Goal: Task Accomplishment & Management: Complete application form

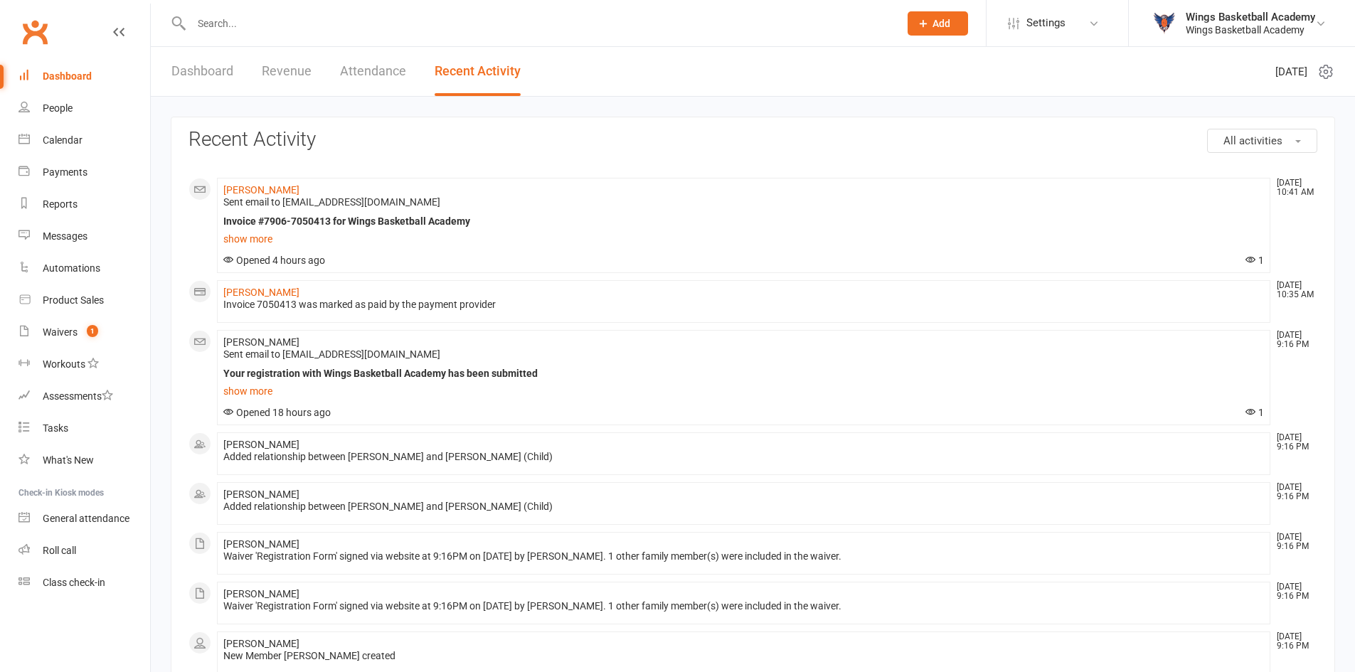
click at [61, 329] on div "Waivers" at bounding box center [60, 331] width 35 height 11
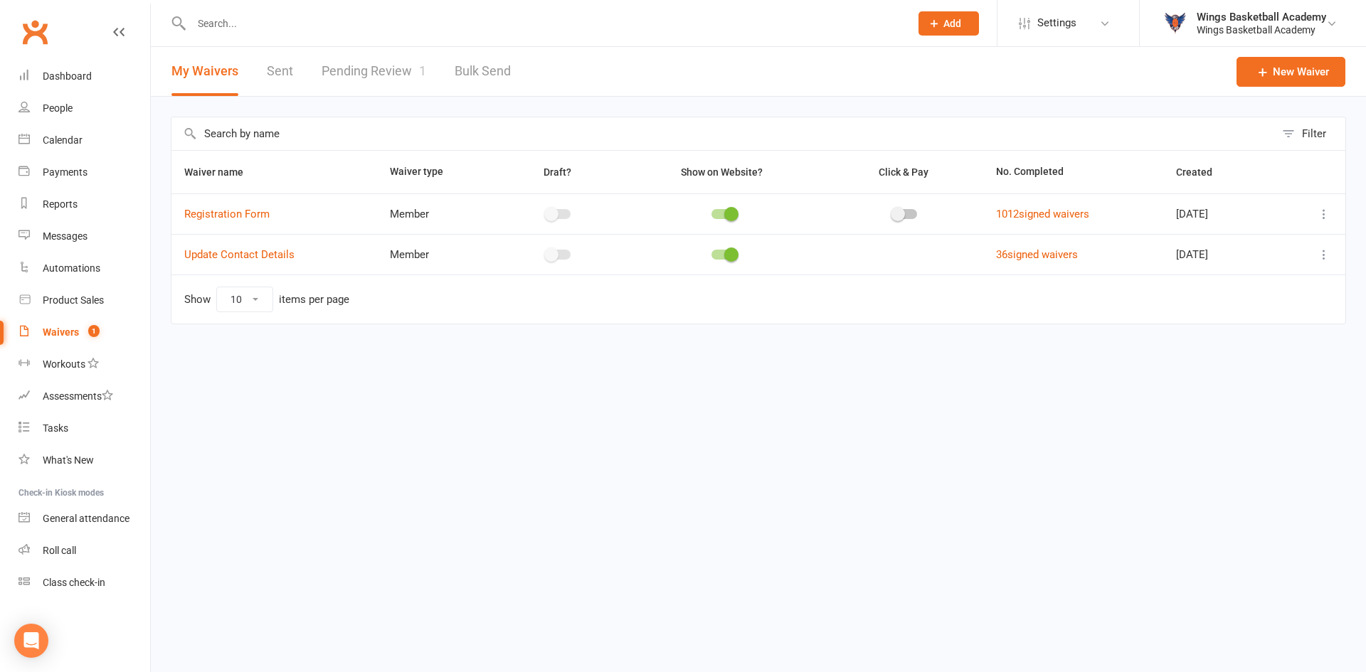
click at [367, 65] on link "Pending Review 1" at bounding box center [373, 71] width 105 height 49
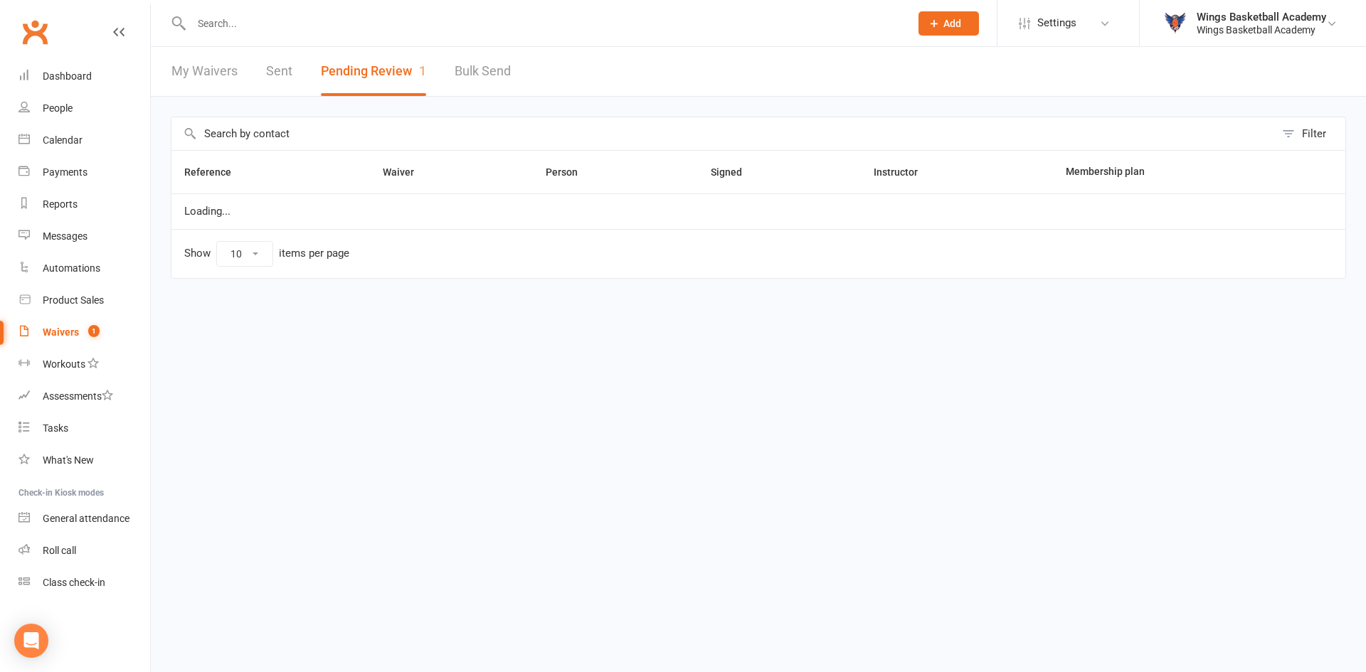
select select "50"
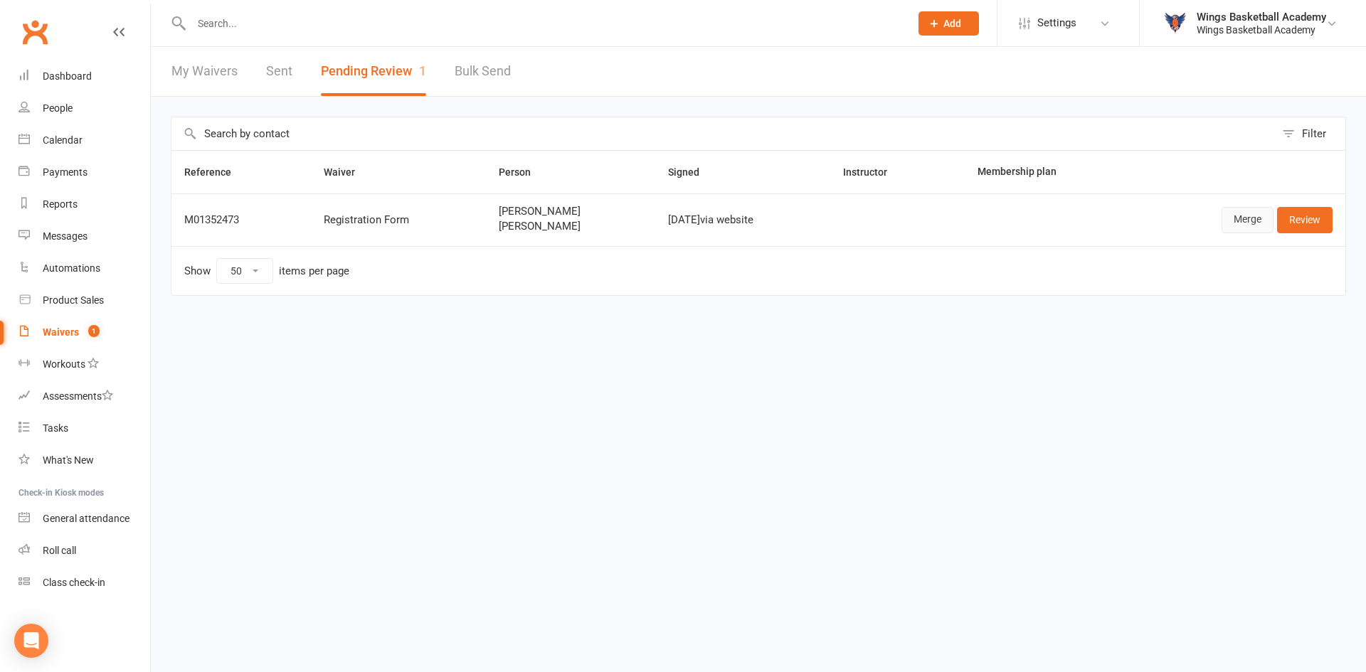
click at [1245, 223] on link "Merge" at bounding box center [1247, 220] width 52 height 26
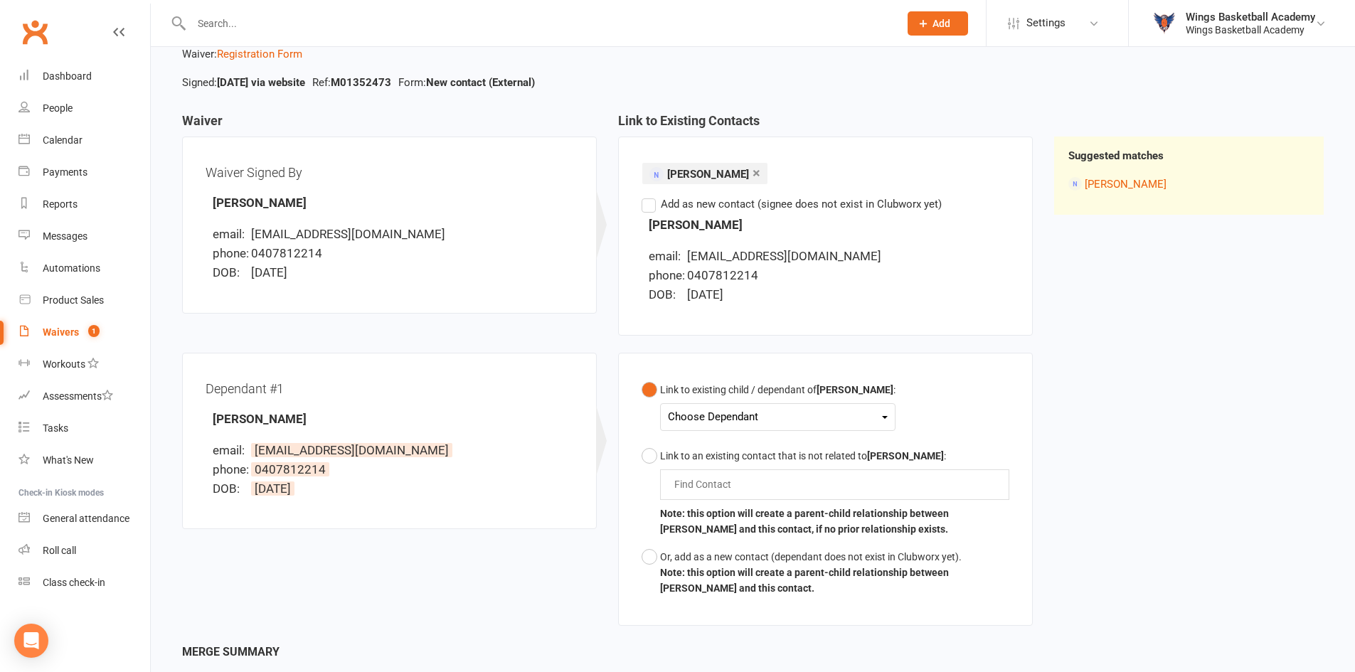
scroll to position [142, 0]
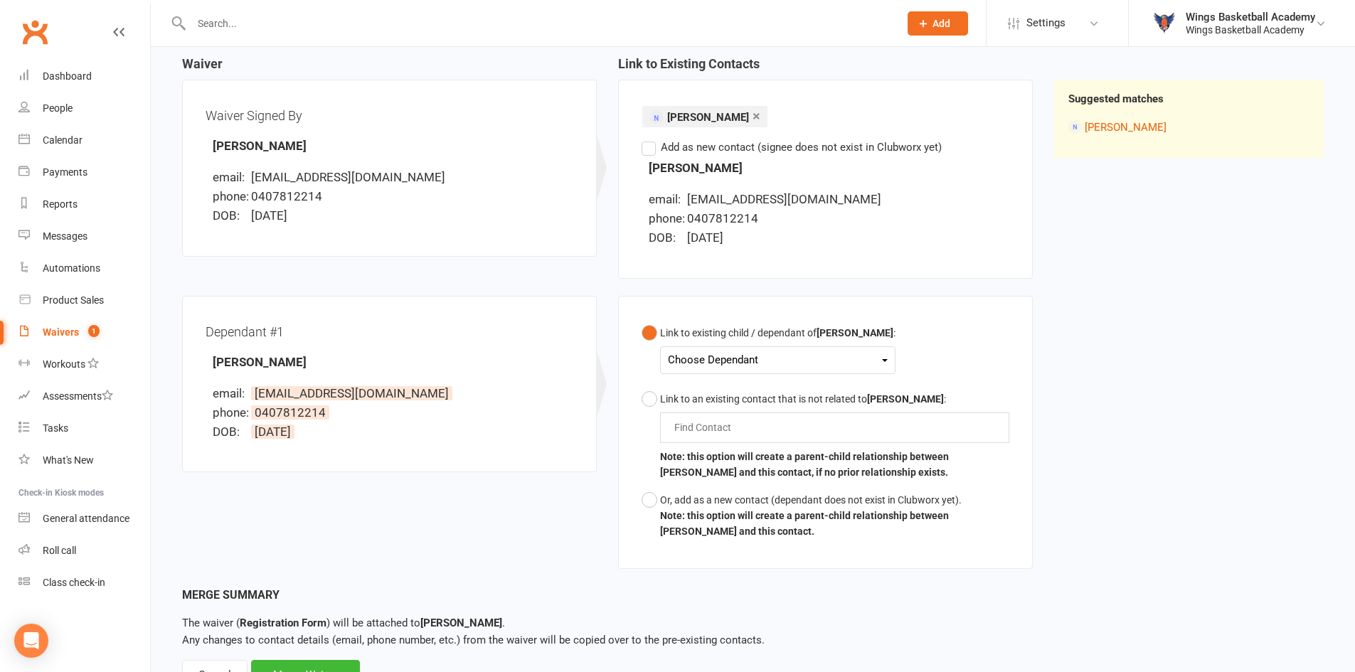
click at [699, 356] on div "Choose Dependant" at bounding box center [778, 360] width 220 height 19
click at [715, 396] on link "Lachlan Pfitzner" at bounding box center [739, 393] width 141 height 31
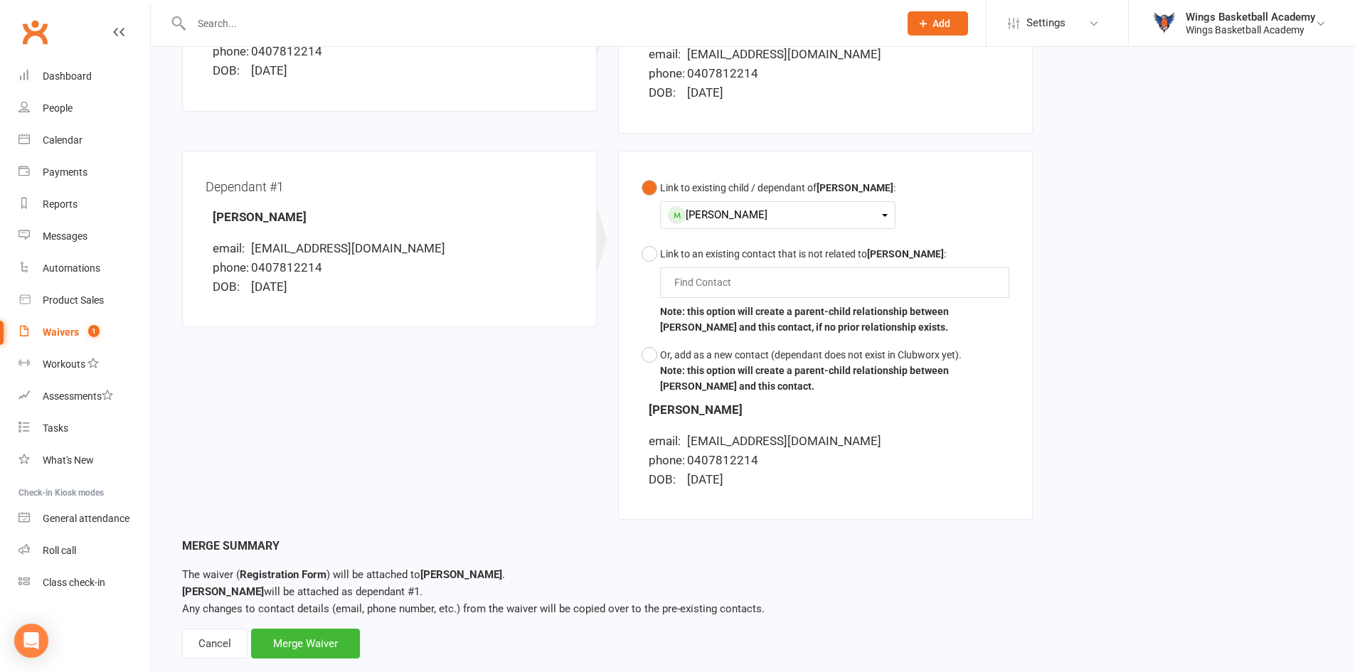
scroll to position [317, 0]
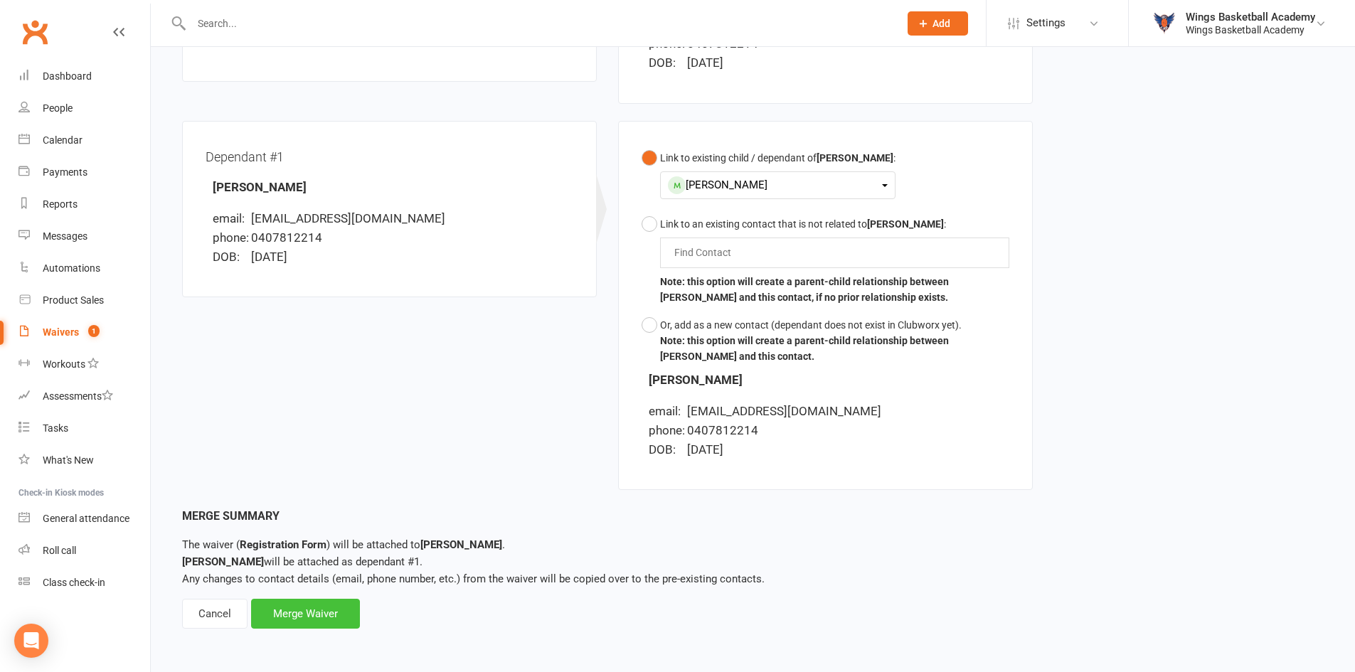
click at [328, 614] on div "Merge Waiver" at bounding box center [305, 614] width 109 height 30
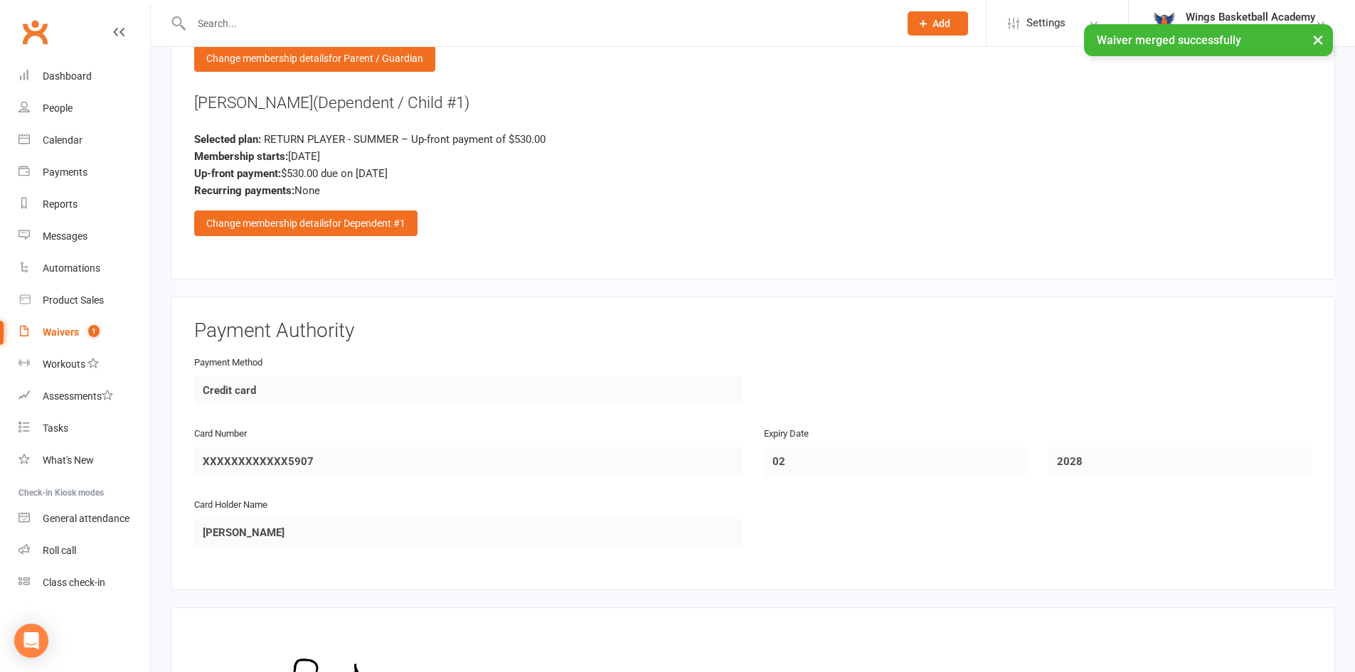
scroll to position [1840, 0]
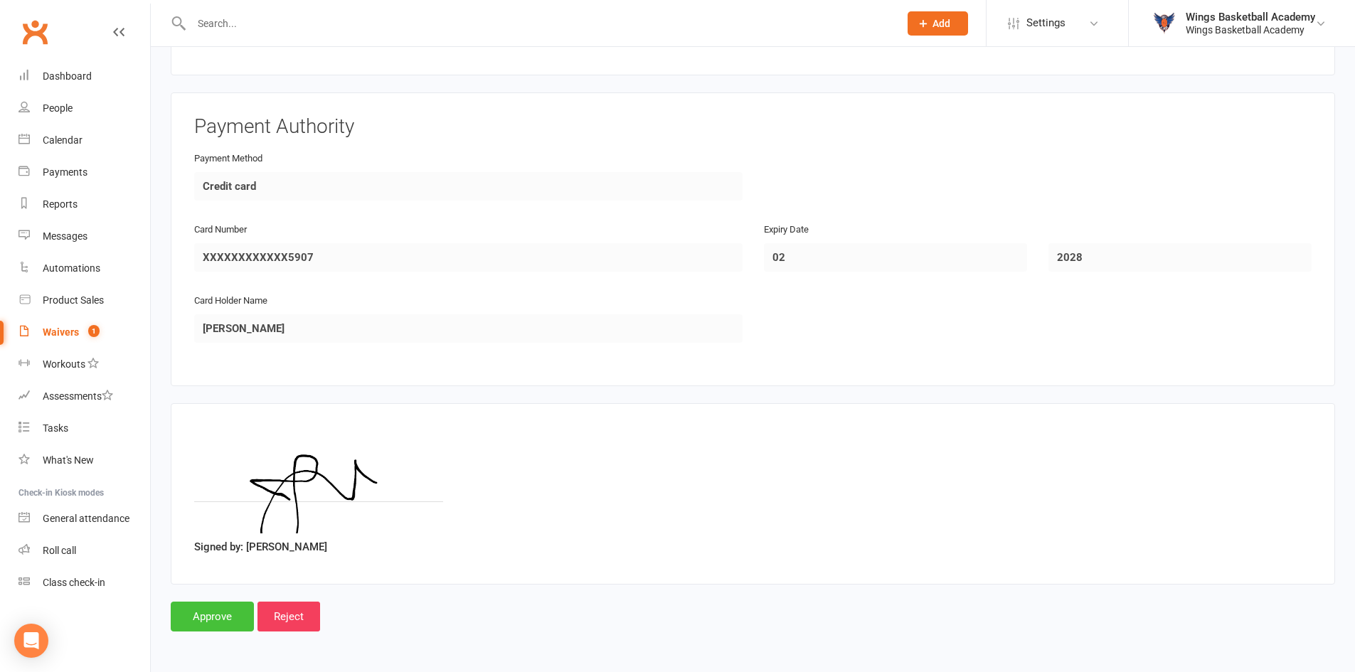
click at [216, 617] on input "Approve" at bounding box center [212, 617] width 83 height 30
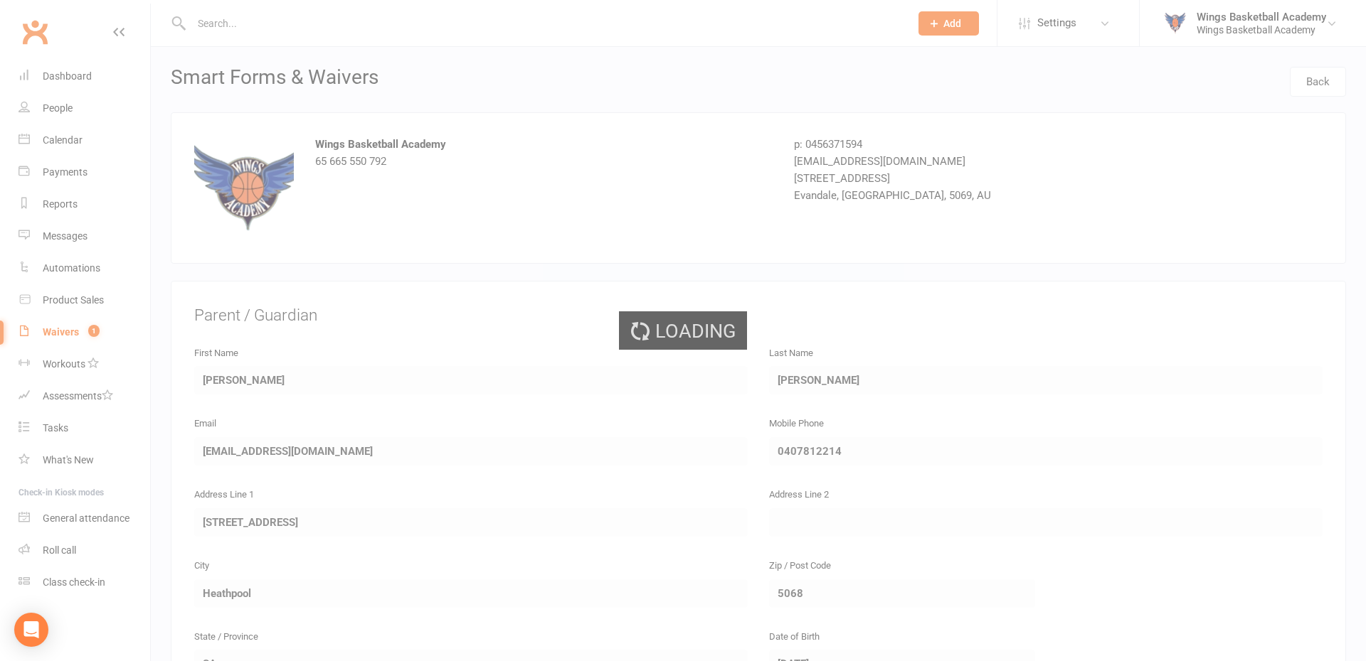
select select "50"
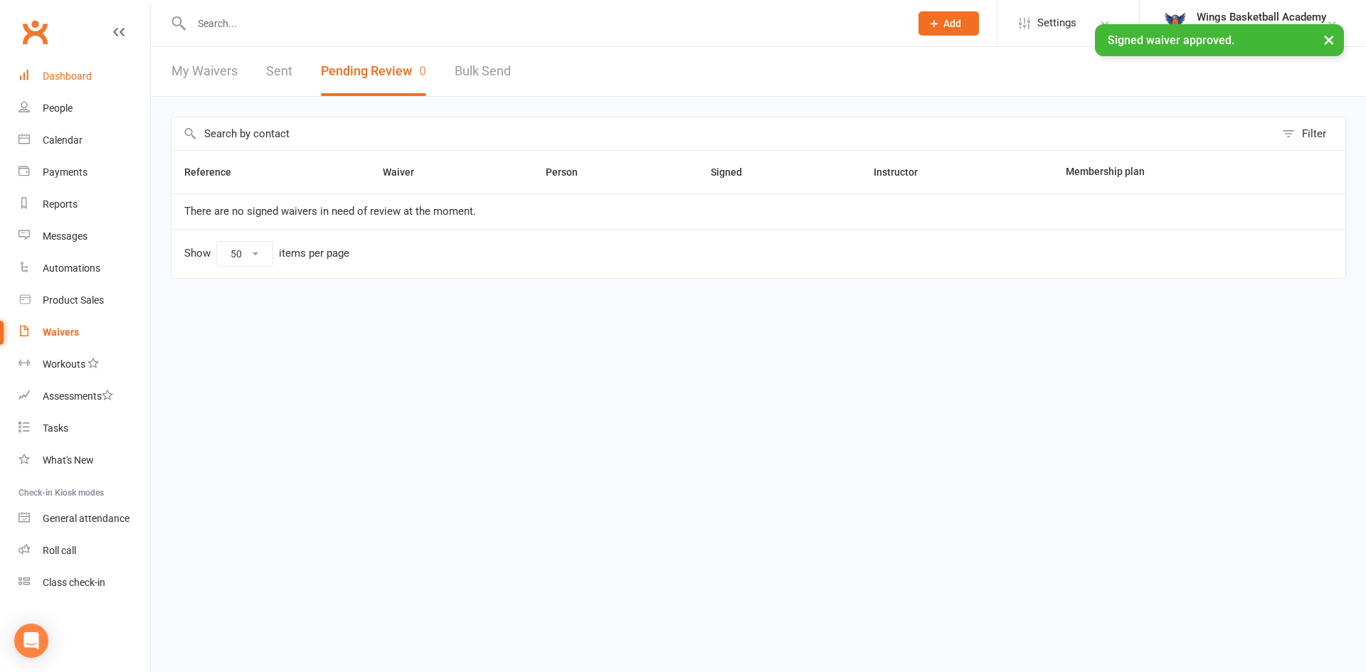
click at [80, 70] on link "Dashboard" at bounding box center [84, 76] width 132 height 32
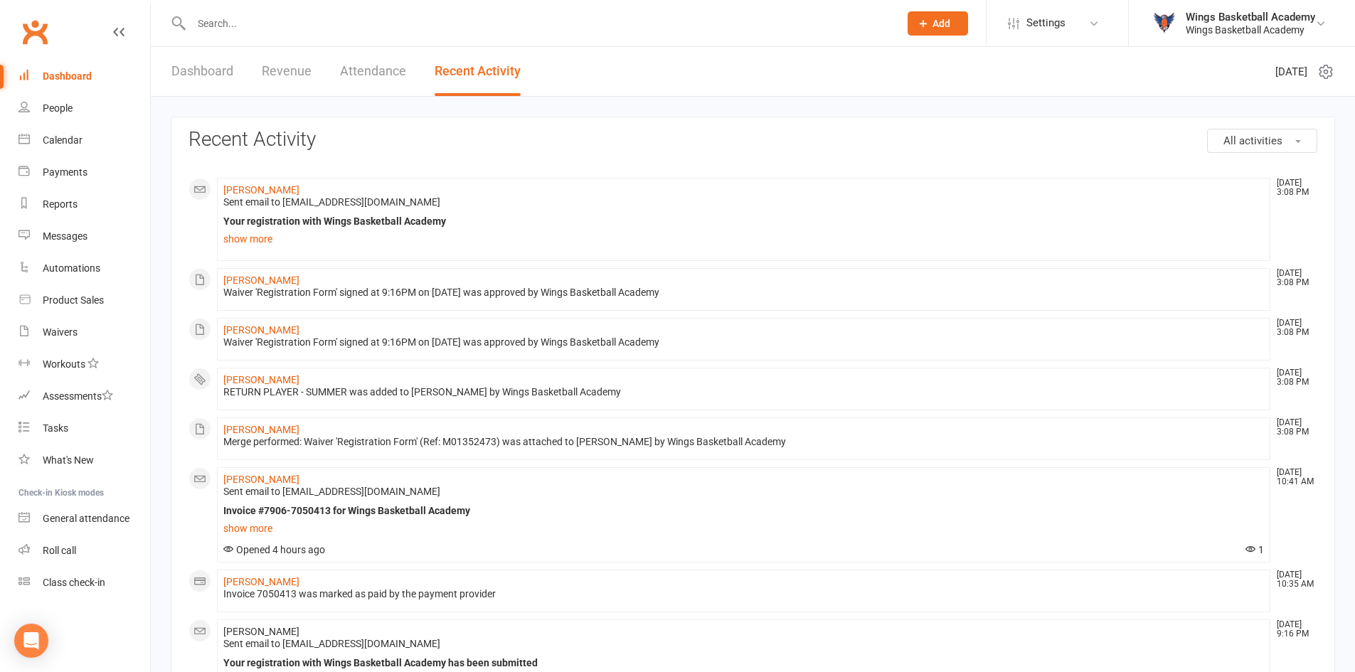
click at [188, 72] on link "Dashboard" at bounding box center [202, 71] width 62 height 49
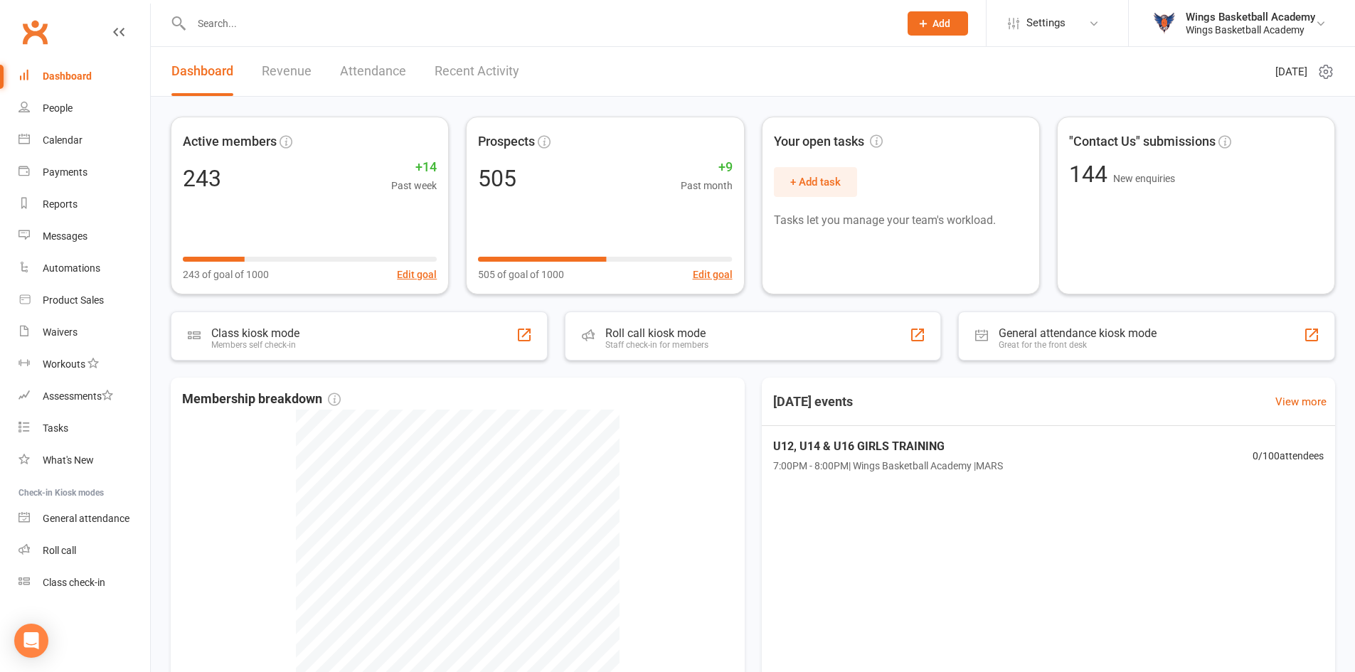
click at [225, 23] on input "text" at bounding box center [538, 24] width 702 height 20
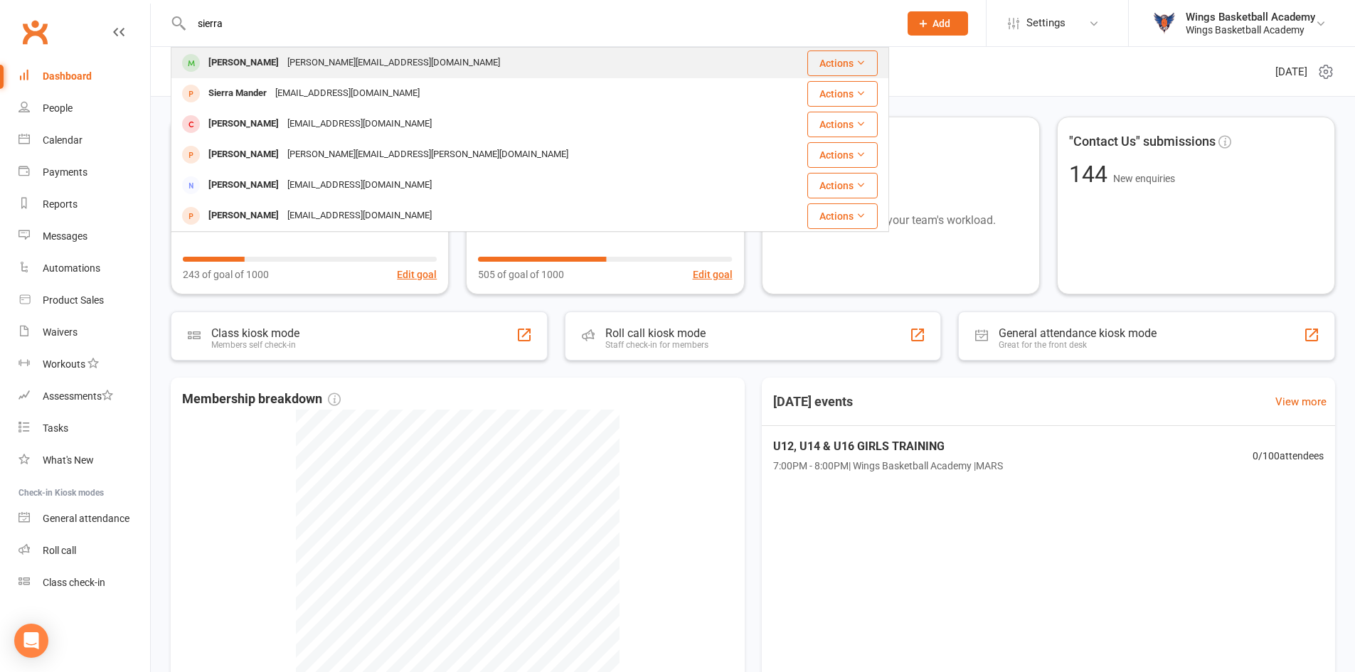
type input "sierra"
click at [231, 61] on div "Sierra Leane" at bounding box center [243, 63] width 79 height 21
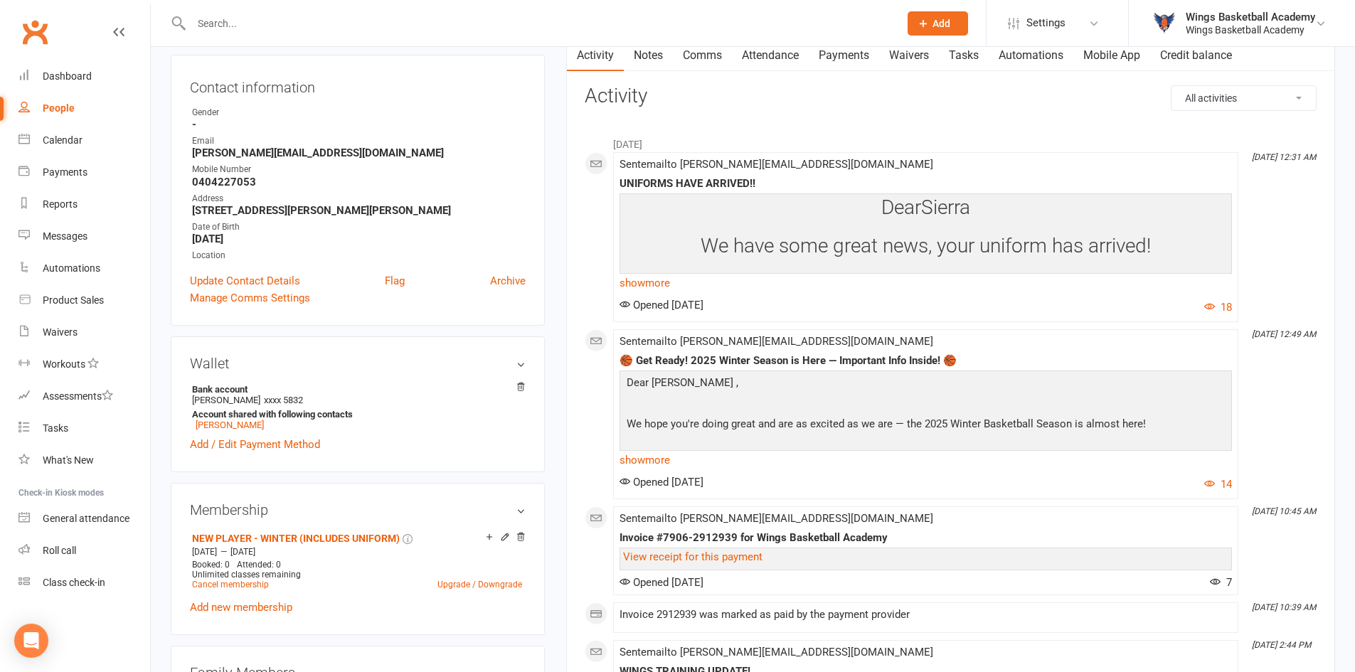
scroll to position [213, 0]
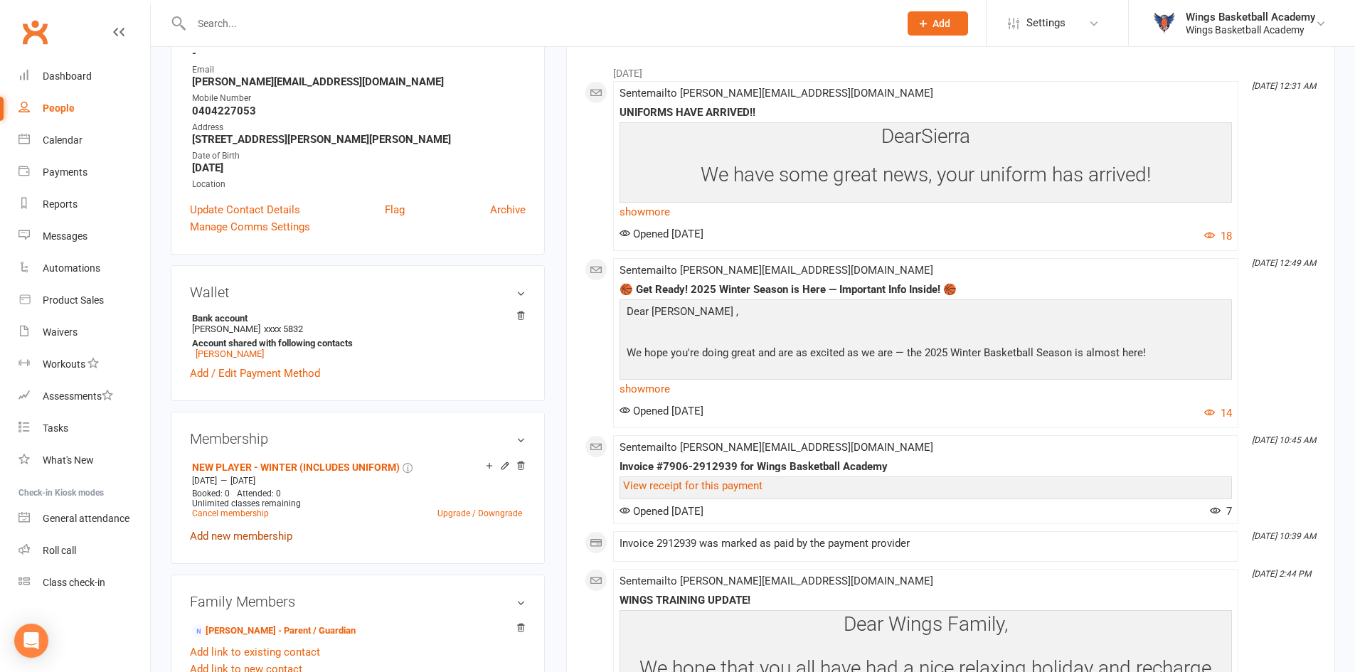
click at [274, 533] on link "Add new membership" at bounding box center [241, 536] width 102 height 13
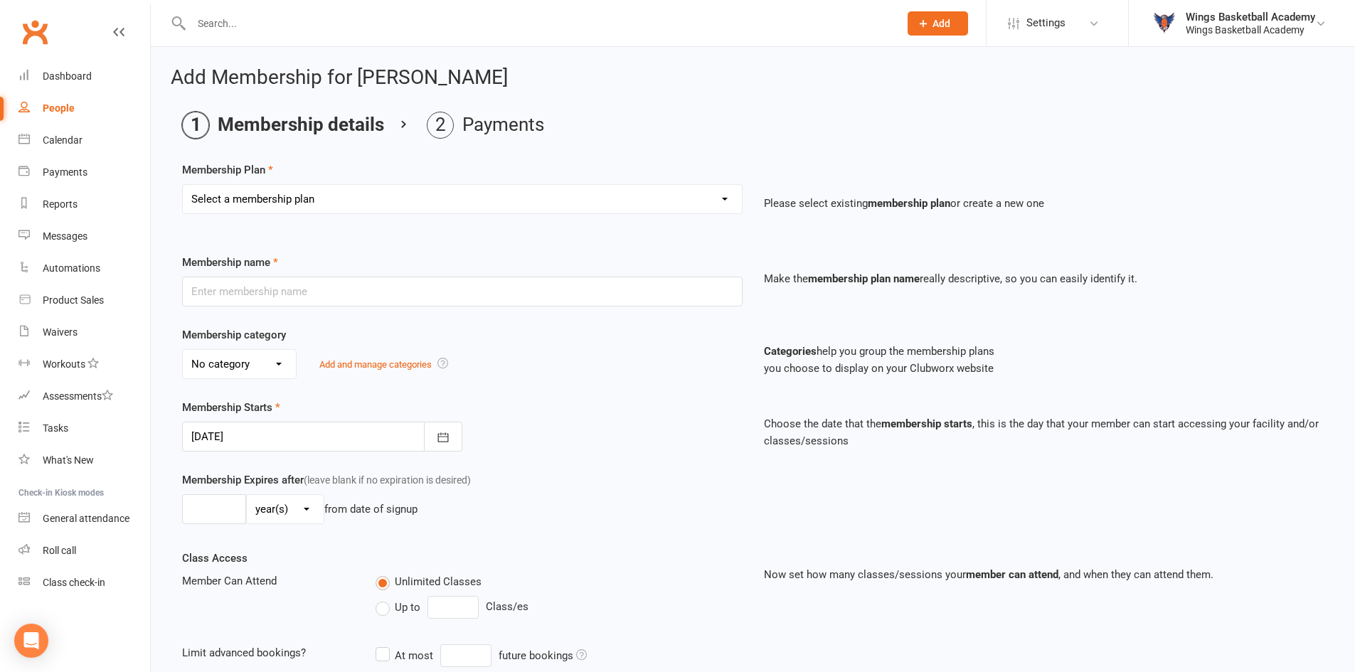
click at [379, 191] on select "Select a membership plan Create new Membership Plan NEW PLAYER - SUMMER (INCLUD…" at bounding box center [462, 199] width 559 height 28
select select "2"
click at [183, 185] on select "Select a membership plan Create new Membership Plan NEW PLAYER - SUMMER (INCLUD…" at bounding box center [462, 199] width 559 height 28
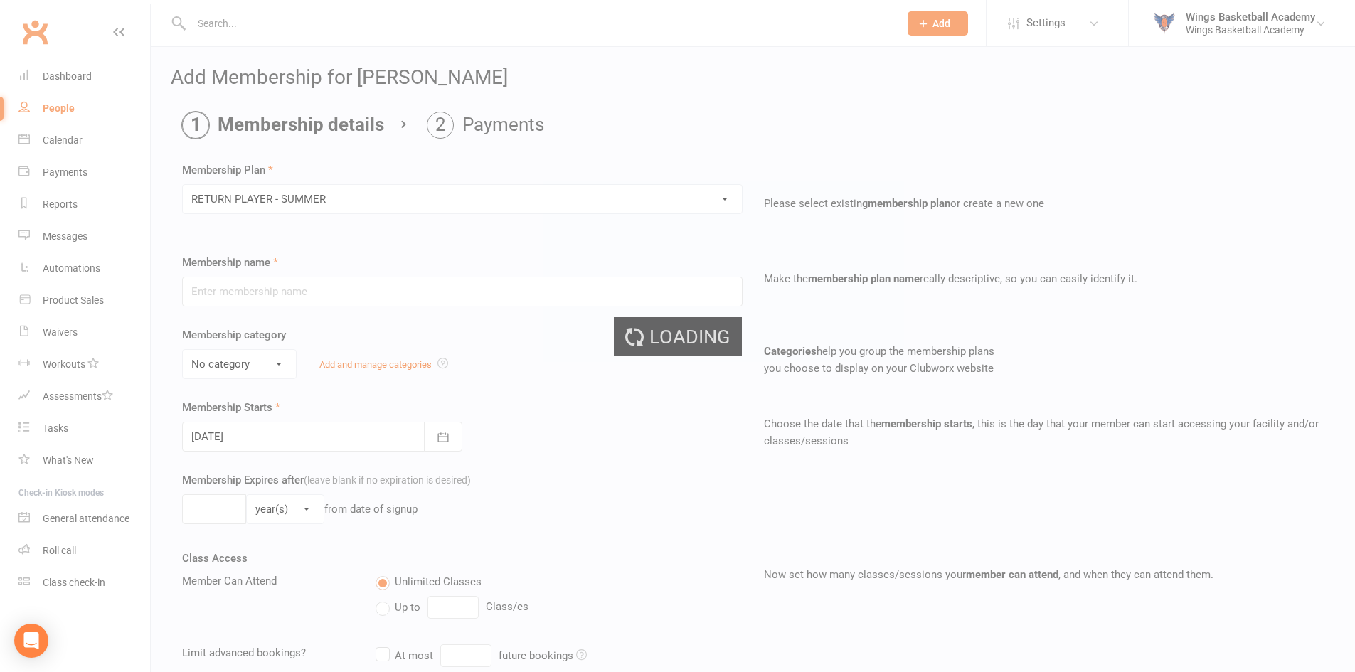
type input "RETURN PLAYER - SUMMER"
select select "1"
type input "6"
select select "2"
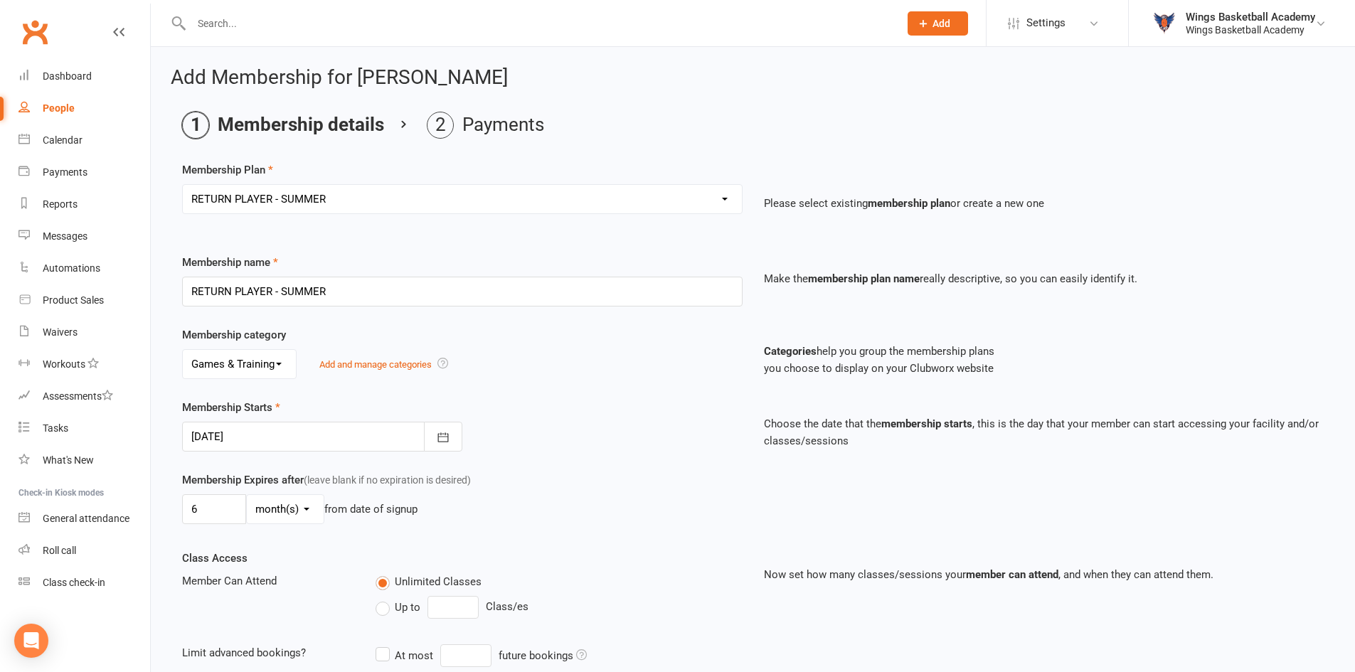
click at [654, 458] on div "Membership Starts 17 Sep 2025 September 2025 Sun Mon Tue Wed Thu Fri Sat 36 31 …" at bounding box center [752, 435] width 1163 height 73
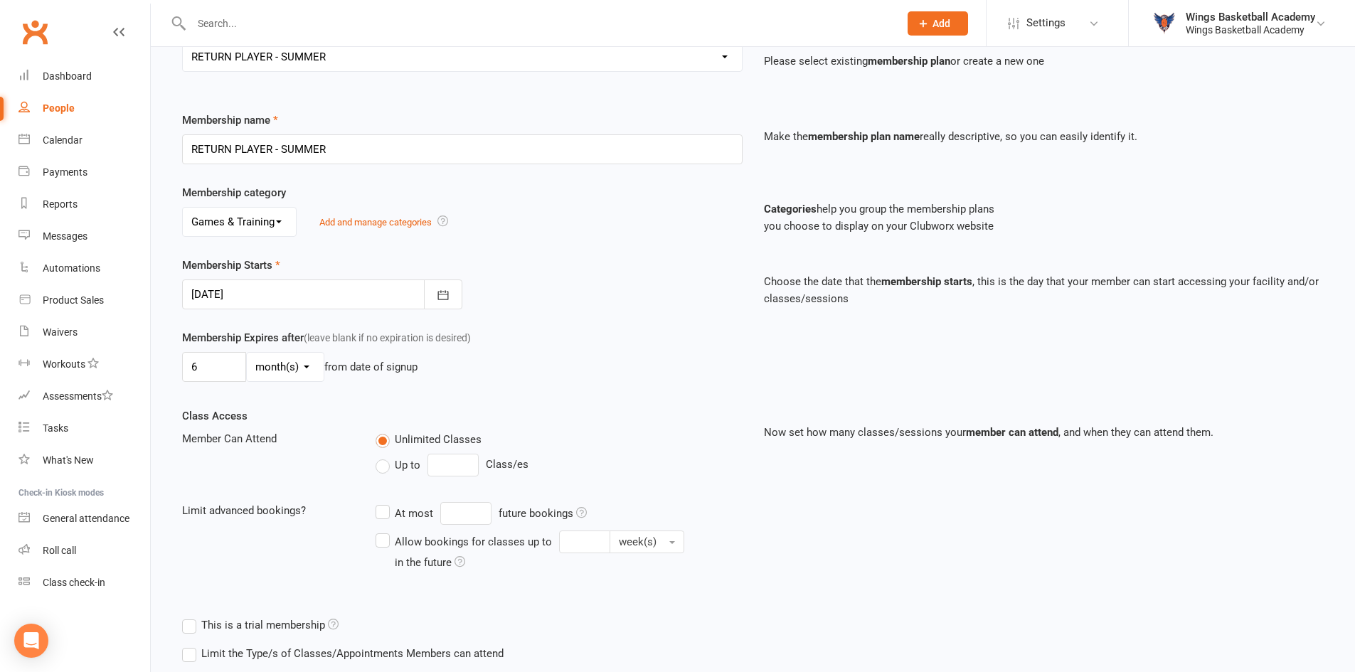
scroll to position [232, 0]
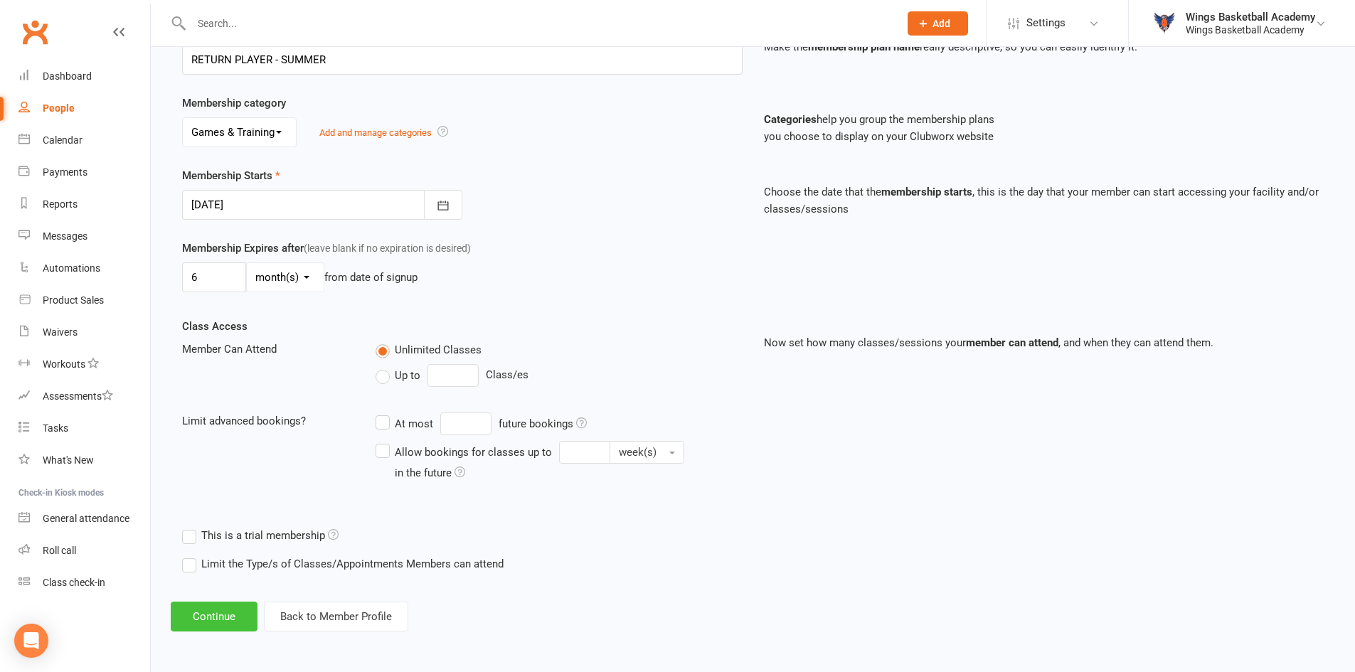
click at [210, 608] on button "Continue" at bounding box center [214, 617] width 87 height 30
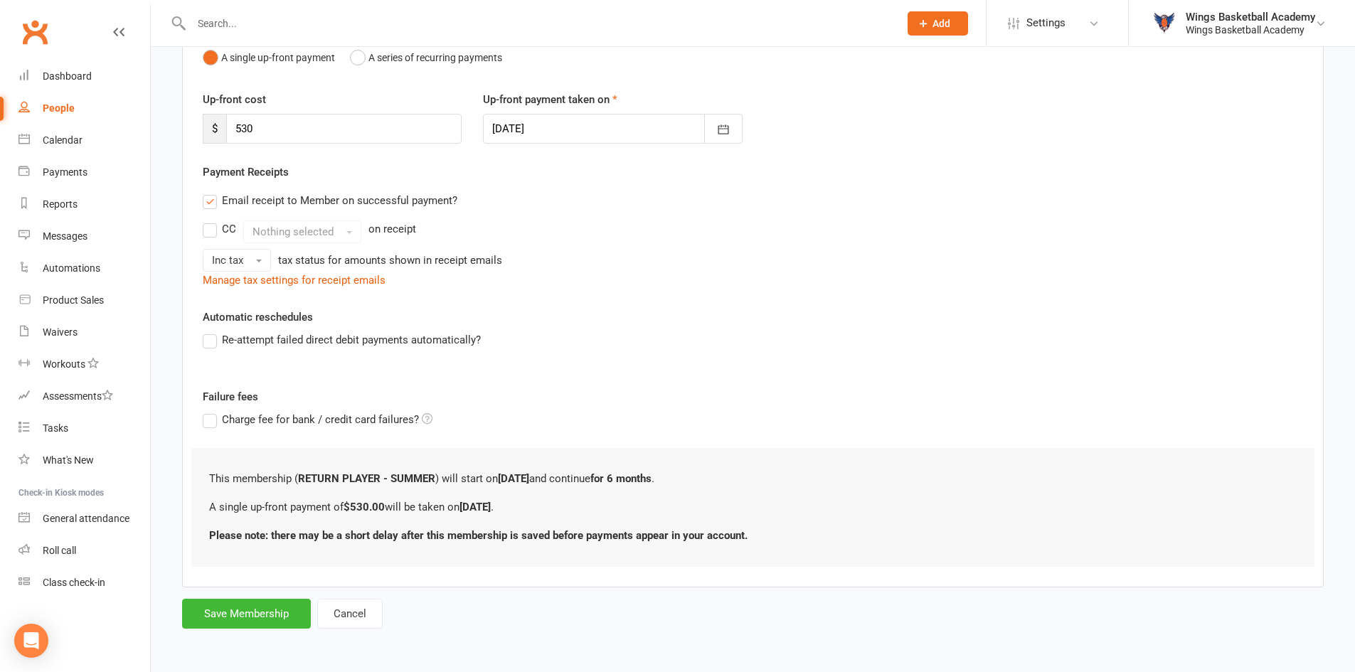
scroll to position [0, 0]
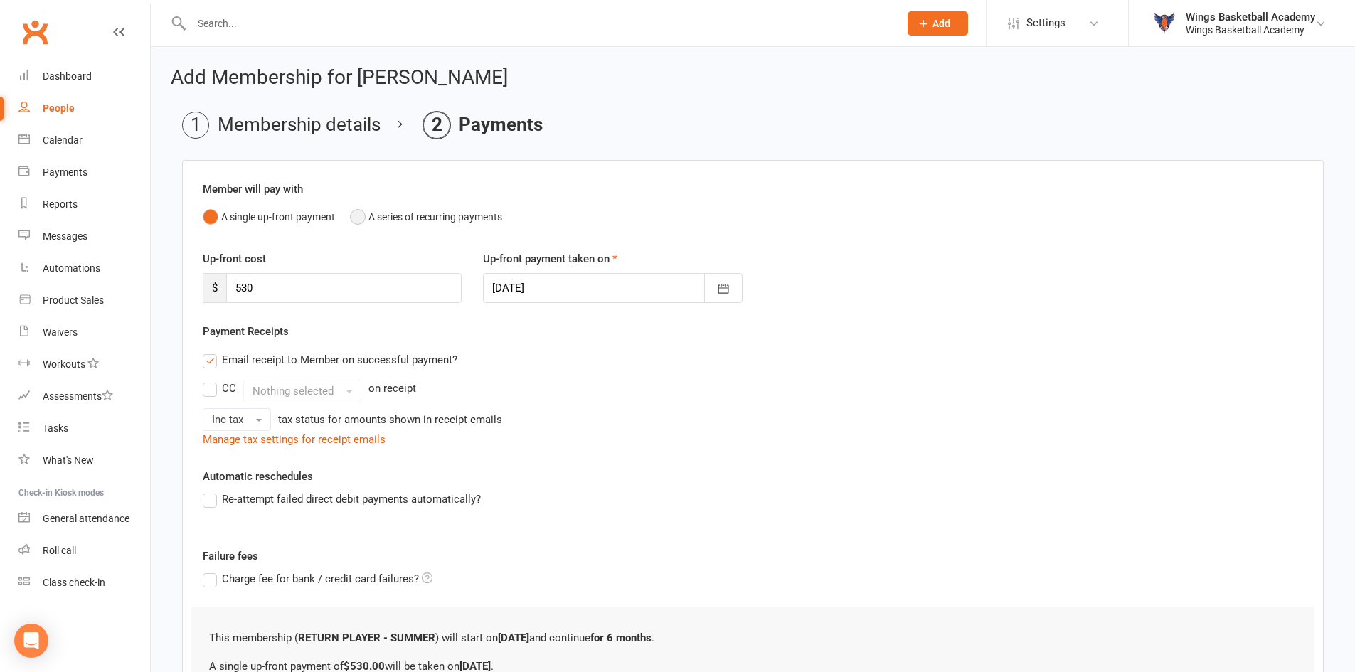
click at [358, 215] on button "A series of recurring payments" at bounding box center [426, 216] width 152 height 27
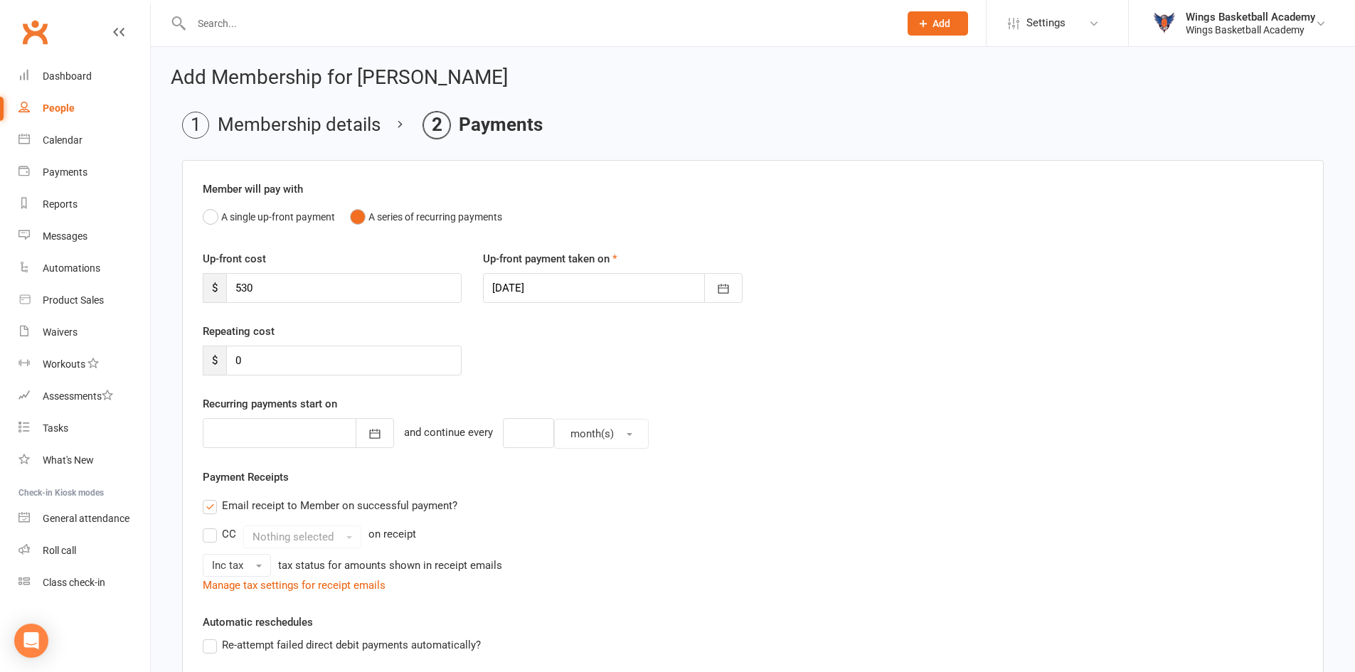
click at [325, 321] on div "Up-front cost $ 530 Up-front payment taken on 17 Sep 2025 September 2025 Sun Mo…" at bounding box center [753, 286] width 1122 height 73
click at [725, 288] on icon "button" at bounding box center [723, 288] width 11 height 9
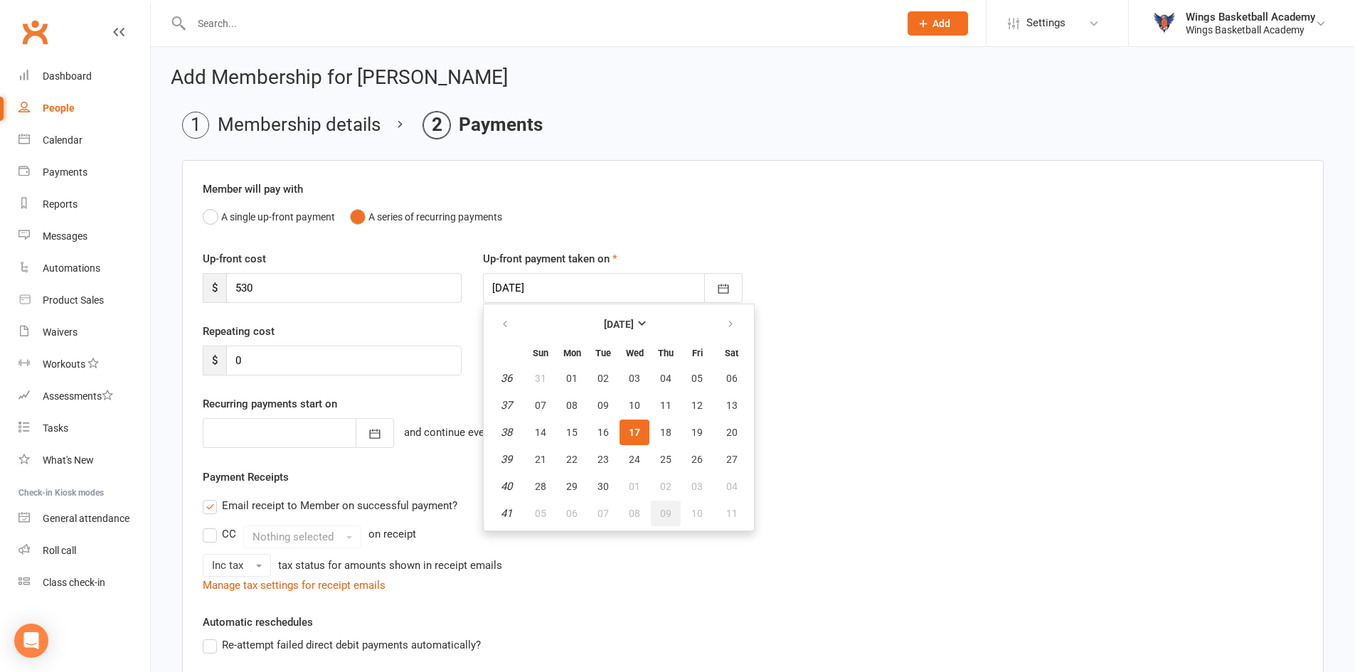
click at [669, 514] on span "09" at bounding box center [665, 513] width 11 height 11
type input "09 Oct 2025"
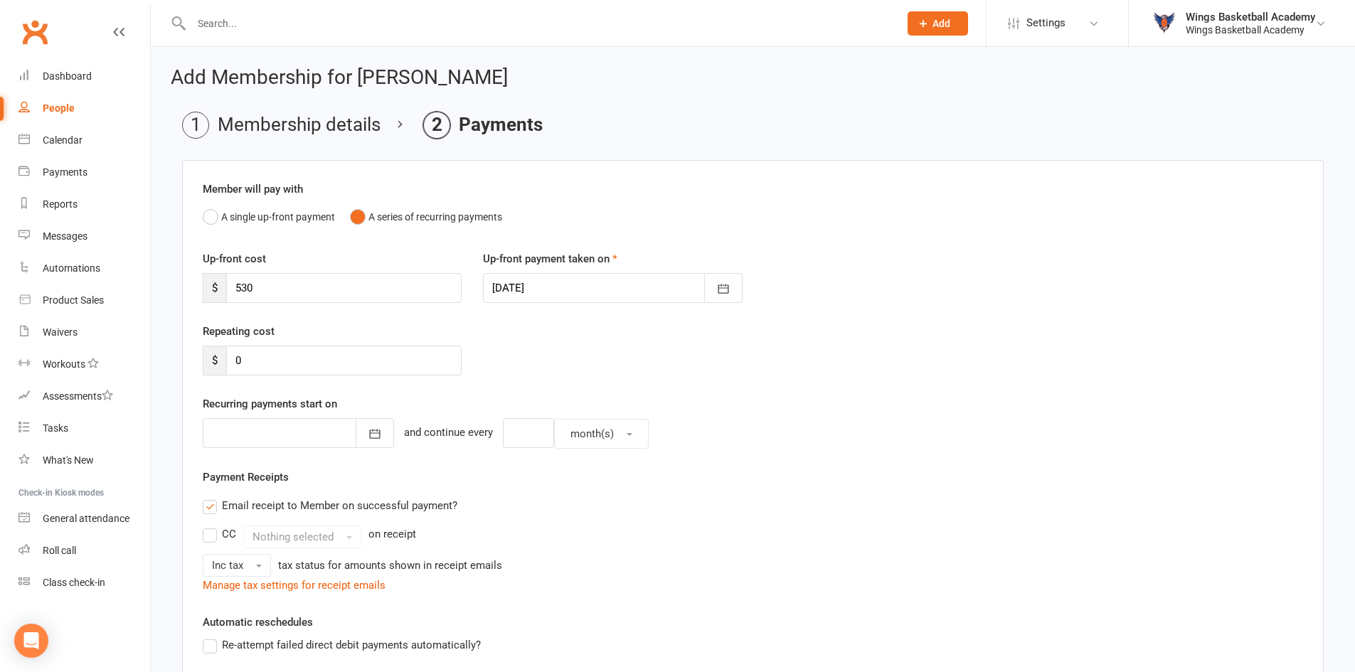
click at [435, 316] on div "Up-front cost $ 530 Up-front payment taken on 09 Oct 2025 October 2025 Sun Mon …" at bounding box center [753, 286] width 1122 height 73
click at [283, 284] on input "530" at bounding box center [343, 288] width 235 height 30
drag, startPoint x: 287, startPoint y: 287, endPoint x: 229, endPoint y: 282, distance: 57.8
click at [229, 282] on input "530" at bounding box center [343, 288] width 235 height 30
type input "44.16"
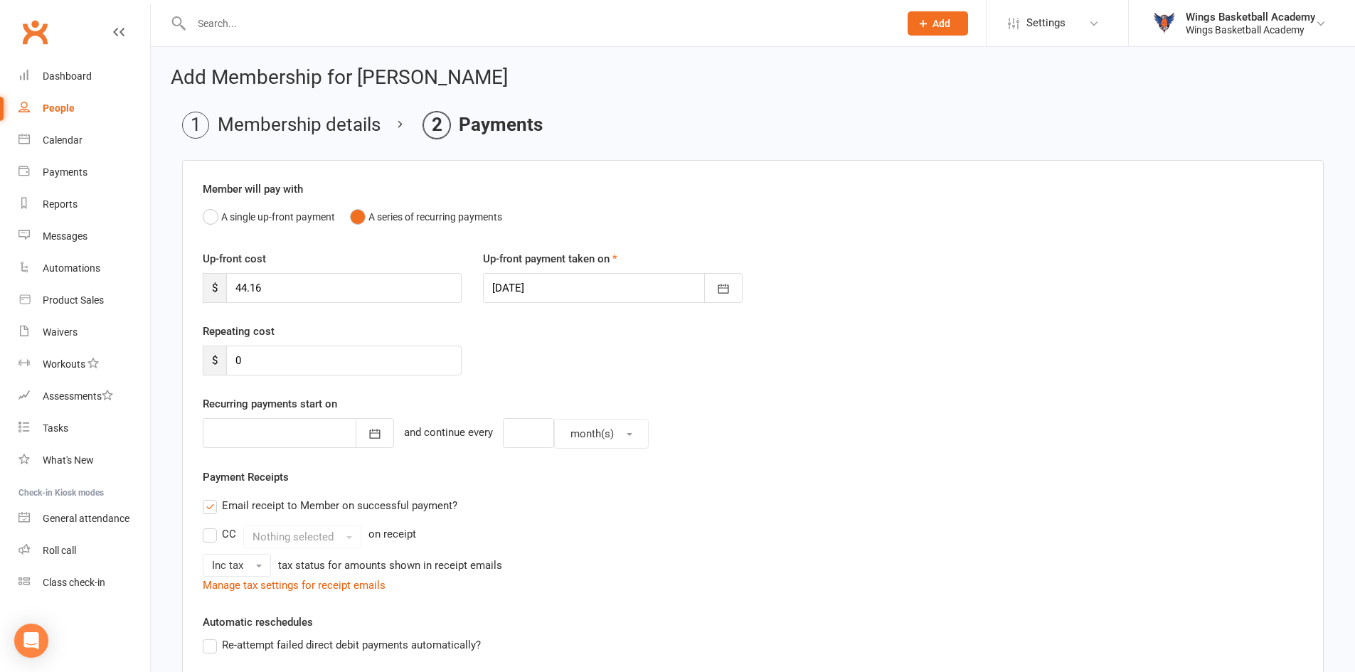
click at [414, 329] on div "Repeating cost $ 0" at bounding box center [332, 349] width 280 height 53
click at [309, 360] on input "0" at bounding box center [343, 361] width 235 height 30
type input "44.16"
click at [543, 355] on div "Repeating cost $ 44.16" at bounding box center [753, 359] width 1122 height 73
click at [368, 437] on icon "button" at bounding box center [375, 434] width 14 height 14
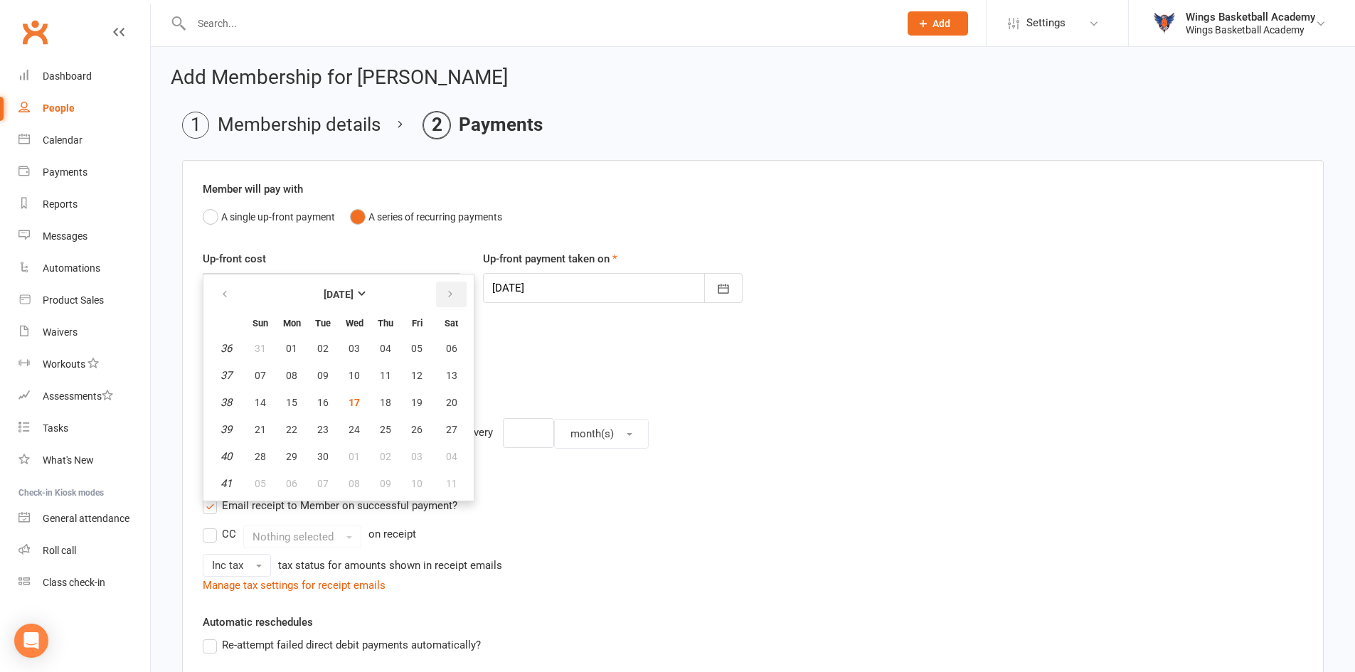
click at [457, 298] on button "button" at bounding box center [451, 295] width 31 height 26
click at [387, 425] on span "23" at bounding box center [385, 429] width 11 height 11
type input "23 Oct 2025"
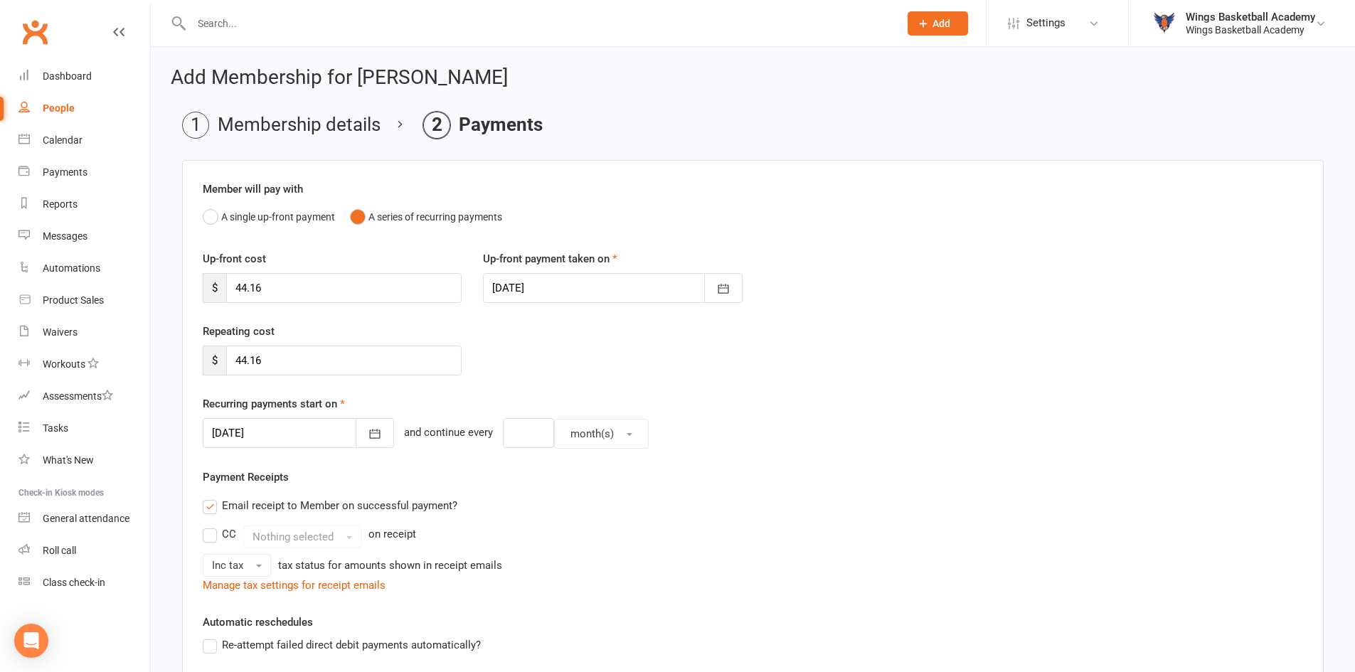
click at [743, 425] on div "23 Oct 2025 October 2025 Sun Mon Tue Wed Thu Fri Sat 40 28 29 30 01 02 03 04 41…" at bounding box center [753, 433] width 1100 height 31
click at [513, 437] on input "number" at bounding box center [528, 433] width 51 height 30
type input "2"
click at [606, 435] on button "month(s)" at bounding box center [601, 434] width 95 height 30
click at [577, 495] on span "week(s)" at bounding box center [585, 496] width 38 height 13
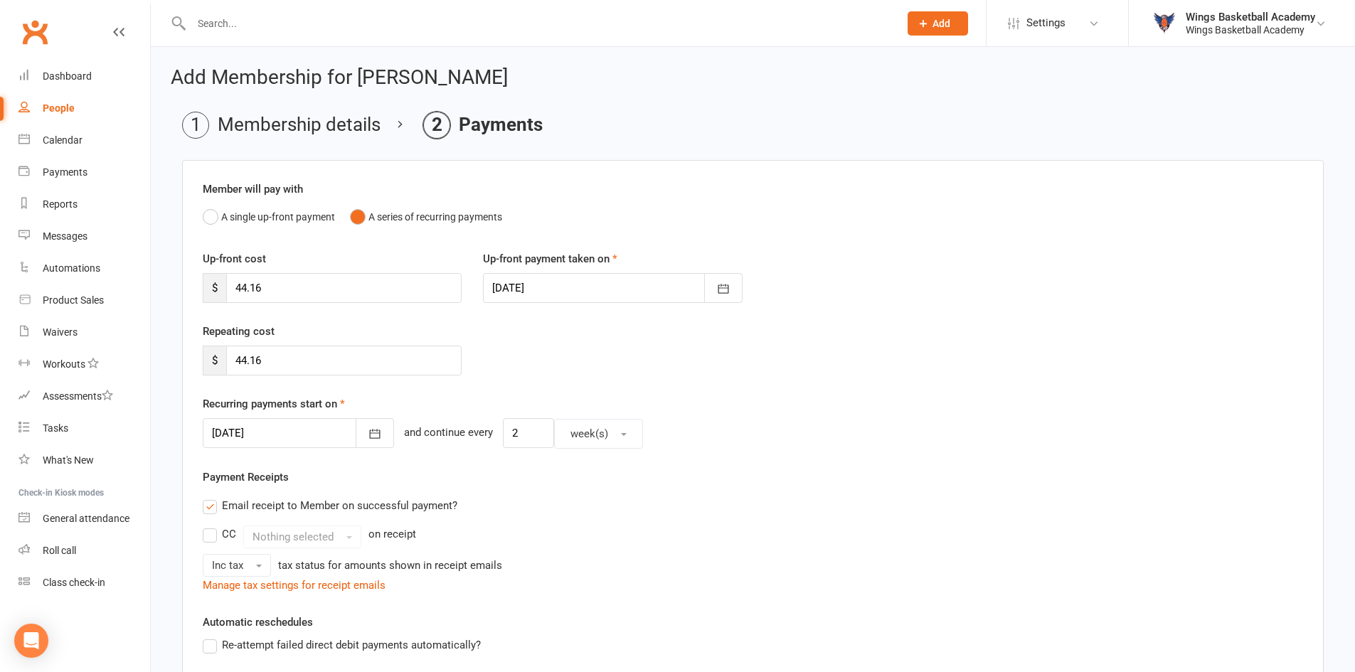
click at [568, 496] on div "Email receipt to Member on successful payment?" at bounding box center [747, 505] width 1112 height 28
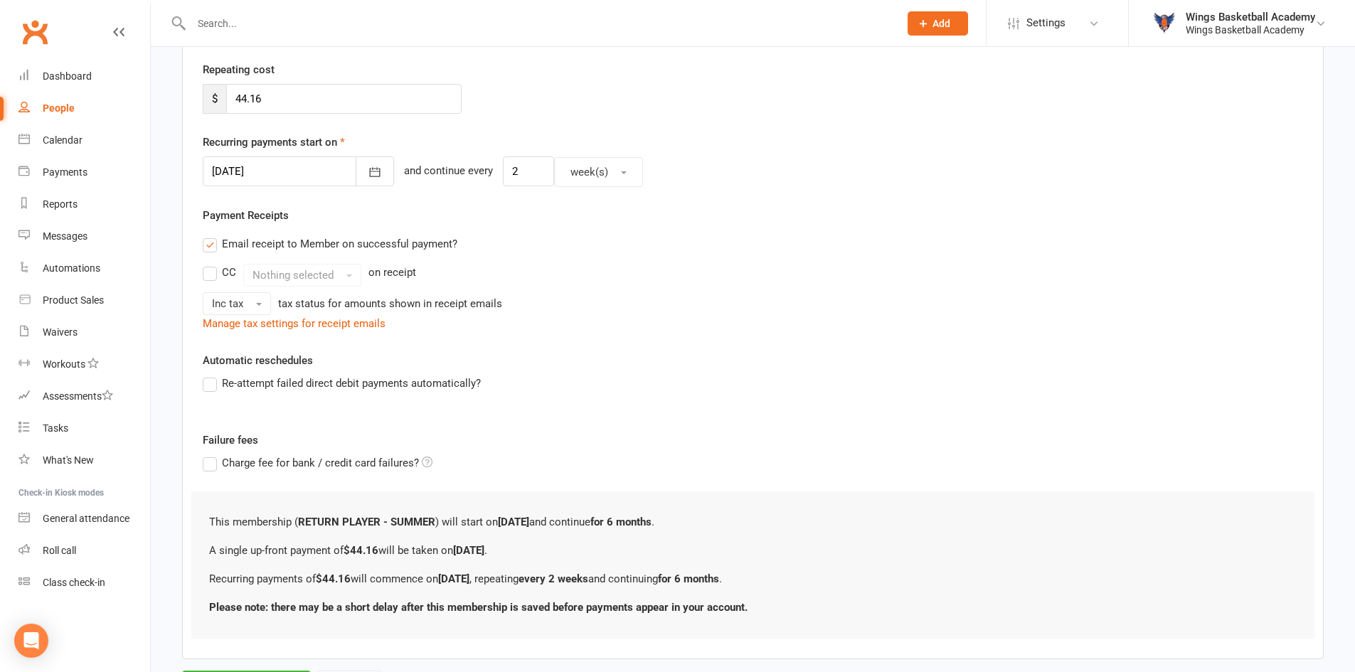
scroll to position [120, 0]
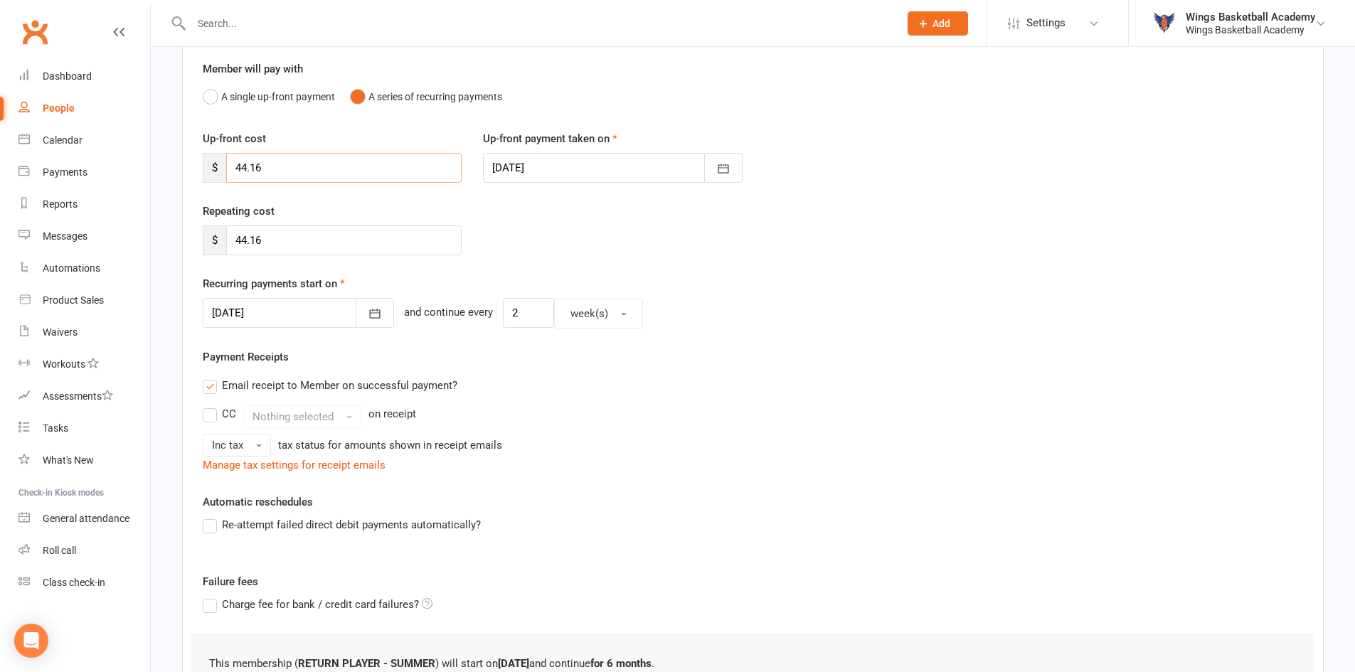
drag, startPoint x: 316, startPoint y: 166, endPoint x: 208, endPoint y: 172, distance: 108.3
click at [208, 172] on div "$ 44.16" at bounding box center [332, 168] width 259 height 30
type input "40.80"
drag, startPoint x: 278, startPoint y: 231, endPoint x: 193, endPoint y: 247, distance: 86.8
click at [193, 247] on div "Repeating cost $ 44.16" at bounding box center [332, 229] width 280 height 53
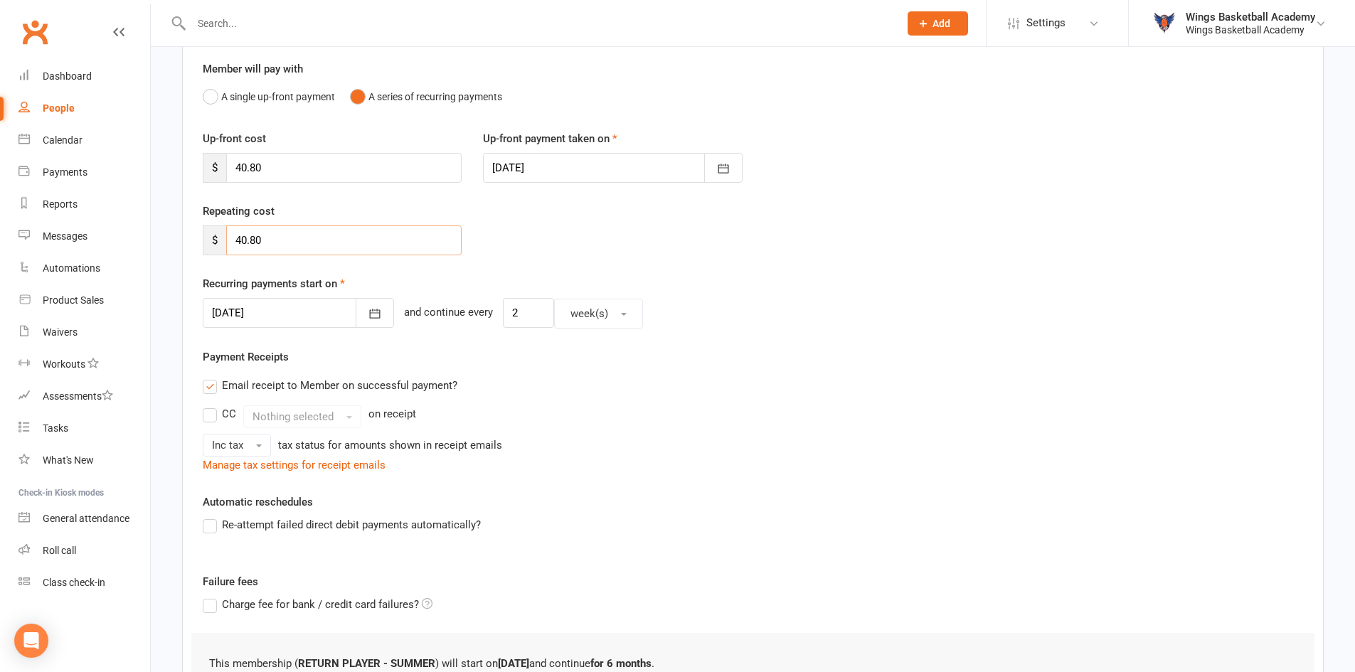
type input "40.80"
click at [550, 221] on div "Repeating cost $ 40.80" at bounding box center [753, 239] width 1122 height 73
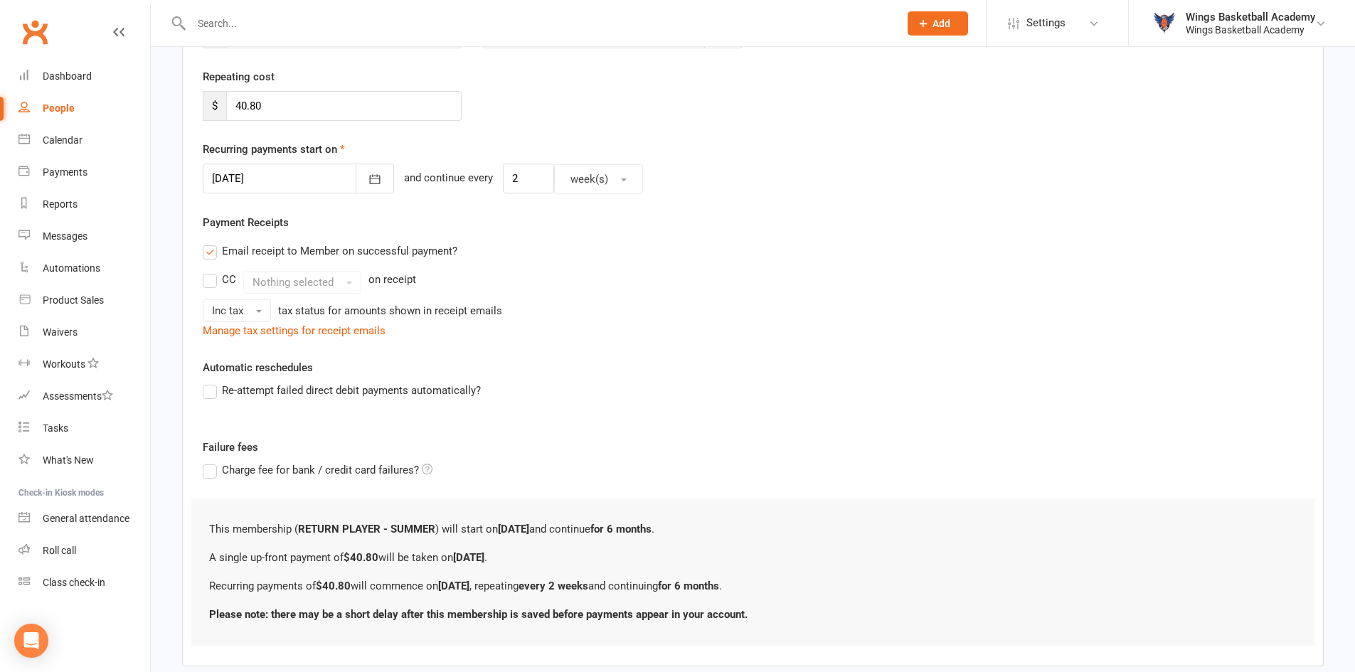
scroll to position [334, 0]
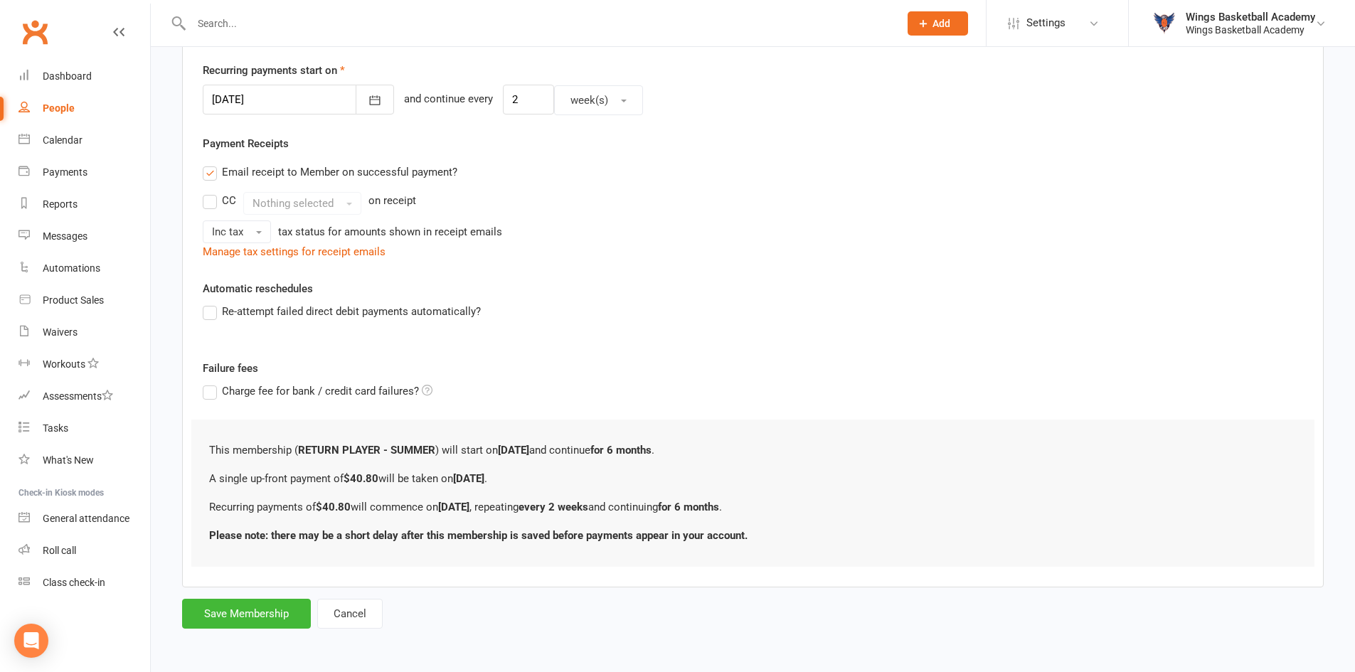
click at [619, 294] on div "Automatic reschedules Re-attempt failed direct debit payments automatically?" at bounding box center [753, 310] width 1100 height 60
click at [241, 615] on button "Save Membership" at bounding box center [246, 614] width 129 height 30
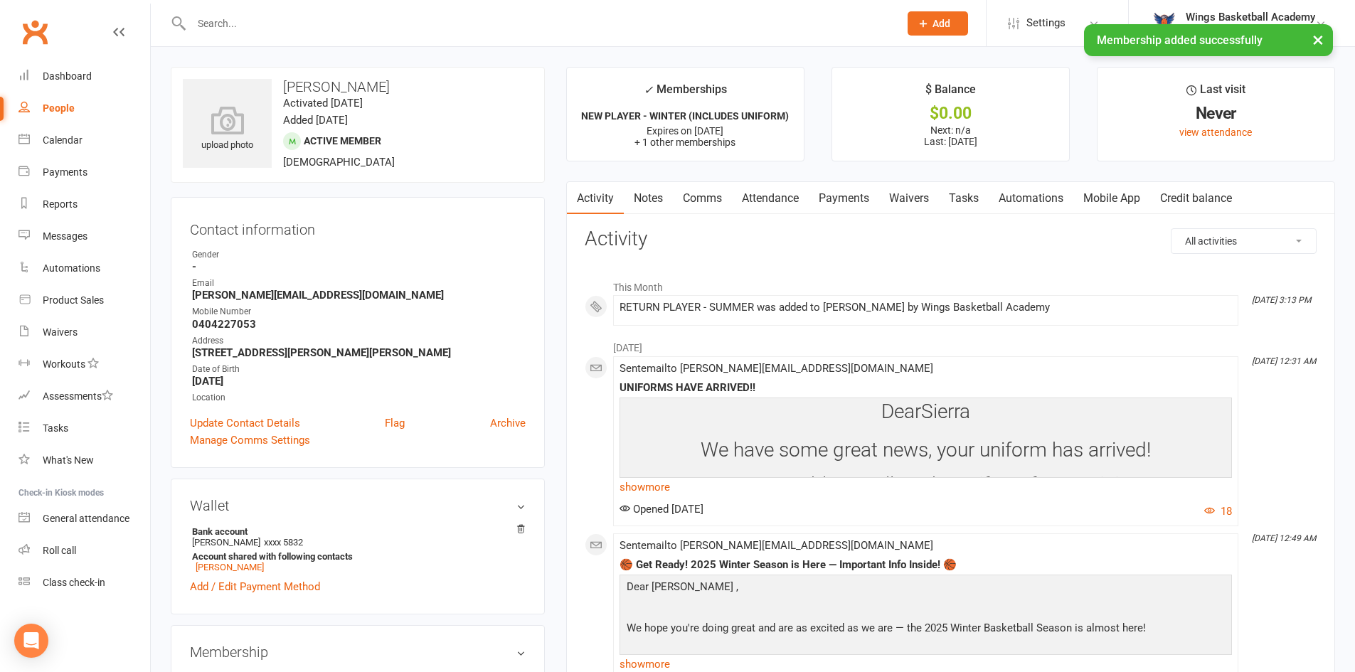
scroll to position [284, 0]
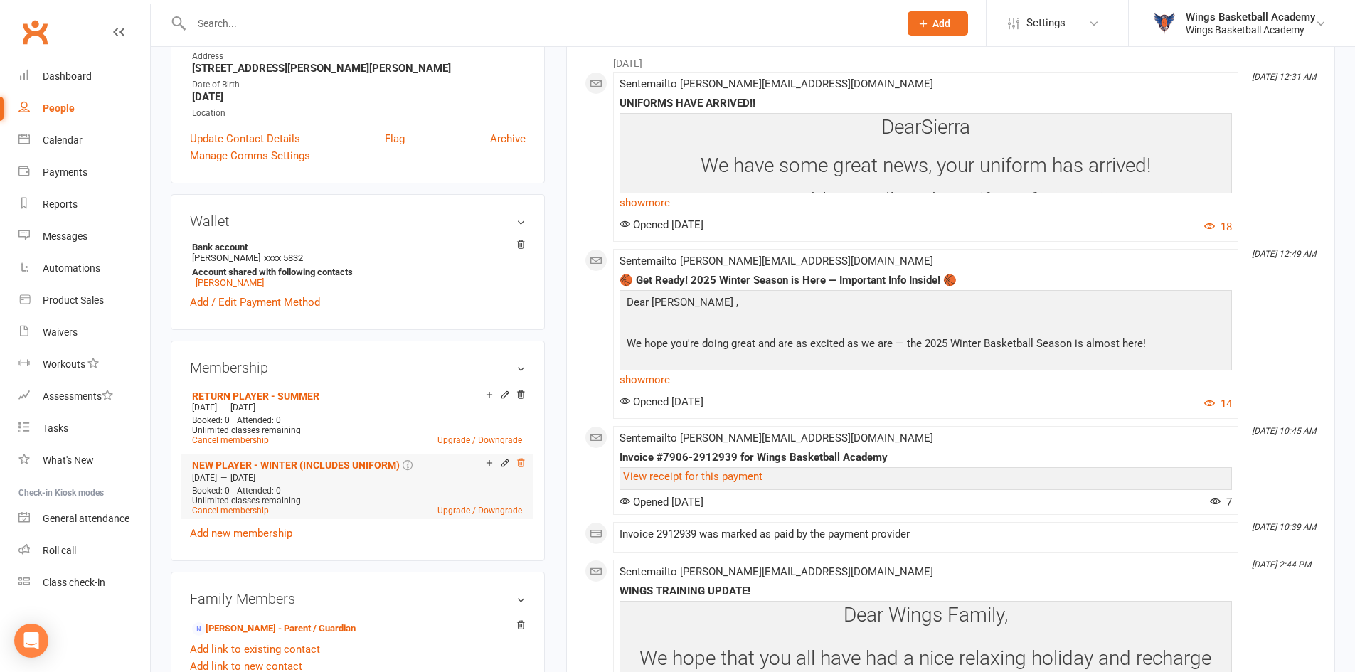
click at [522, 462] on icon at bounding box center [521, 463] width 10 height 10
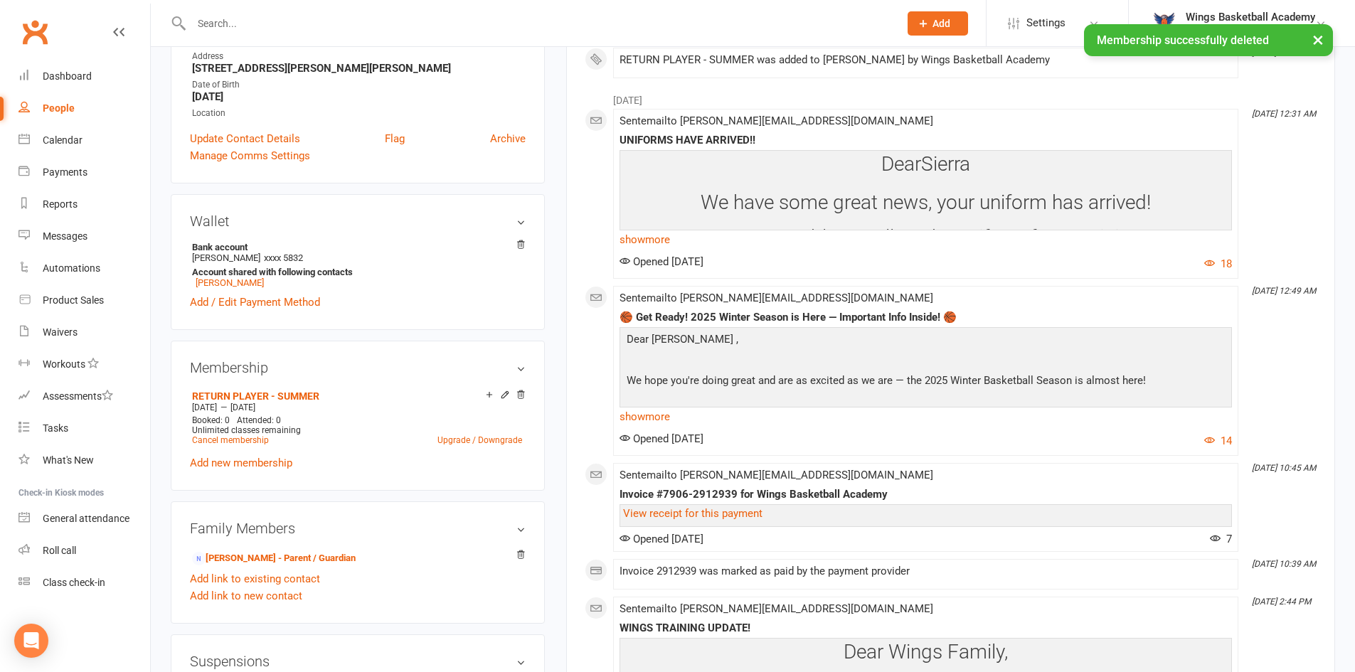
click at [555, 322] on main "✓ Memberships RETURN PLAYER - SUMMER Expires on 16th March, 2026 $ Balance $0.0…" at bounding box center [950, 524] width 790 height 1485
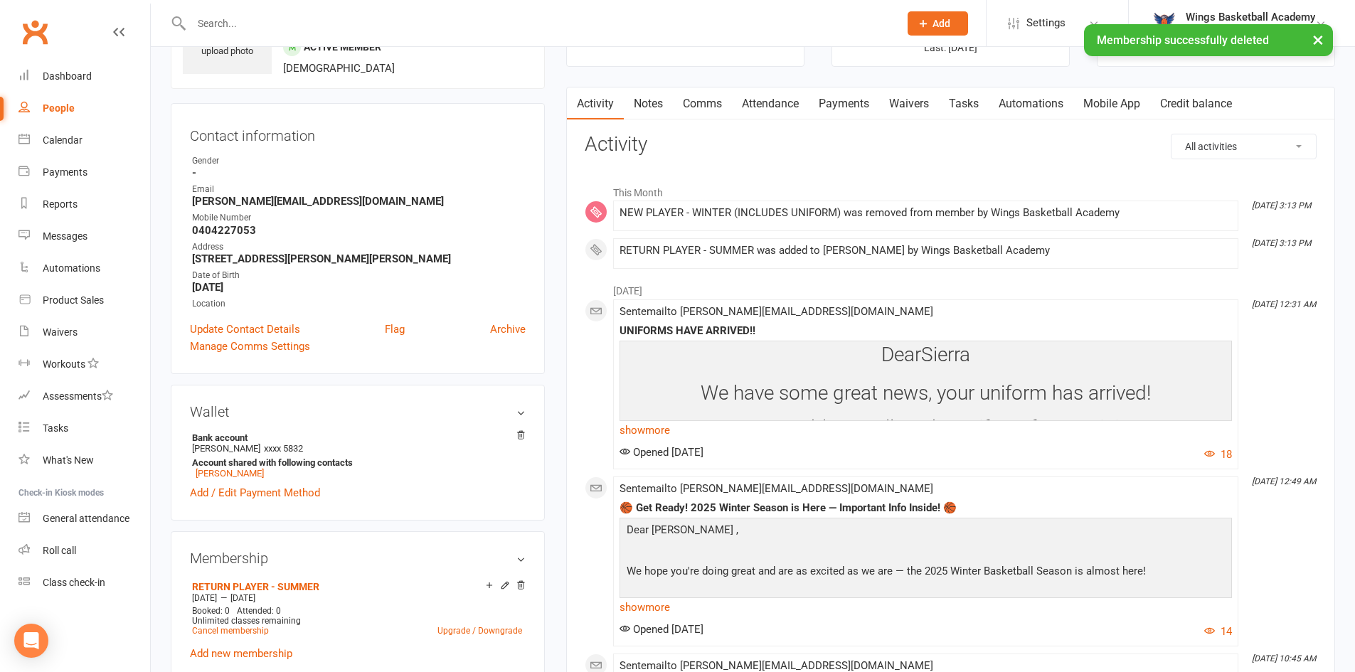
scroll to position [0, 0]
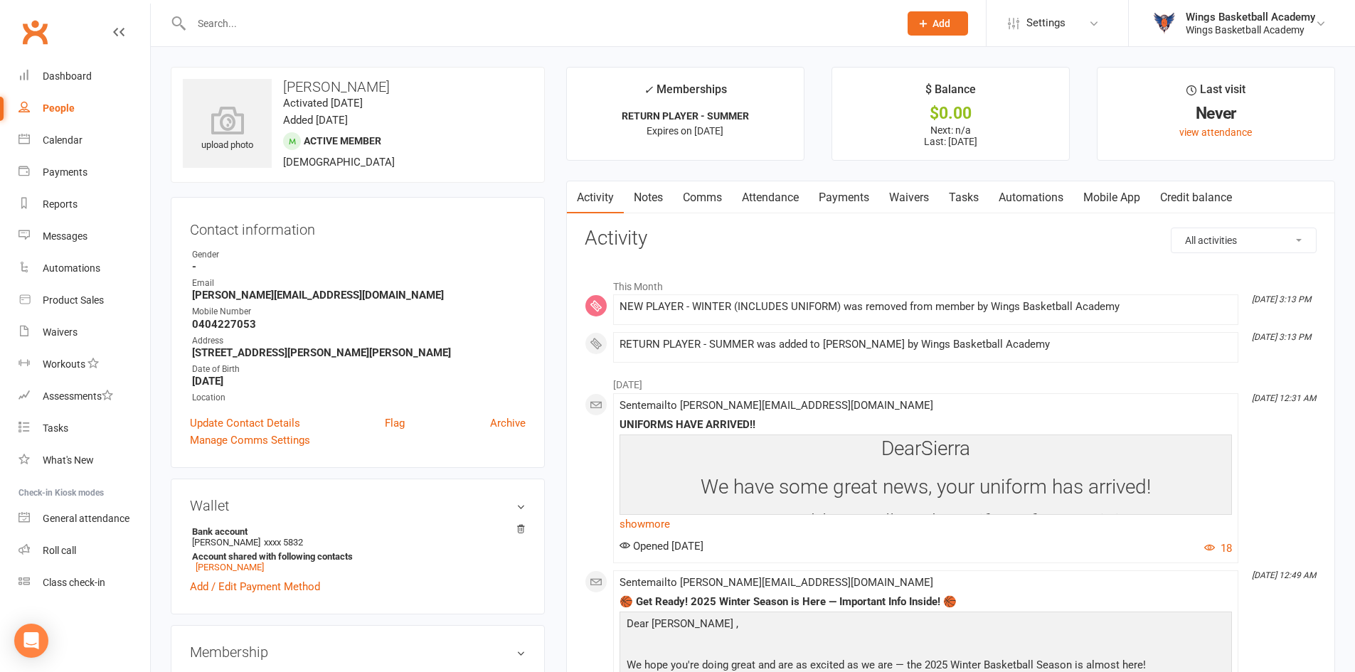
click at [839, 190] on link "Payments" at bounding box center [844, 197] width 70 height 33
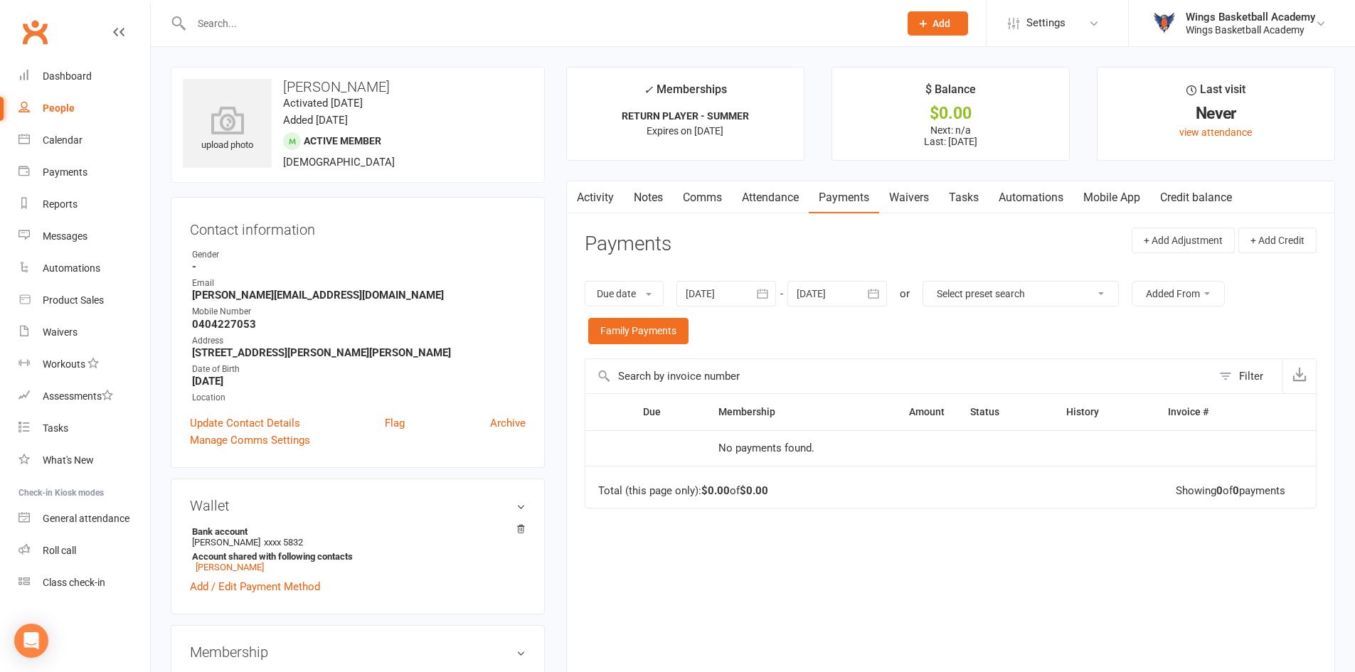
click at [860, 294] on div at bounding box center [837, 294] width 100 height 26
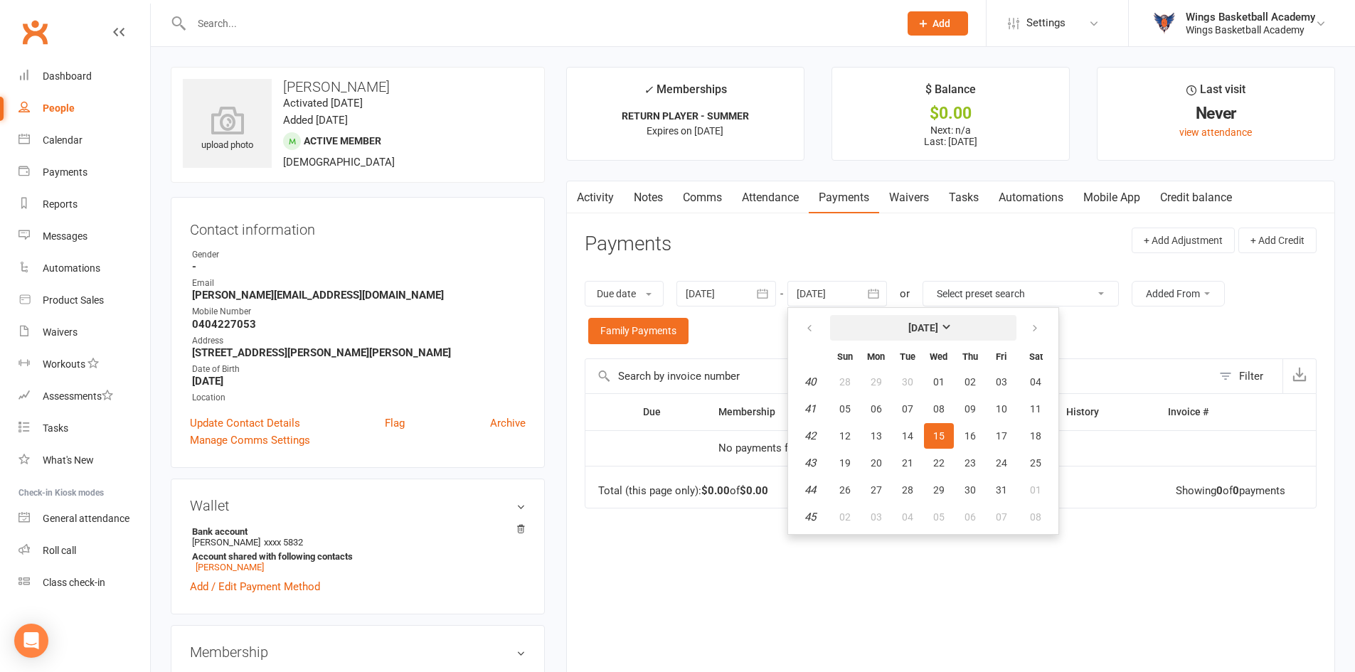
click at [952, 334] on button "October 2025" at bounding box center [923, 328] width 186 height 26
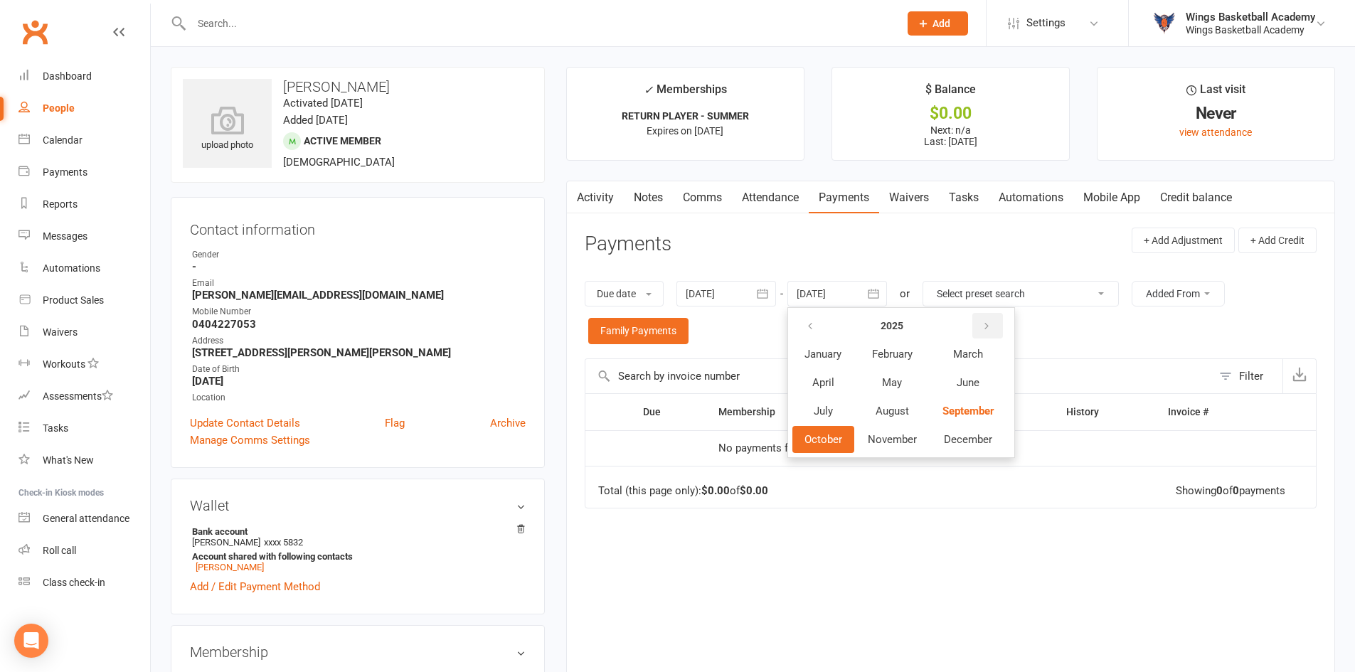
click at [988, 328] on icon "button" at bounding box center [986, 326] width 10 height 11
click at [972, 435] on span "December" at bounding box center [968, 439] width 48 height 13
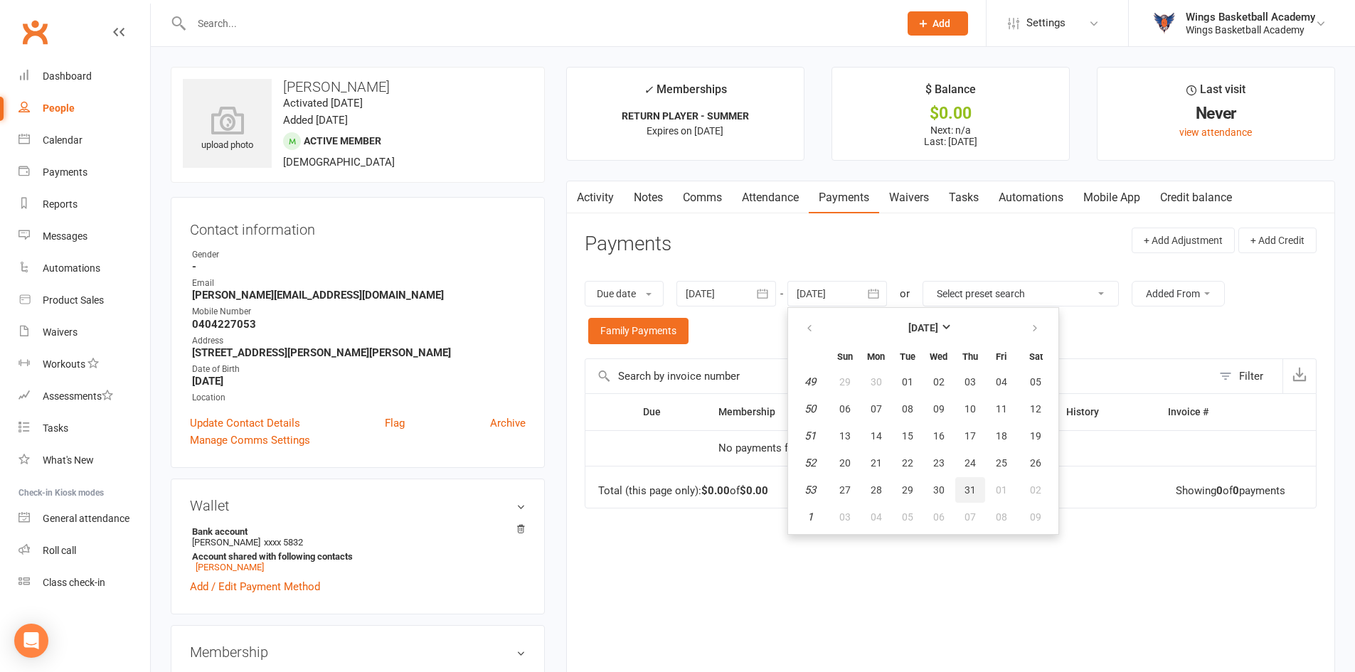
click at [974, 490] on span "31" at bounding box center [969, 489] width 11 height 11
type input "31 Dec 2026"
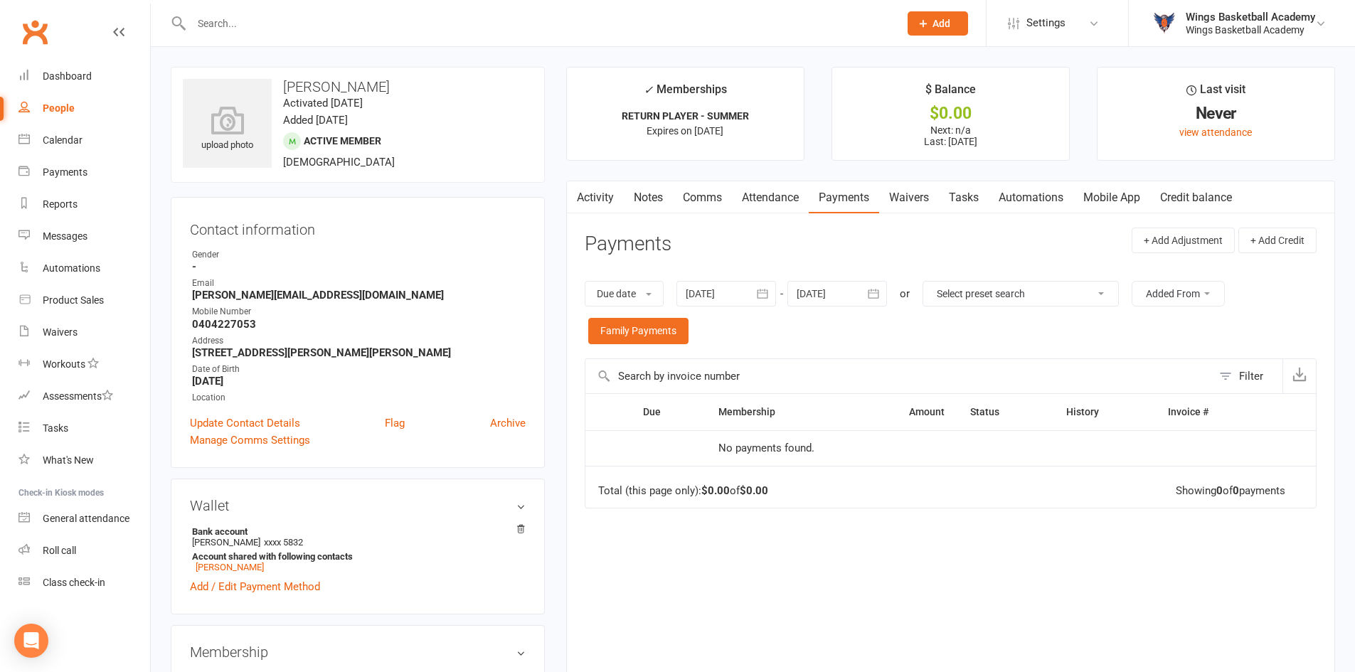
click at [861, 329] on div "Due date Due date Date paid Date failed Date settled 17 Aug 2025 August 2025 Su…" at bounding box center [951, 313] width 732 height 92
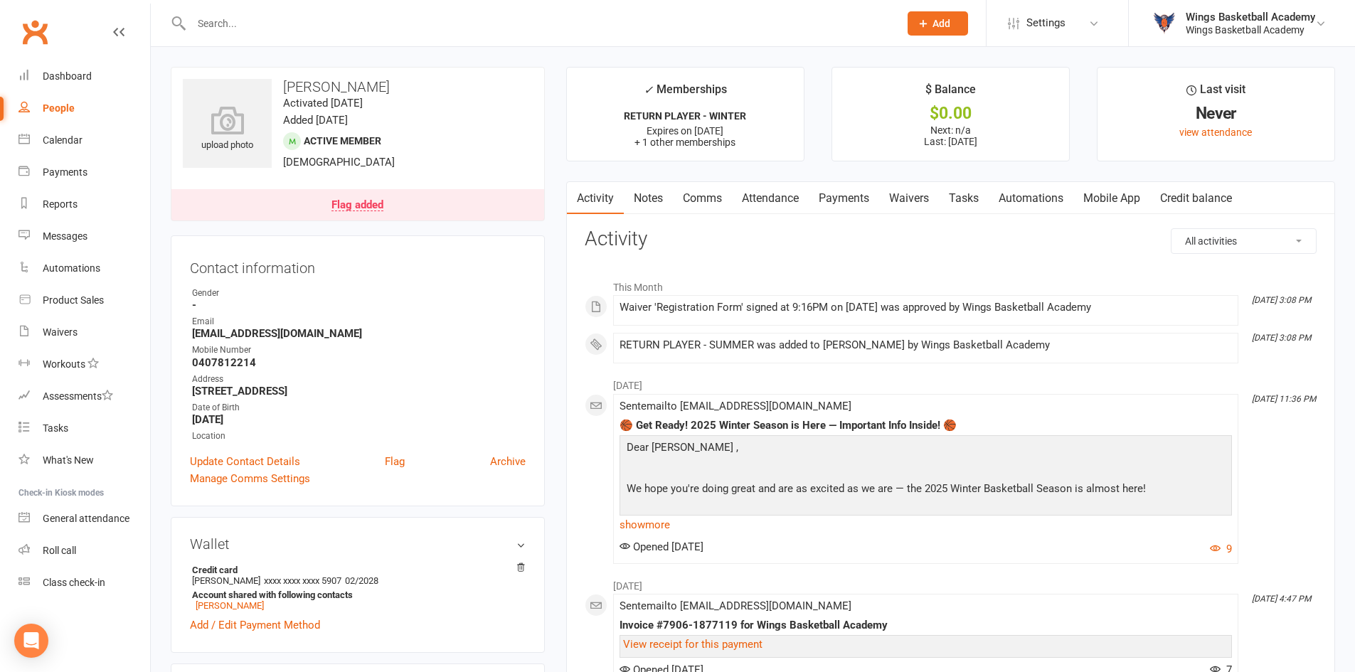
click at [850, 198] on link "Payments" at bounding box center [844, 198] width 70 height 33
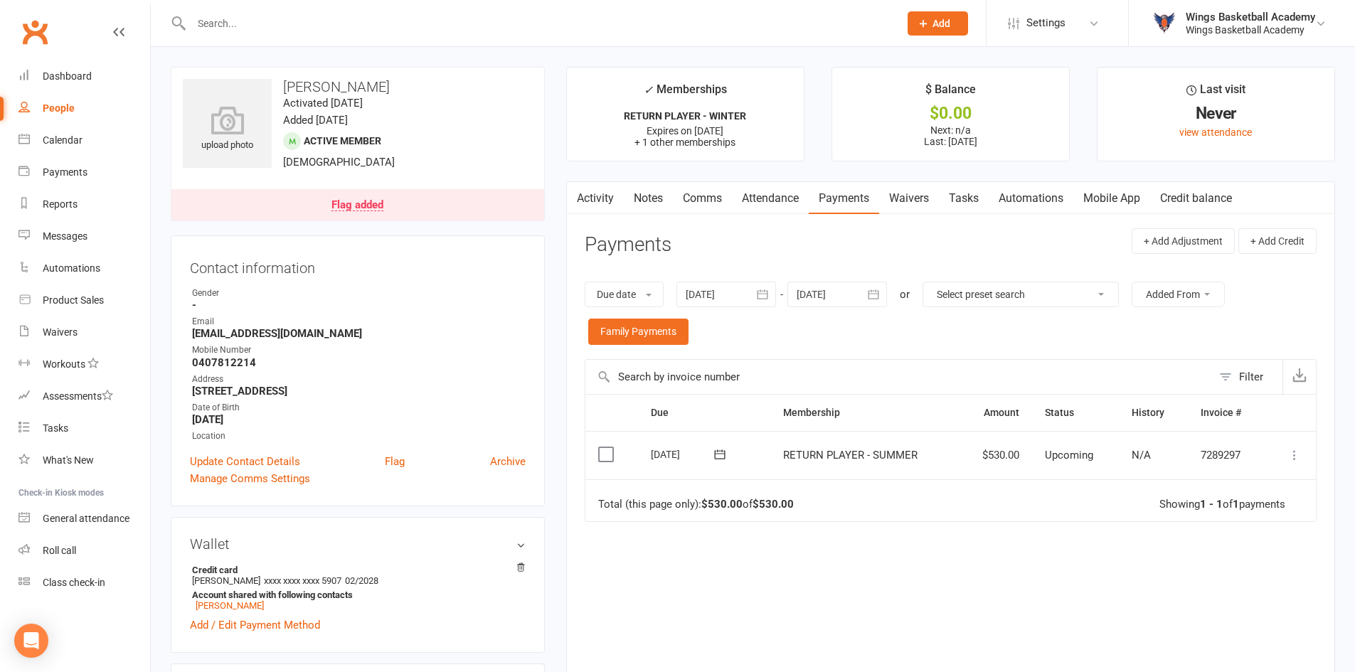
click at [1294, 452] on icon at bounding box center [1294, 455] width 14 height 14
click at [1220, 631] on link "Process now" at bounding box center [1231, 625] width 141 height 28
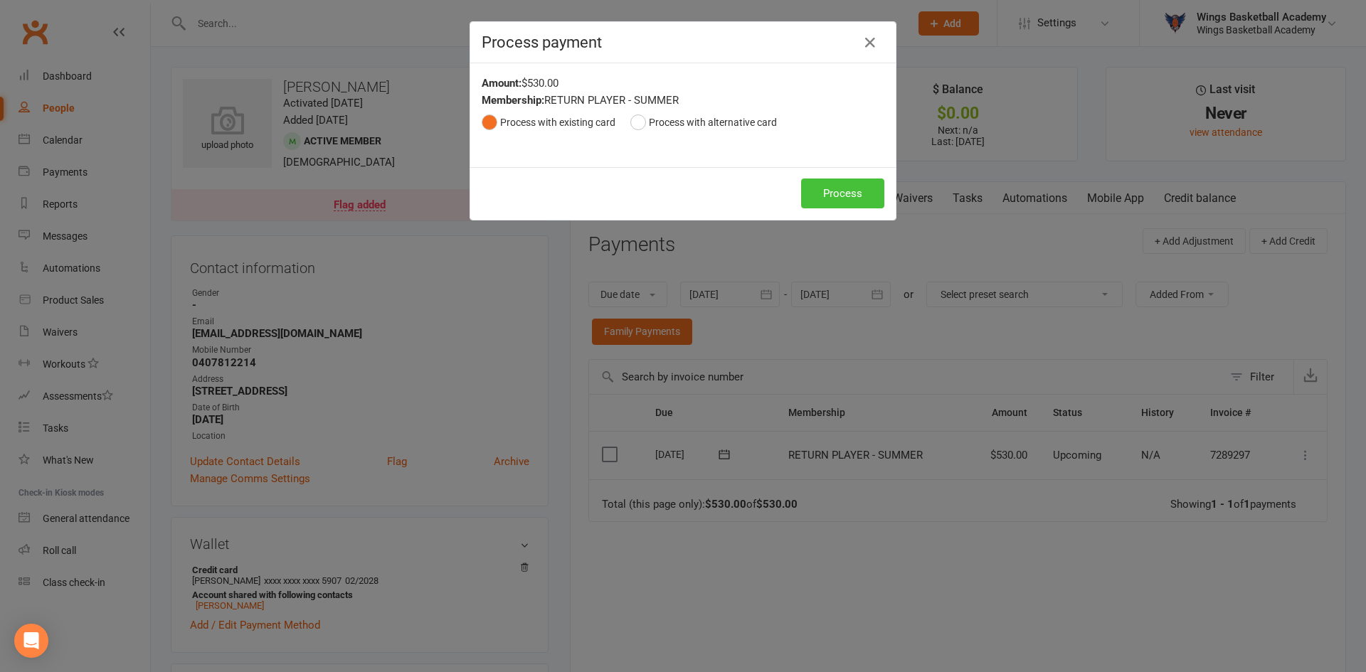
click at [831, 198] on button "Process" at bounding box center [842, 194] width 83 height 30
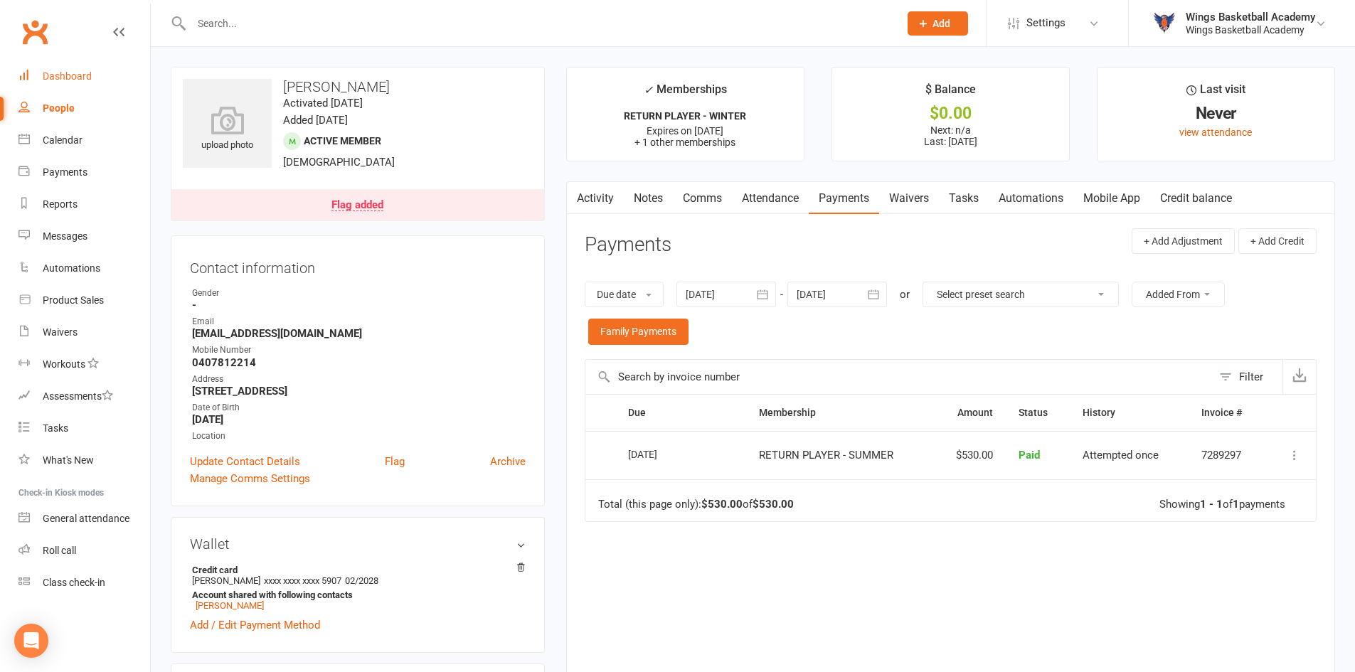
click at [62, 74] on div "Dashboard" at bounding box center [67, 75] width 49 height 11
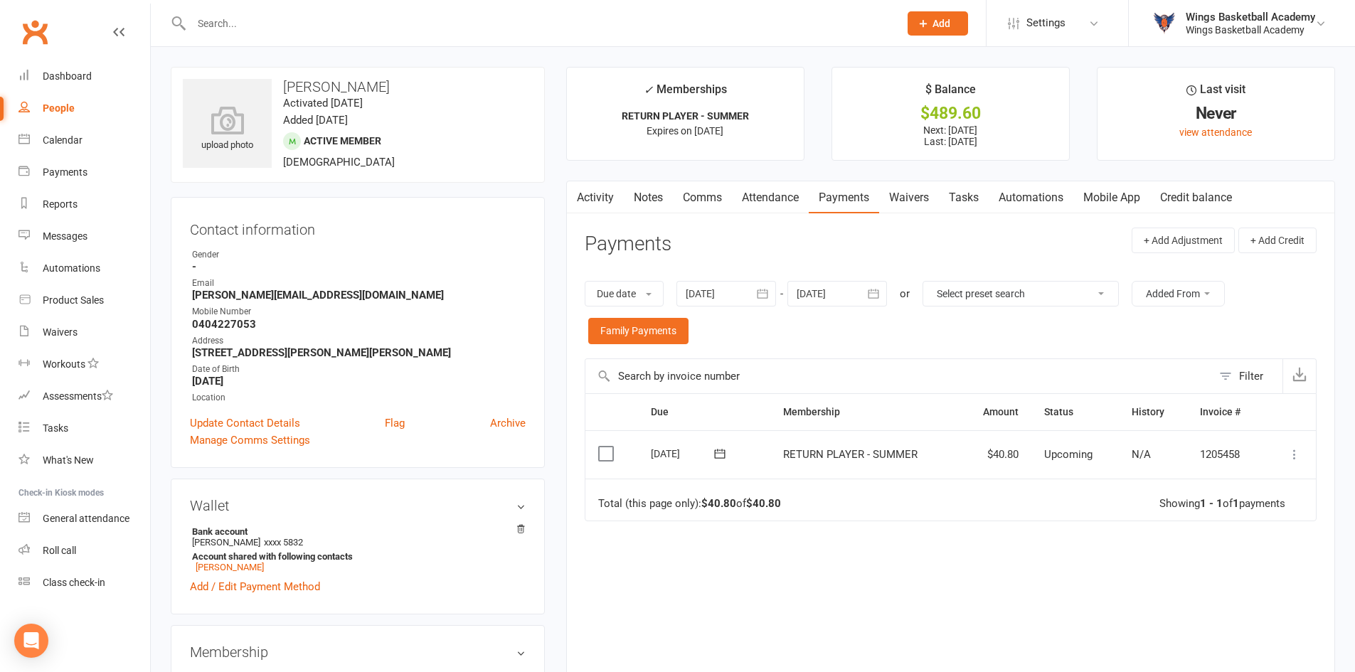
click at [845, 292] on div at bounding box center [837, 294] width 100 height 26
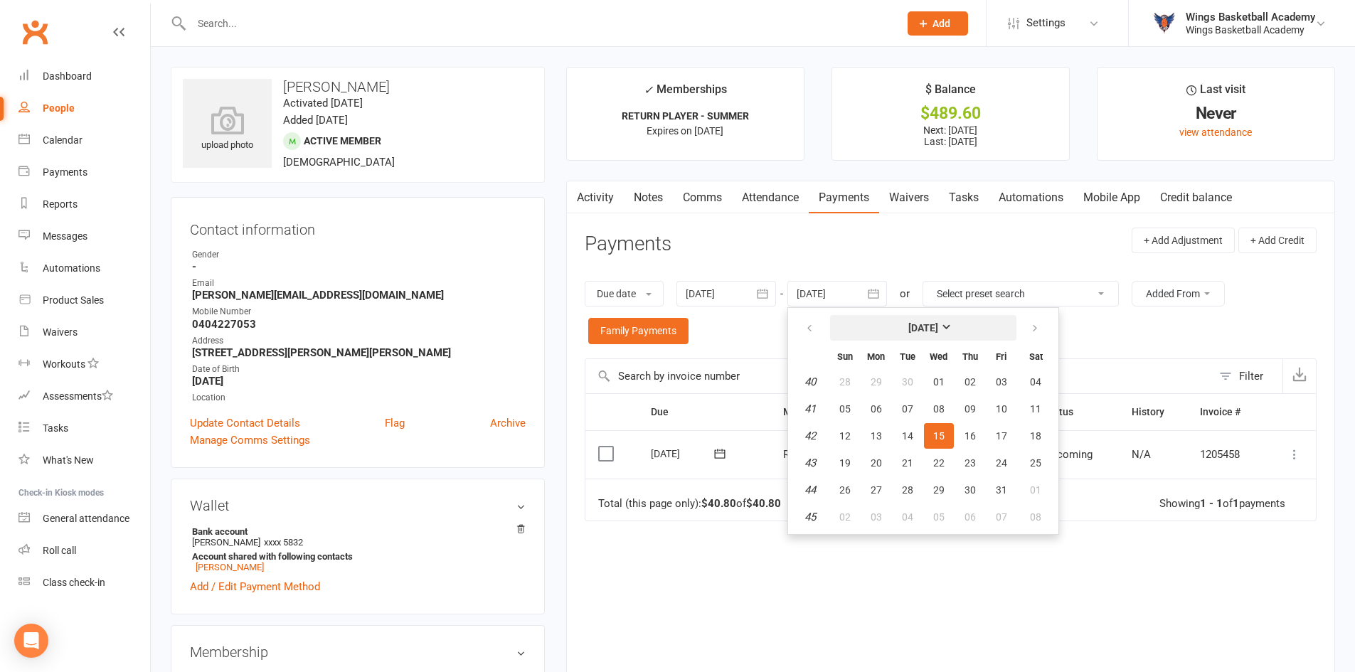
click at [970, 325] on button "[DATE]" at bounding box center [923, 328] width 186 height 26
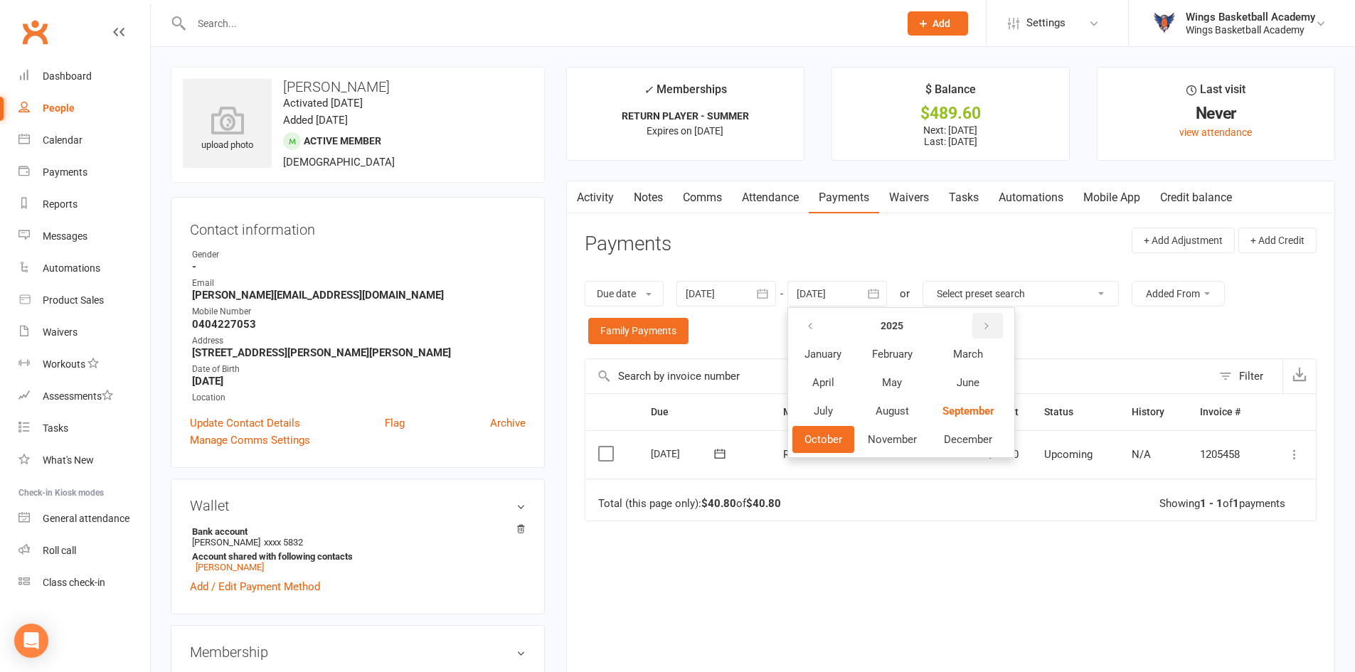
click at [987, 325] on icon "button" at bounding box center [986, 326] width 10 height 11
click at [965, 433] on span "December" at bounding box center [968, 439] width 48 height 13
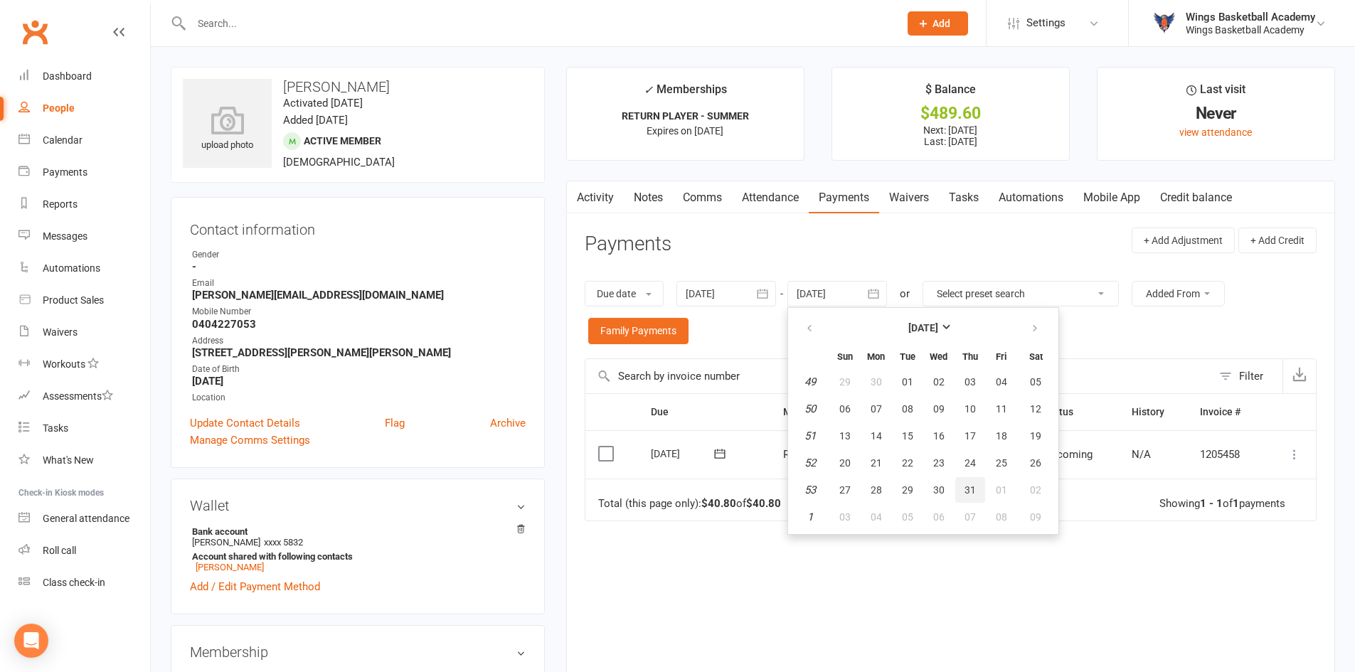
click at [976, 492] on span "31" at bounding box center [969, 489] width 11 height 11
type input "31 Dec 2026"
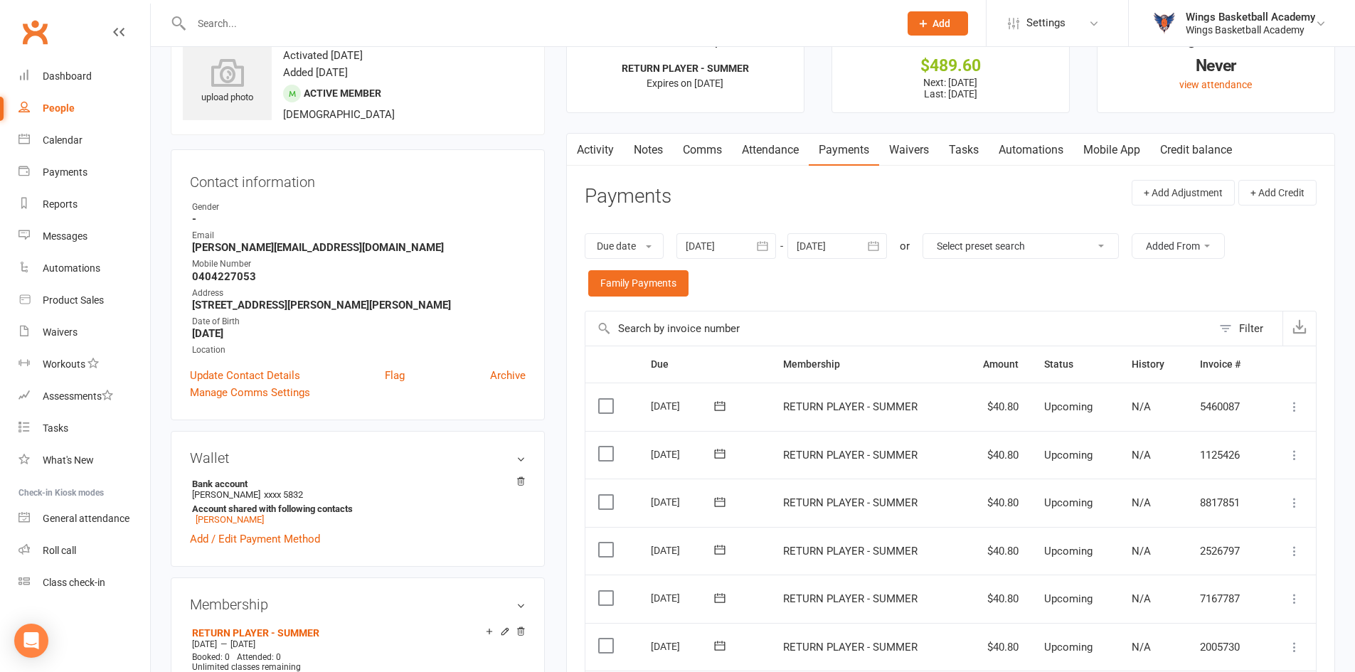
scroll to position [33, 0]
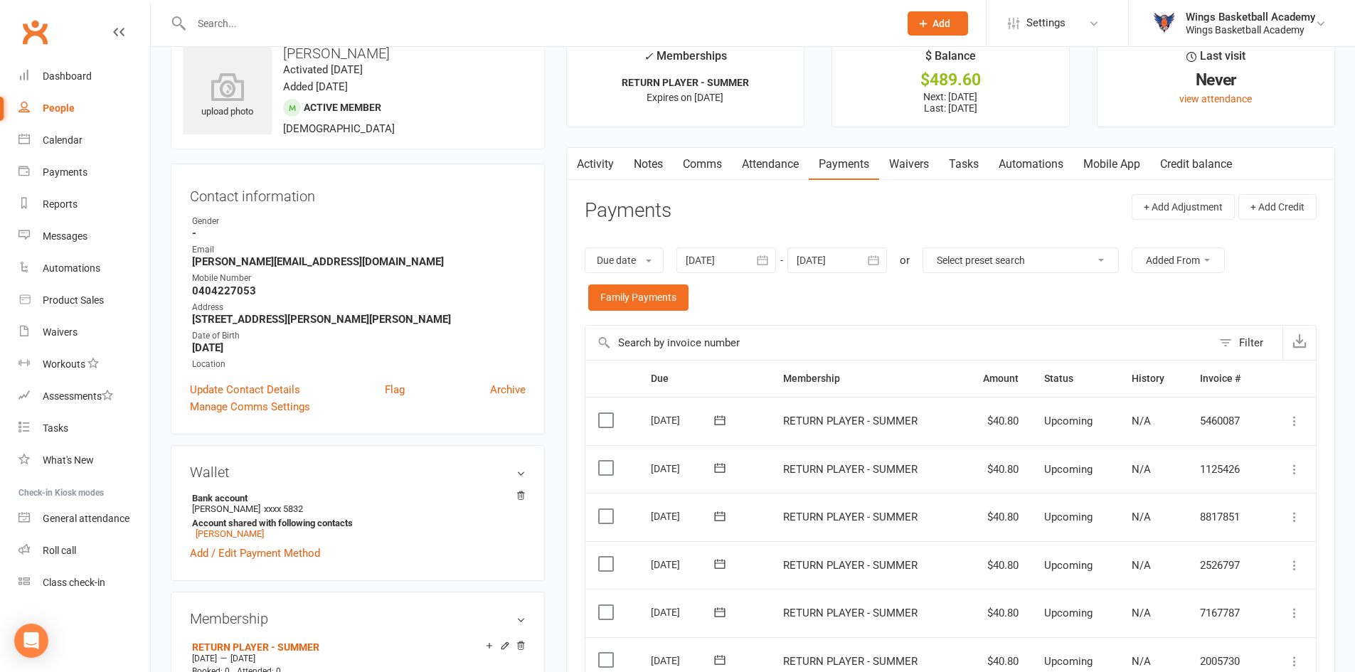
click at [553, 162] on div "upload photo Sierra Leane Activated 1 April, 2025 Added 1 April, 2025 Active me…" at bounding box center [357, 628] width 395 height 1190
click at [563, 151] on main "✓ Memberships RETURN PLAYER - SUMMER Expires on 16th March, 2026 $ Balance $489…" at bounding box center [950, 634] width 790 height 1203
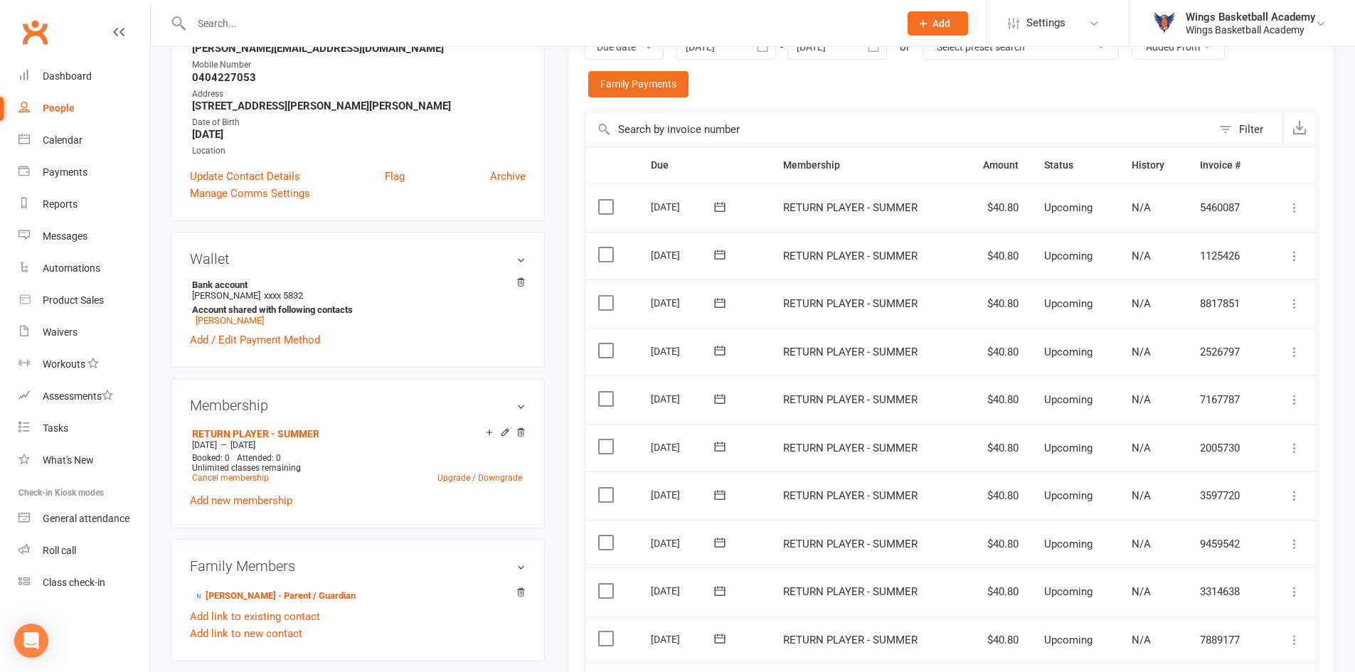
scroll to position [531, 0]
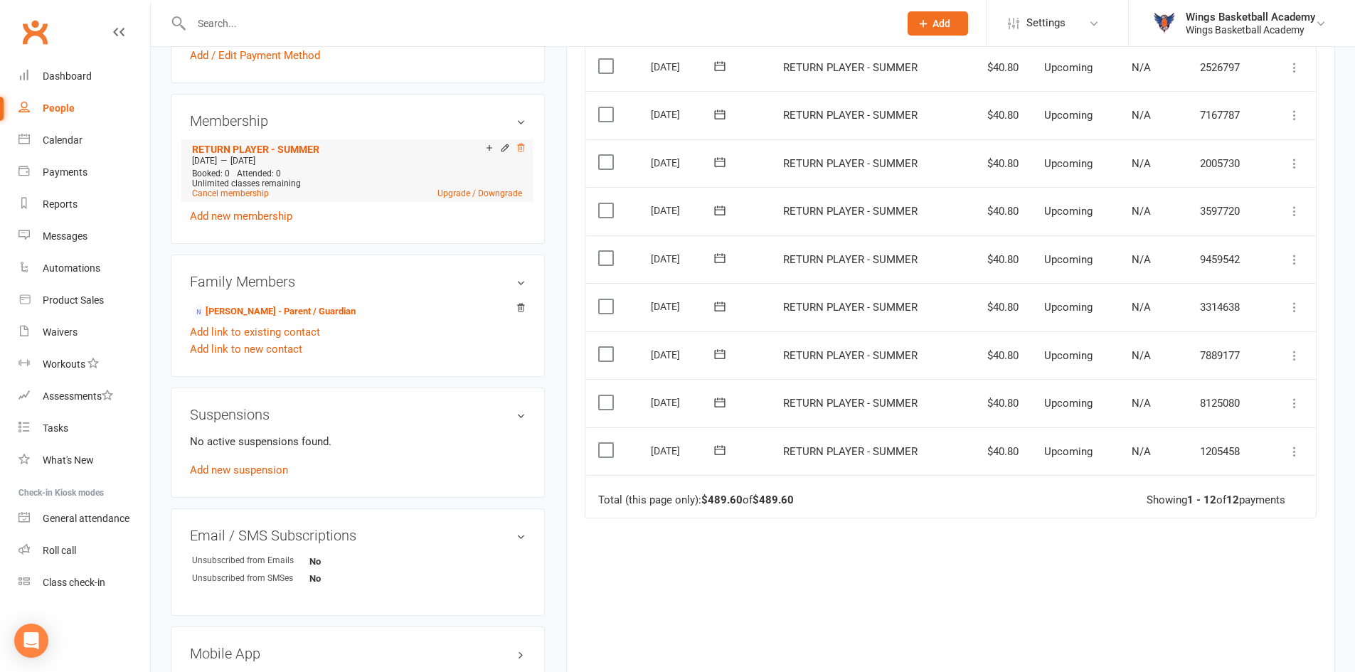
click at [519, 148] on icon at bounding box center [521, 148] width 10 height 10
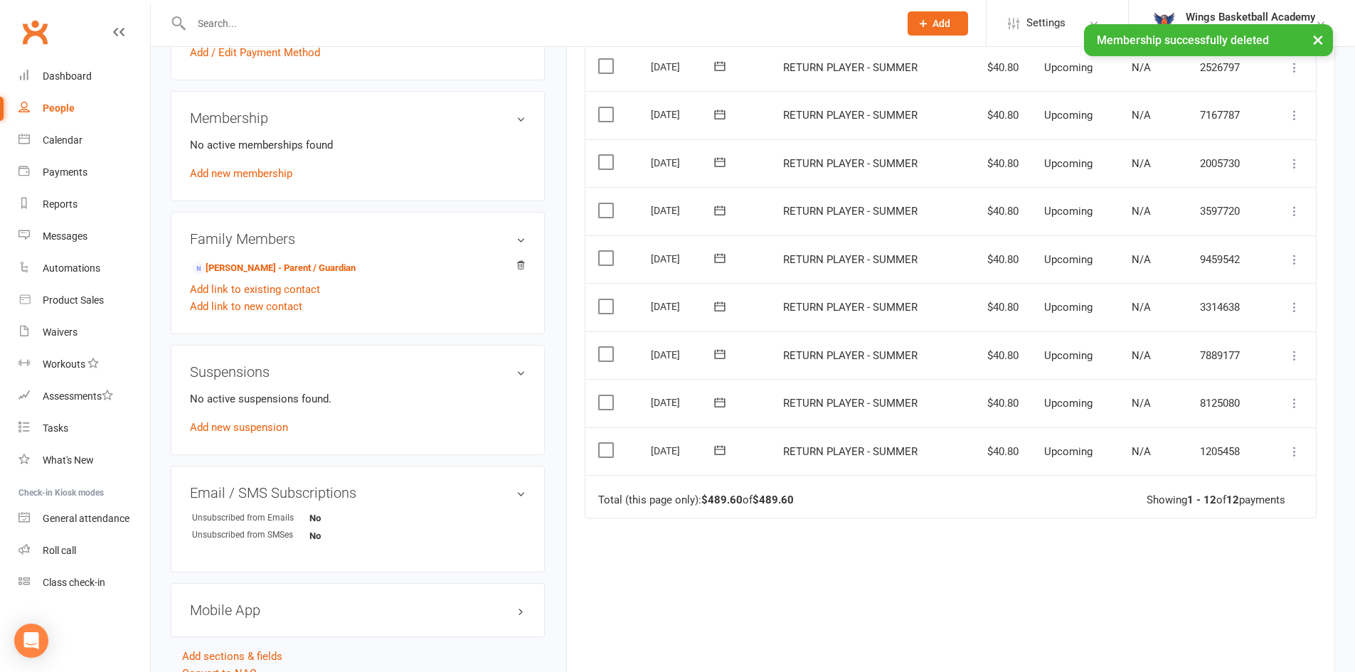
scroll to position [528, 0]
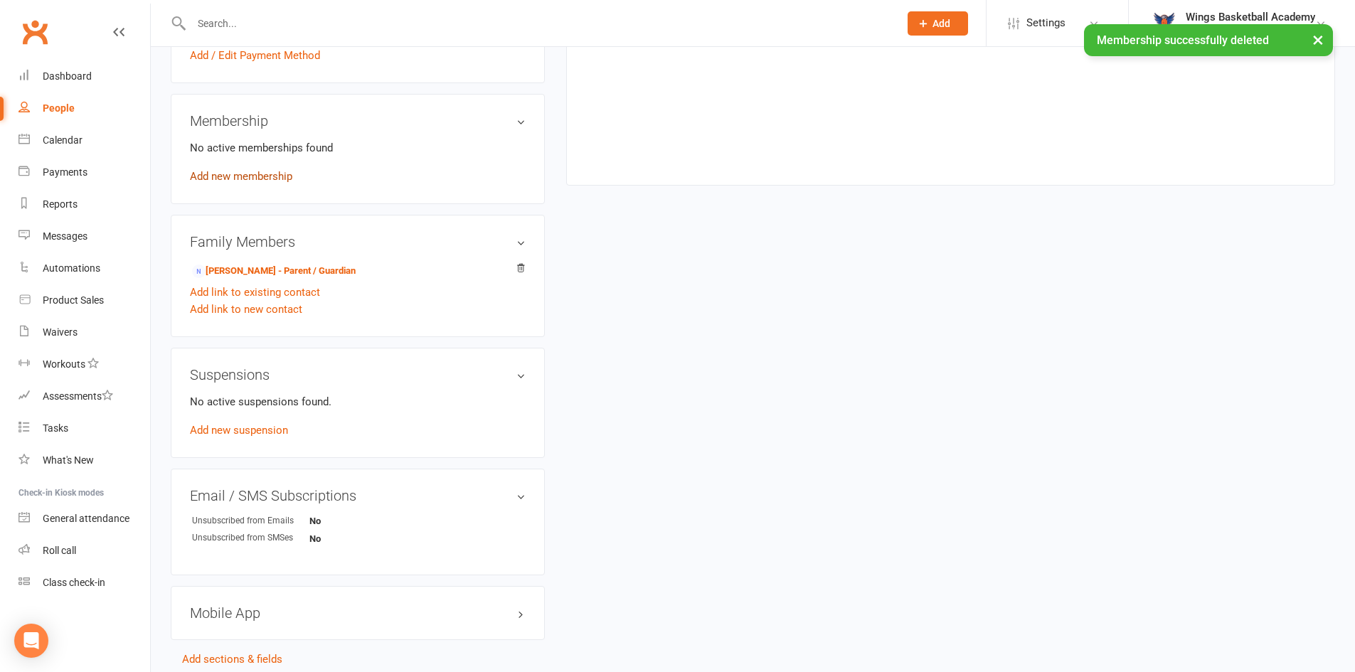
click at [276, 175] on link "Add new membership" at bounding box center [241, 176] width 102 height 13
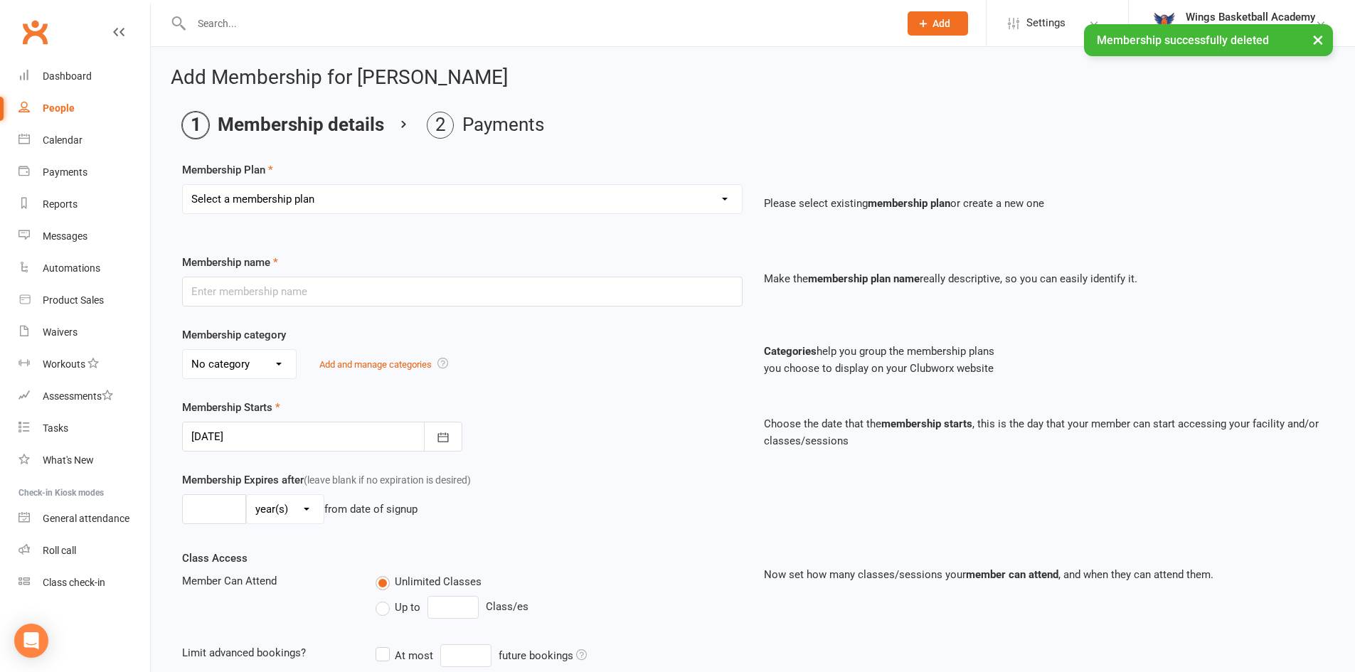
click at [355, 189] on select "Select a membership plan Create new Membership Plan NEW PLAYER - SUMMER (INCLUD…" at bounding box center [462, 199] width 559 height 28
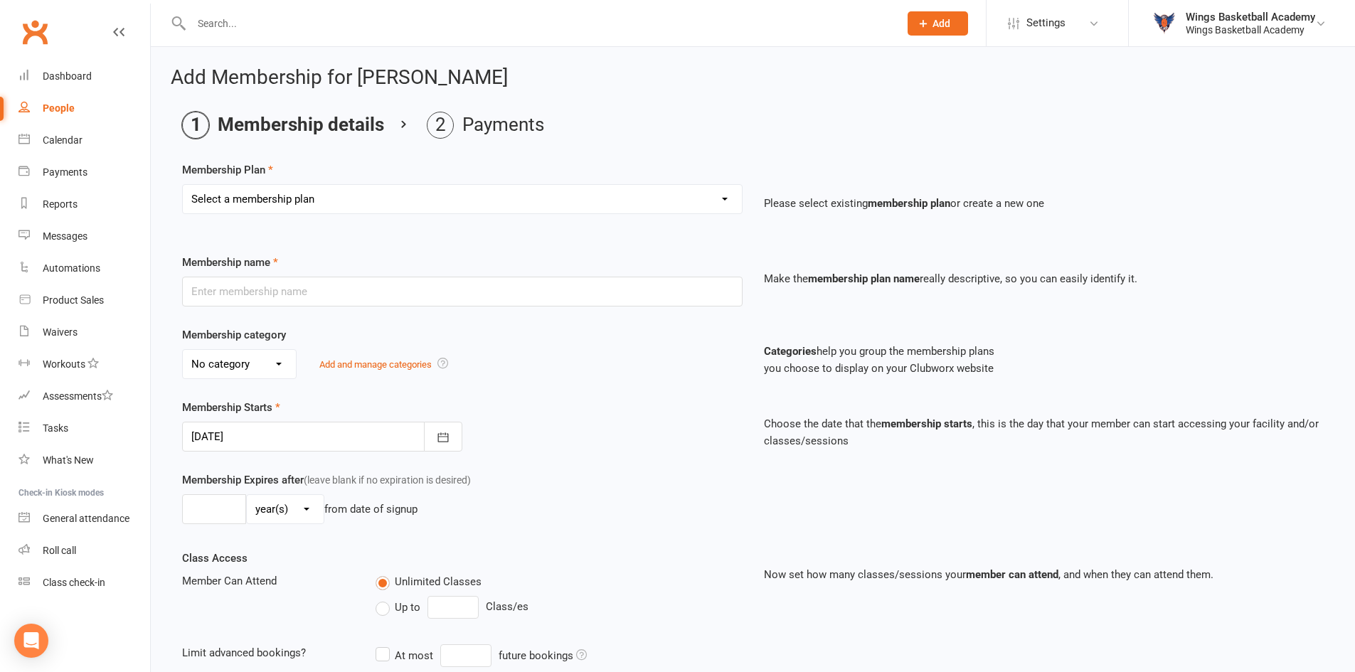
select select "2"
click at [183, 185] on select "Select a membership plan Create new Membership Plan NEW PLAYER - SUMMER (INCLUD…" at bounding box center [462, 199] width 559 height 28
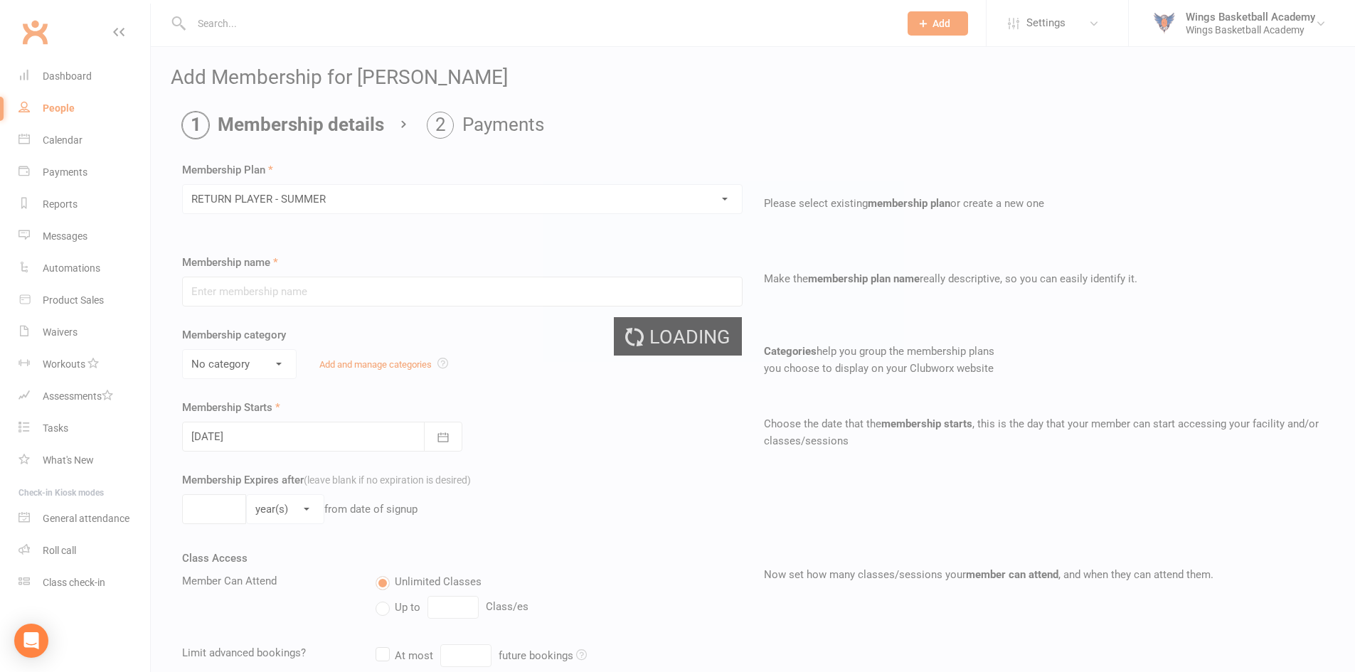
type input "RETURN PLAYER - SUMMER"
select select "1"
type input "6"
select select "2"
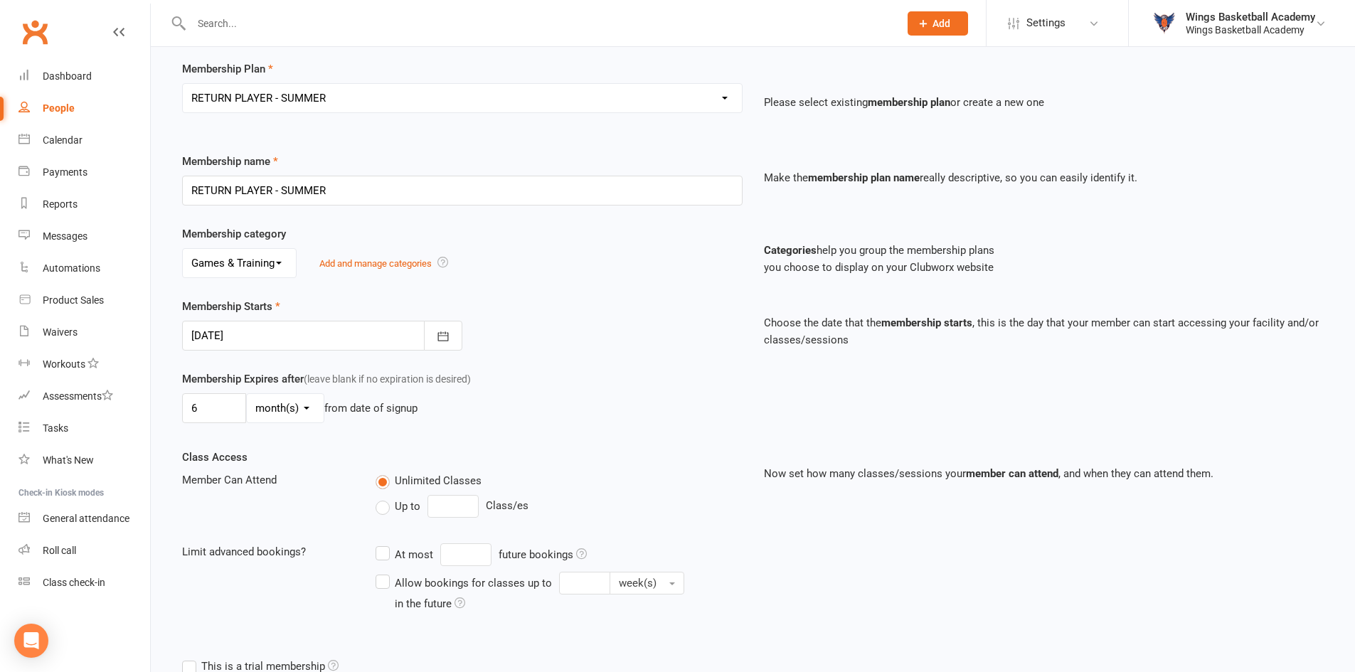
scroll to position [232, 0]
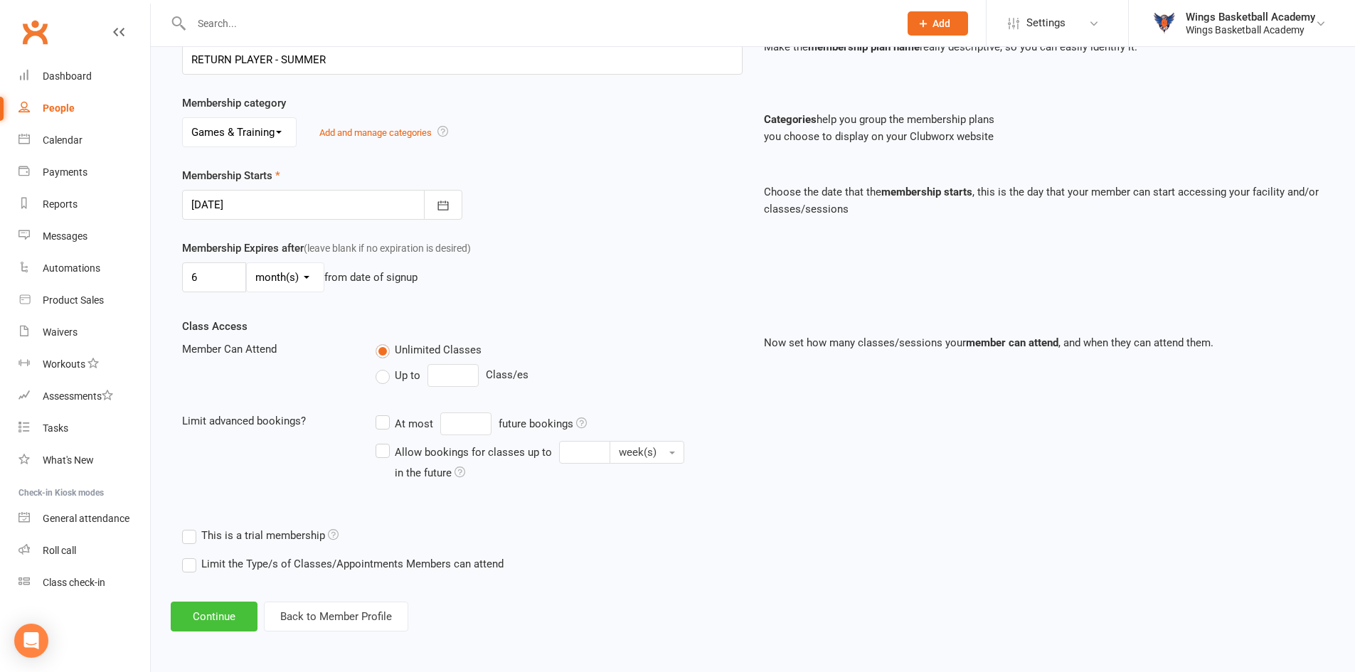
click at [211, 618] on button "Continue" at bounding box center [214, 617] width 87 height 30
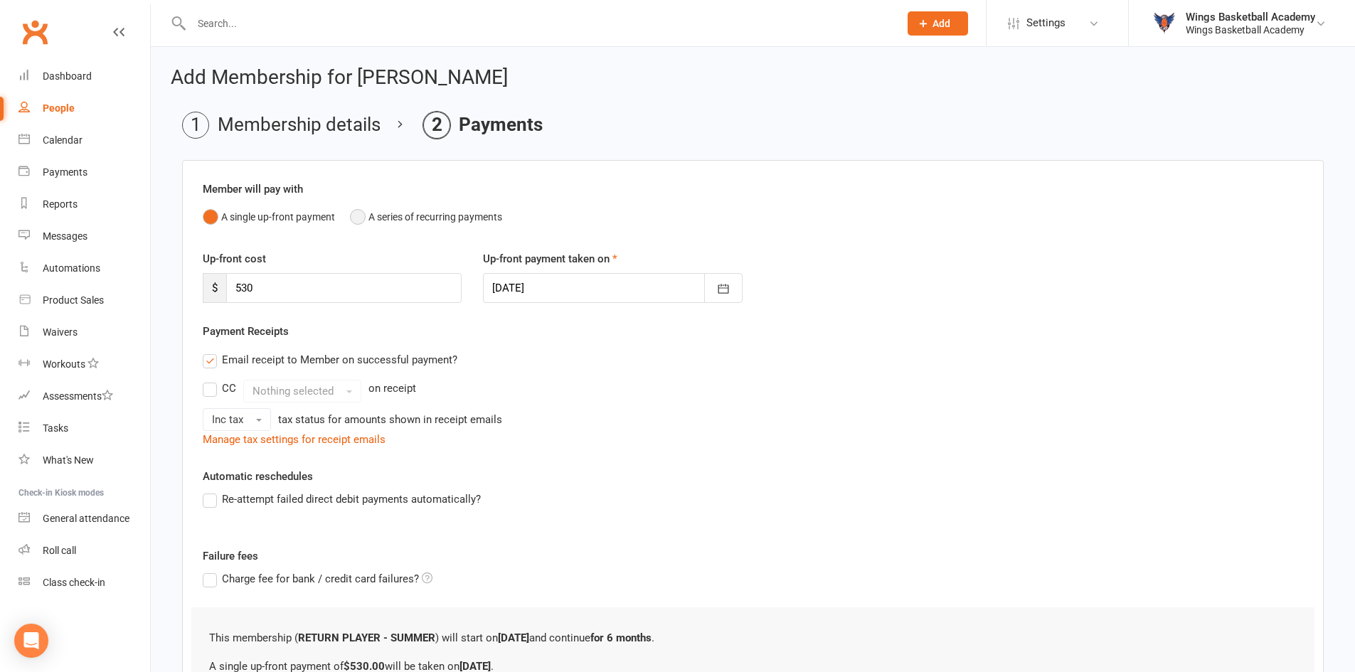
click at [353, 218] on button "A series of recurring payments" at bounding box center [426, 216] width 152 height 27
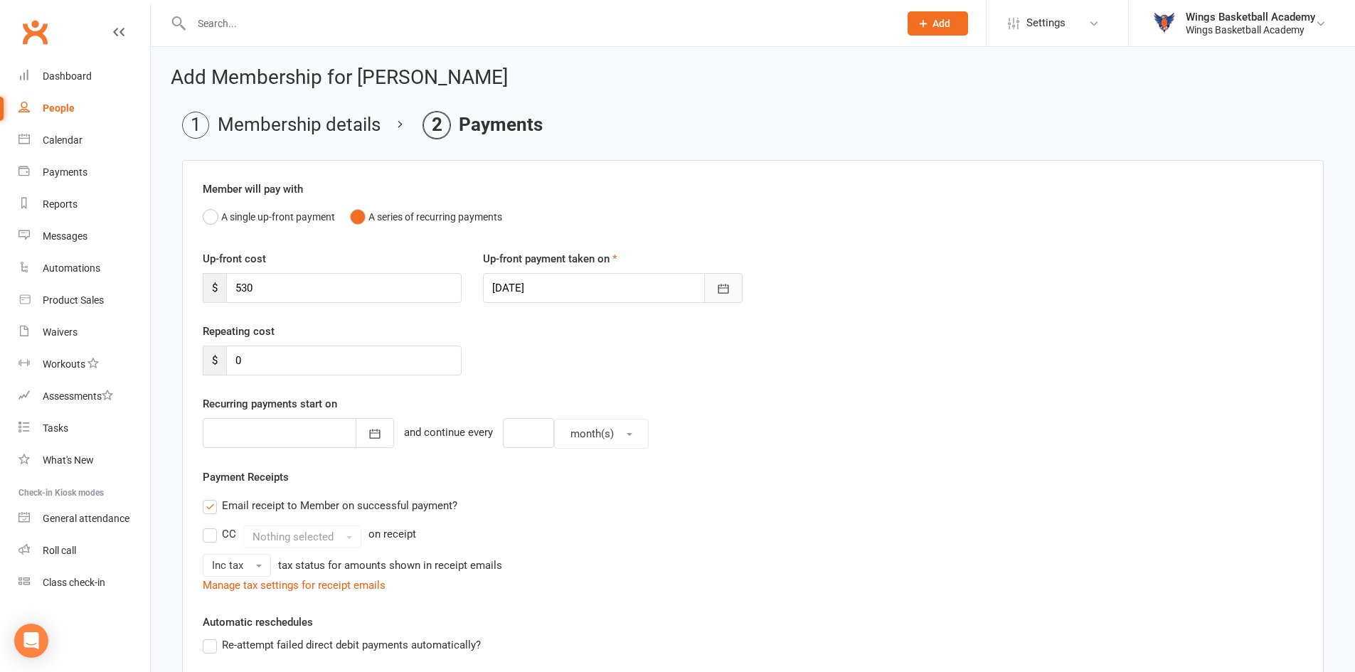
click at [725, 290] on icon "button" at bounding box center [723, 289] width 14 height 14
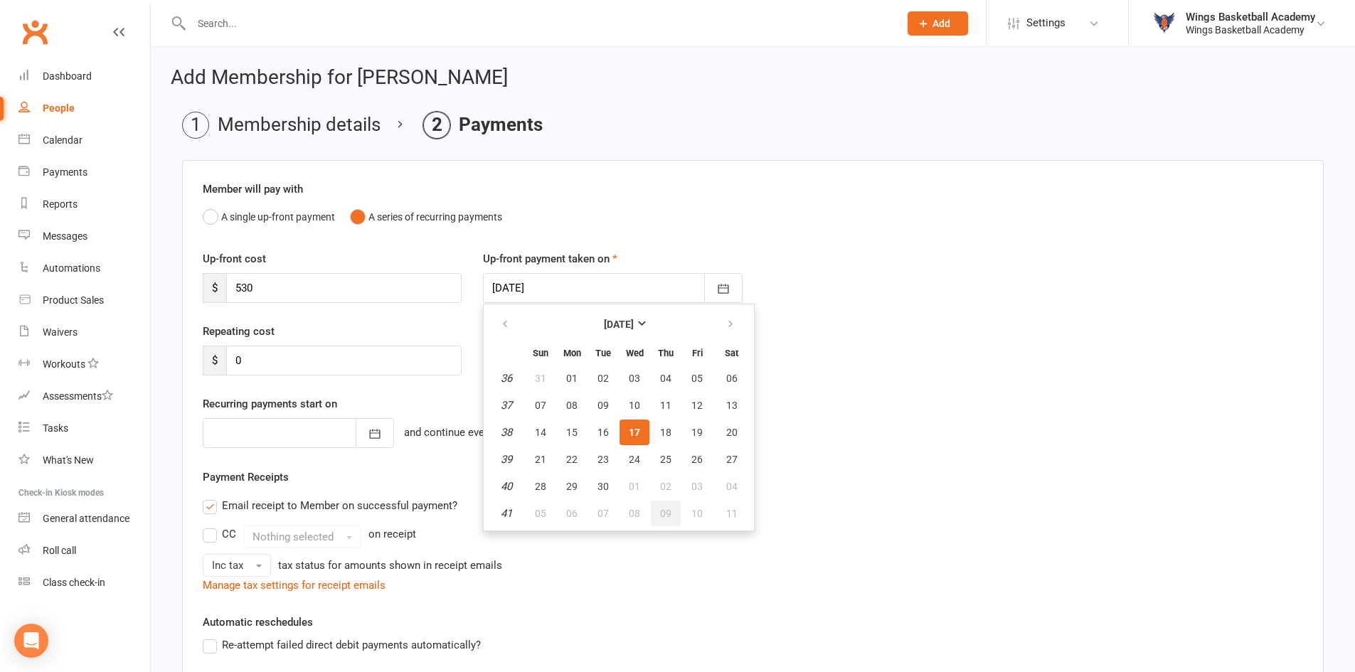
click at [667, 510] on span "09" at bounding box center [665, 513] width 11 height 11
type input "09 Oct 2025"
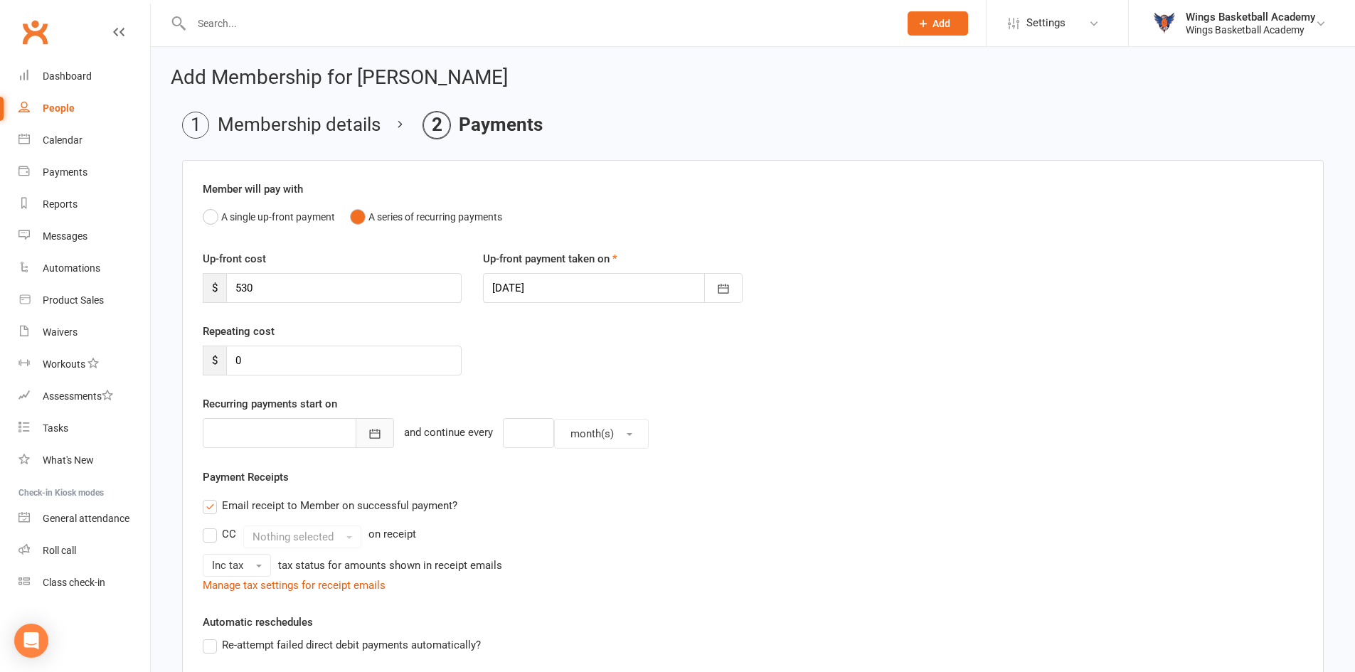
click at [368, 436] on icon "button" at bounding box center [375, 434] width 14 height 14
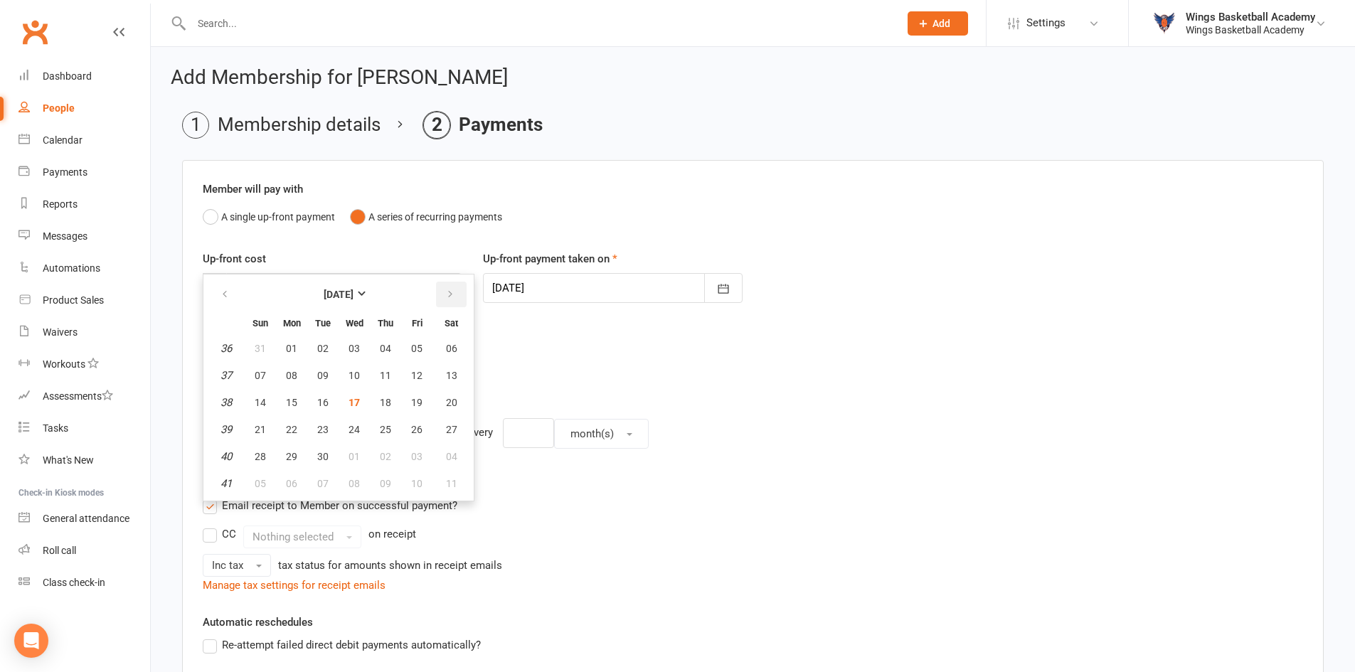
click at [452, 292] on icon "button" at bounding box center [450, 294] width 10 height 11
click at [388, 429] on span "23" at bounding box center [385, 429] width 11 height 11
type input "23 Oct 2025"
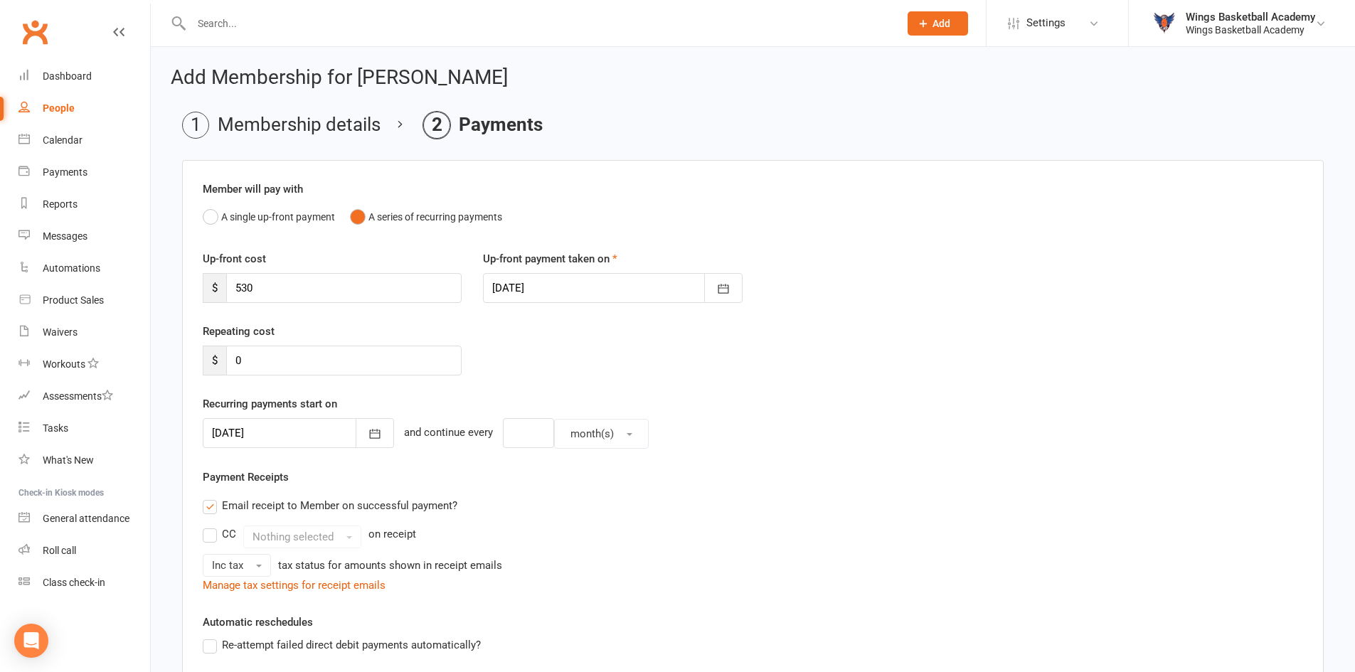
click at [561, 334] on div "Repeating cost $ 0" at bounding box center [753, 359] width 1122 height 73
click at [513, 433] on input "number" at bounding box center [528, 433] width 51 height 30
type input "2"
click at [686, 400] on div "Recurring payments start on 23 Oct 2025 October 2025 Sun Mon Tue Wed Thu Fri Sa…" at bounding box center [753, 421] width 1100 height 53
click at [556, 443] on button "month(s)" at bounding box center [601, 434] width 95 height 30
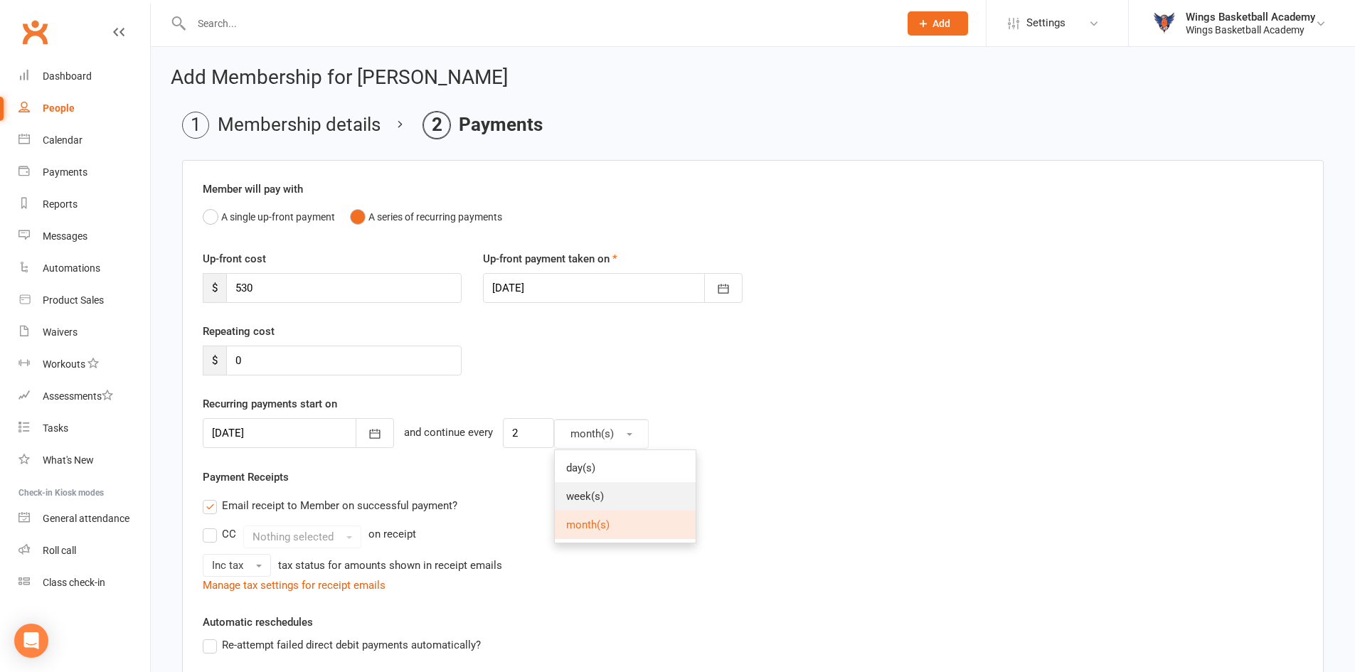
click at [567, 494] on span "week(s)" at bounding box center [585, 496] width 38 height 13
click at [587, 498] on div "Email receipt to Member on successful payment?" at bounding box center [747, 505] width 1112 height 28
drag, startPoint x: 277, startPoint y: 294, endPoint x: 193, endPoint y: 294, distance: 83.9
click at [193, 294] on div "Up-front cost $ 530" at bounding box center [332, 276] width 280 height 53
type input "44.16"
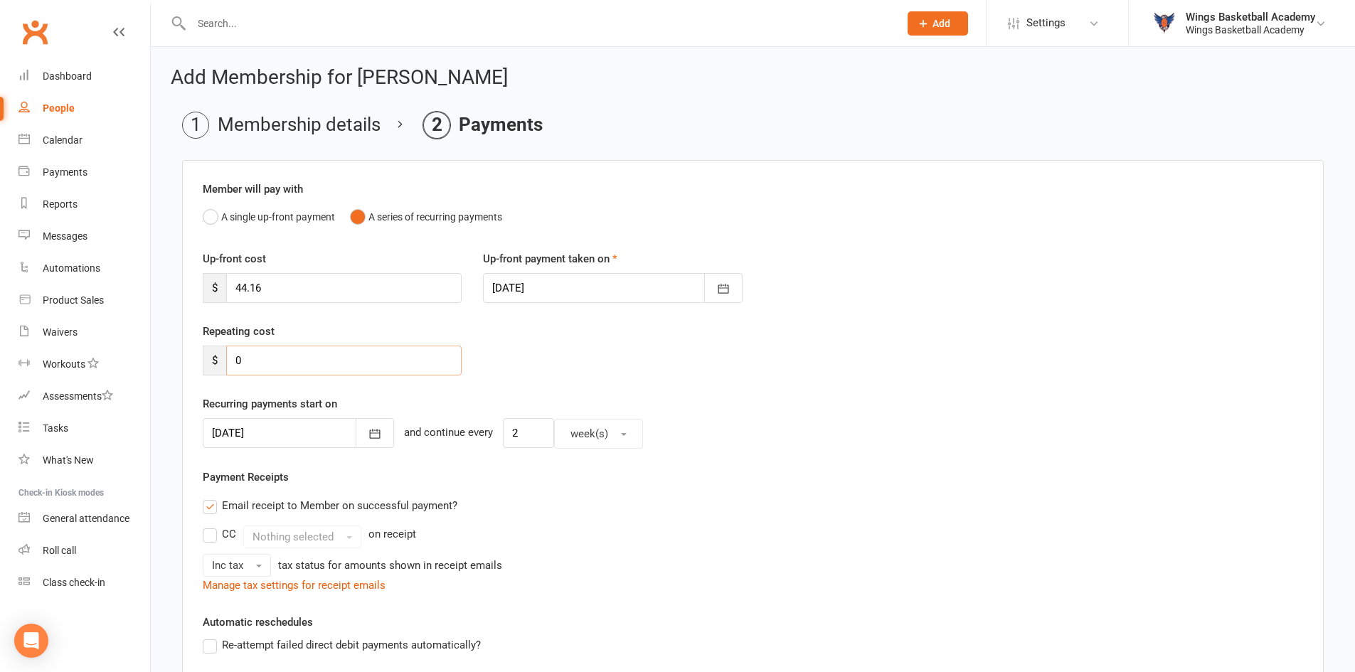
drag, startPoint x: 279, startPoint y: 355, endPoint x: 213, endPoint y: 370, distance: 67.1
click at [213, 370] on div "$ 0" at bounding box center [332, 361] width 259 height 30
type input "44.16"
click at [667, 373] on div "Repeating cost $ 44.16" at bounding box center [753, 359] width 1122 height 73
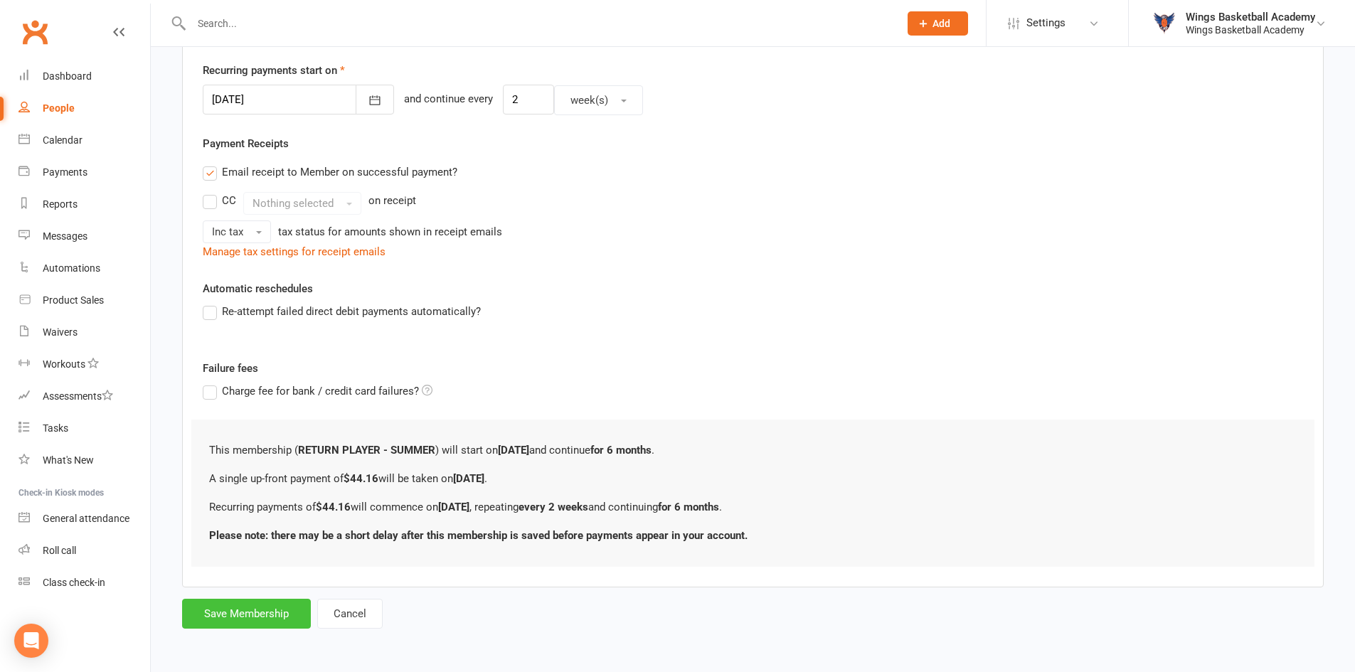
click at [274, 614] on button "Save Membership" at bounding box center [246, 614] width 129 height 30
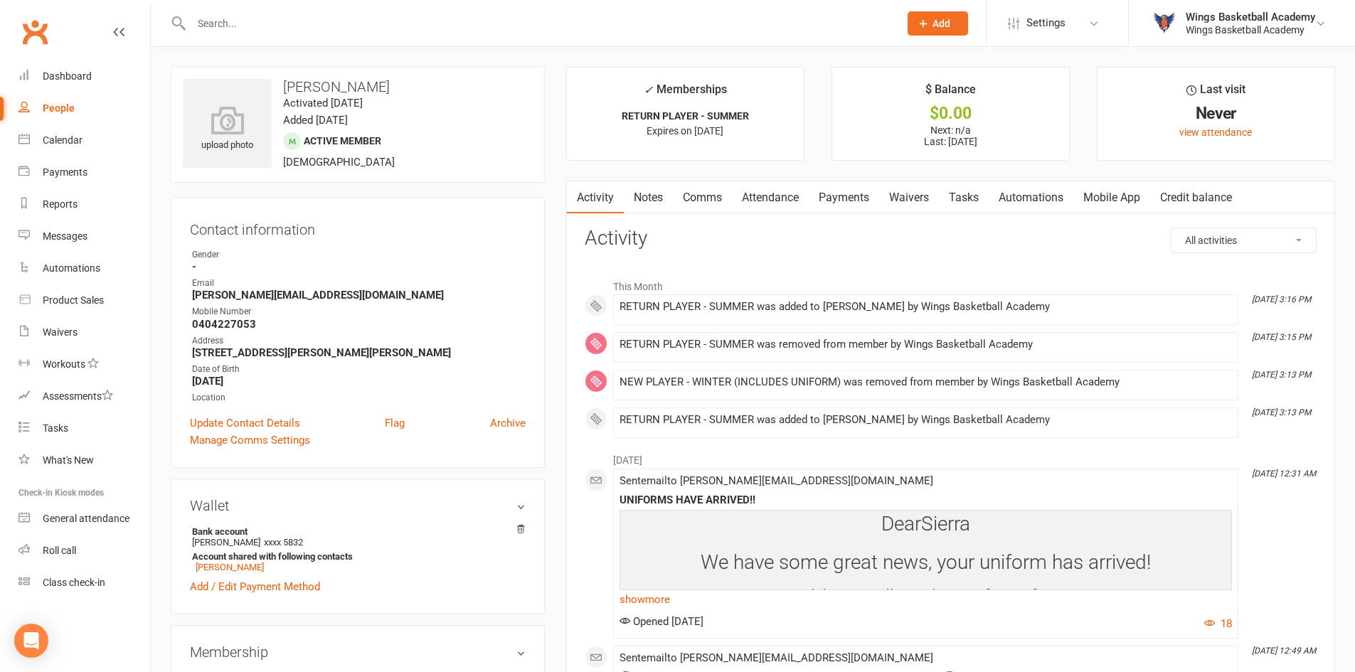
click at [553, 303] on div "upload photo Sierra Leane Activated 1 April, 2025 Added 1 April, 2025 Active me…" at bounding box center [357, 662] width 395 height 1190
click at [856, 201] on link "Payments" at bounding box center [844, 197] width 70 height 33
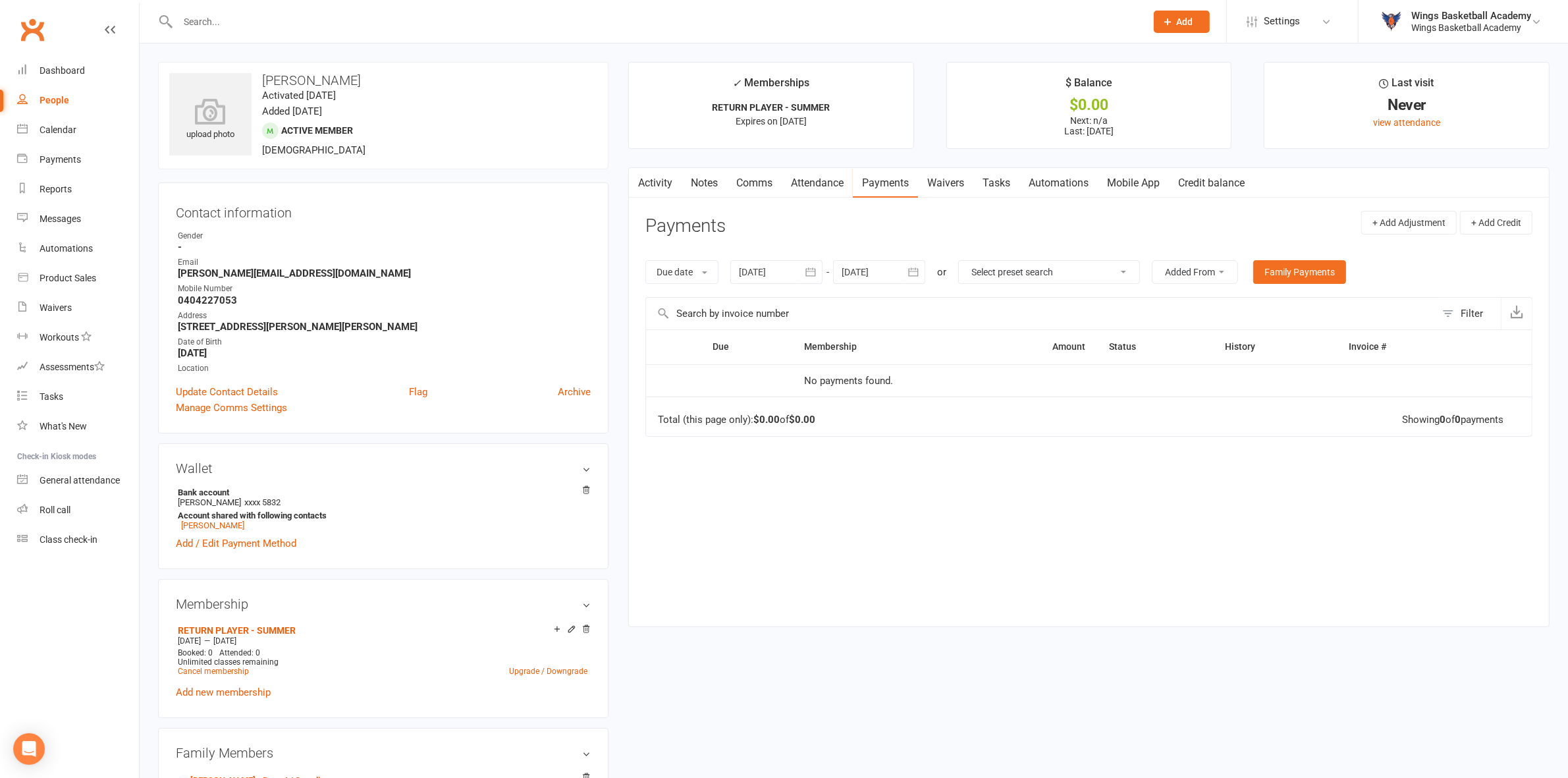
drag, startPoint x: 1252, startPoint y: 0, endPoint x: 608, endPoint y: 670, distance: 929.3
click at [608, 621] on div "Membership RETURN PLAYER - SUMMER Sep 17 2025 — Mar 16 2026 Booked: 0 Attended:…" at bounding box center [383, 648] width 450 height 139
click at [918, 272] on icon "button" at bounding box center [913, 271] width 10 height 8
click at [996, 310] on button "October 2025" at bounding box center [959, 304] width 172 height 24
click at [1021, 297] on icon "button" at bounding box center [1018, 302] width 9 height 10
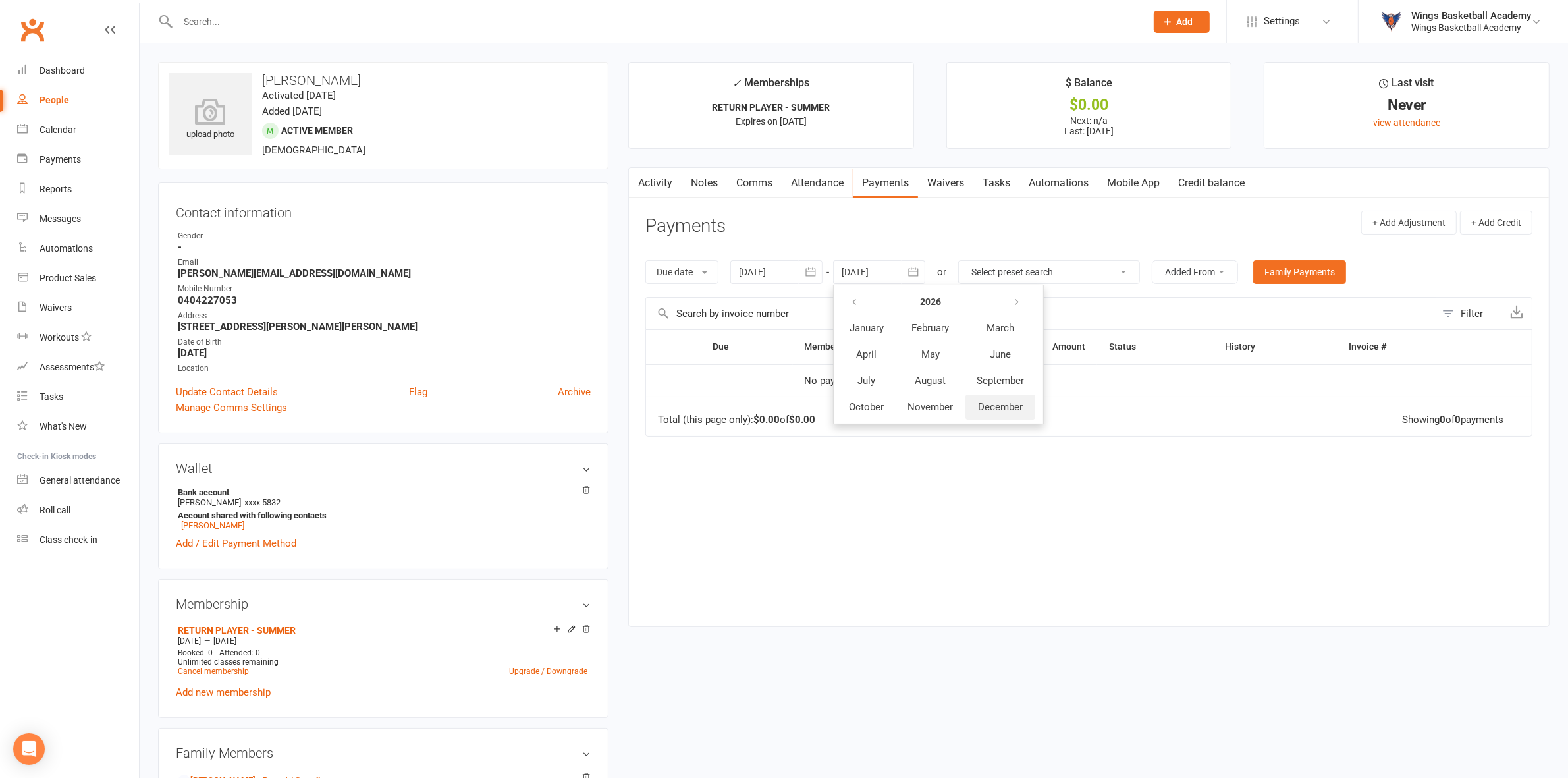
click at [1011, 410] on span "December" at bounding box center [1000, 407] width 44 height 12
click at [1005, 455] on span "31" at bounding box center [1002, 453] width 10 height 10
type input "31 Dec 2026"
click at [909, 268] on icon "button" at bounding box center [913, 272] width 13 height 13
click at [623, 534] on main "✓ Memberships RETURN PLAYER - SUMMER Expires on 16th March, 2026 $ Balance $0.0…" at bounding box center [1089, 351] width 941 height 578
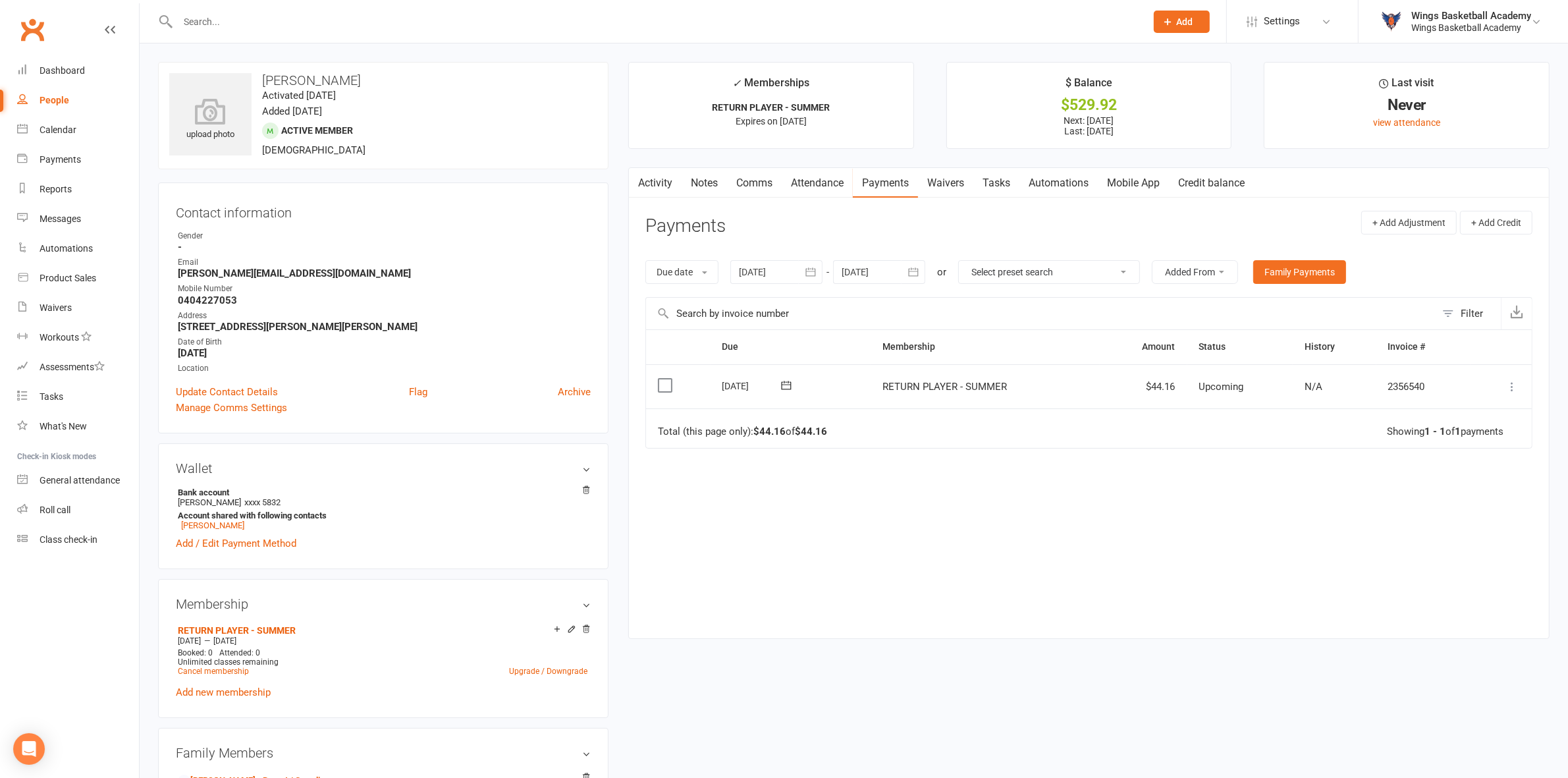
click at [914, 273] on icon "button" at bounding box center [913, 272] width 13 height 13
click at [1059, 301] on icon "button" at bounding box center [1062, 304] width 9 height 10
click at [972, 298] on strong "November 2025" at bounding box center [960, 303] width 28 height 10
click at [1015, 301] on icon "button" at bounding box center [1018, 302] width 9 height 10
click at [998, 412] on button "December" at bounding box center [1000, 407] width 69 height 25
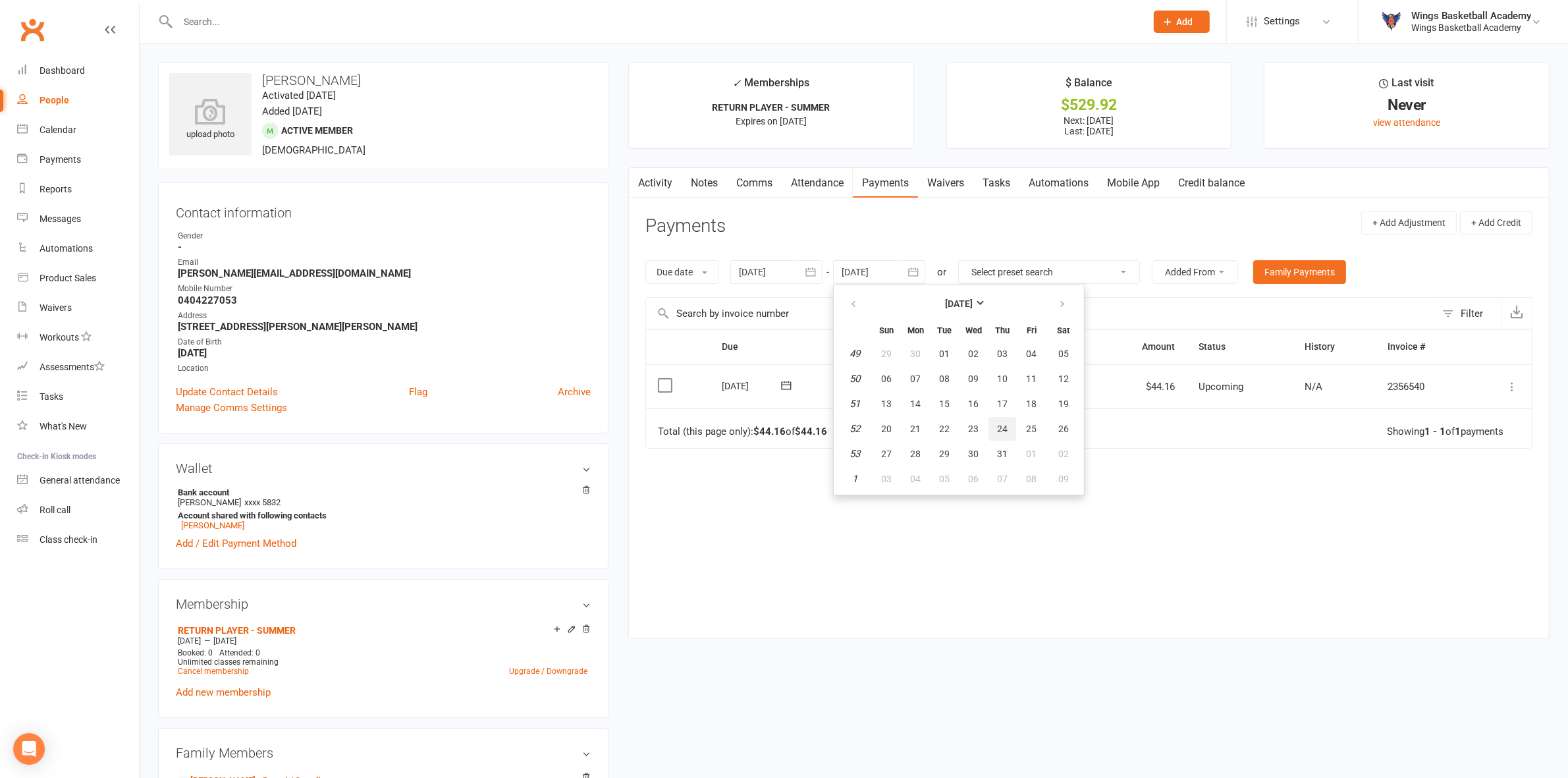
click at [1001, 438] on button "24" at bounding box center [1003, 429] width 28 height 24
type input "24 Dec 2026"
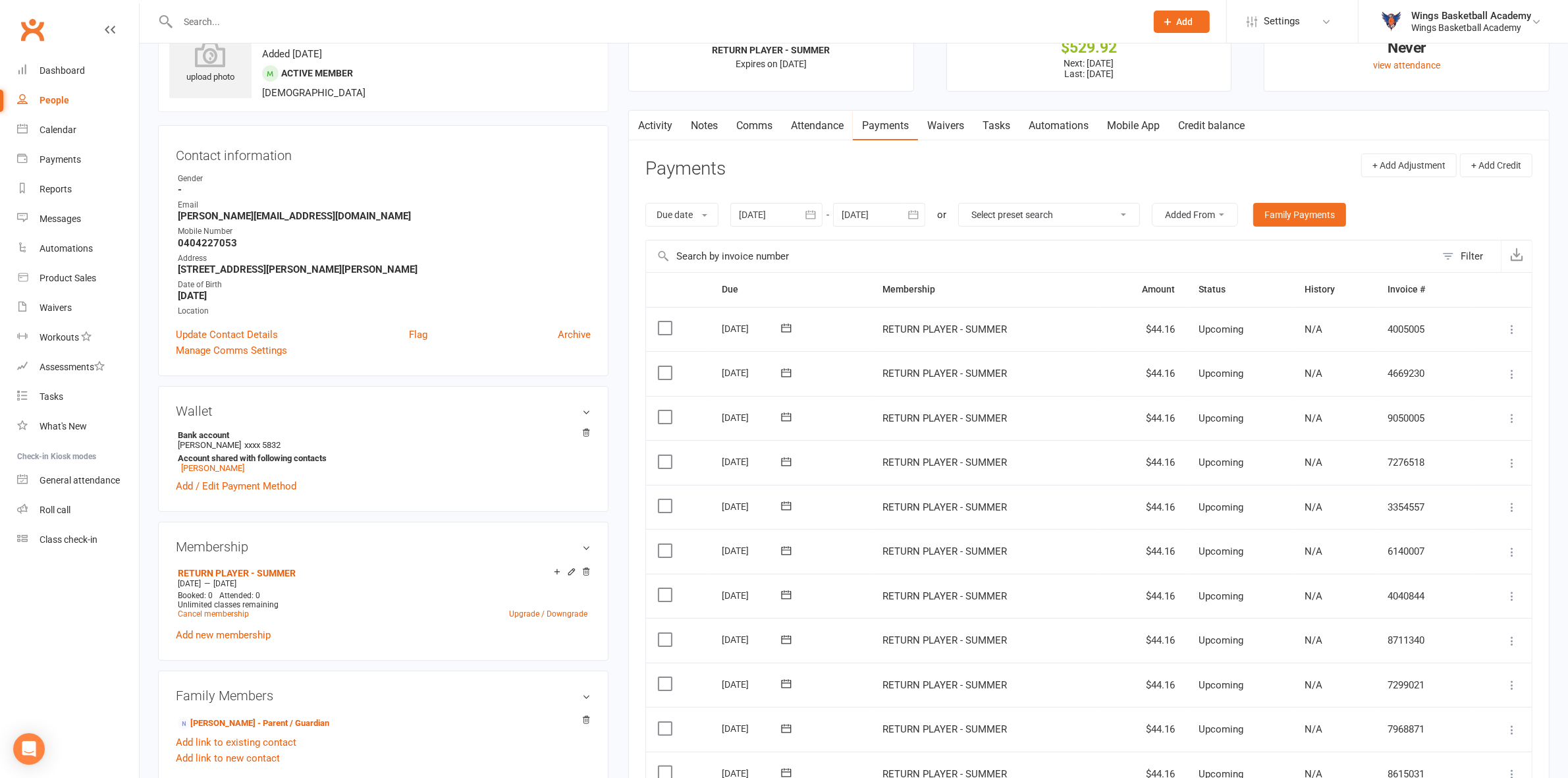
scroll to position [165, 0]
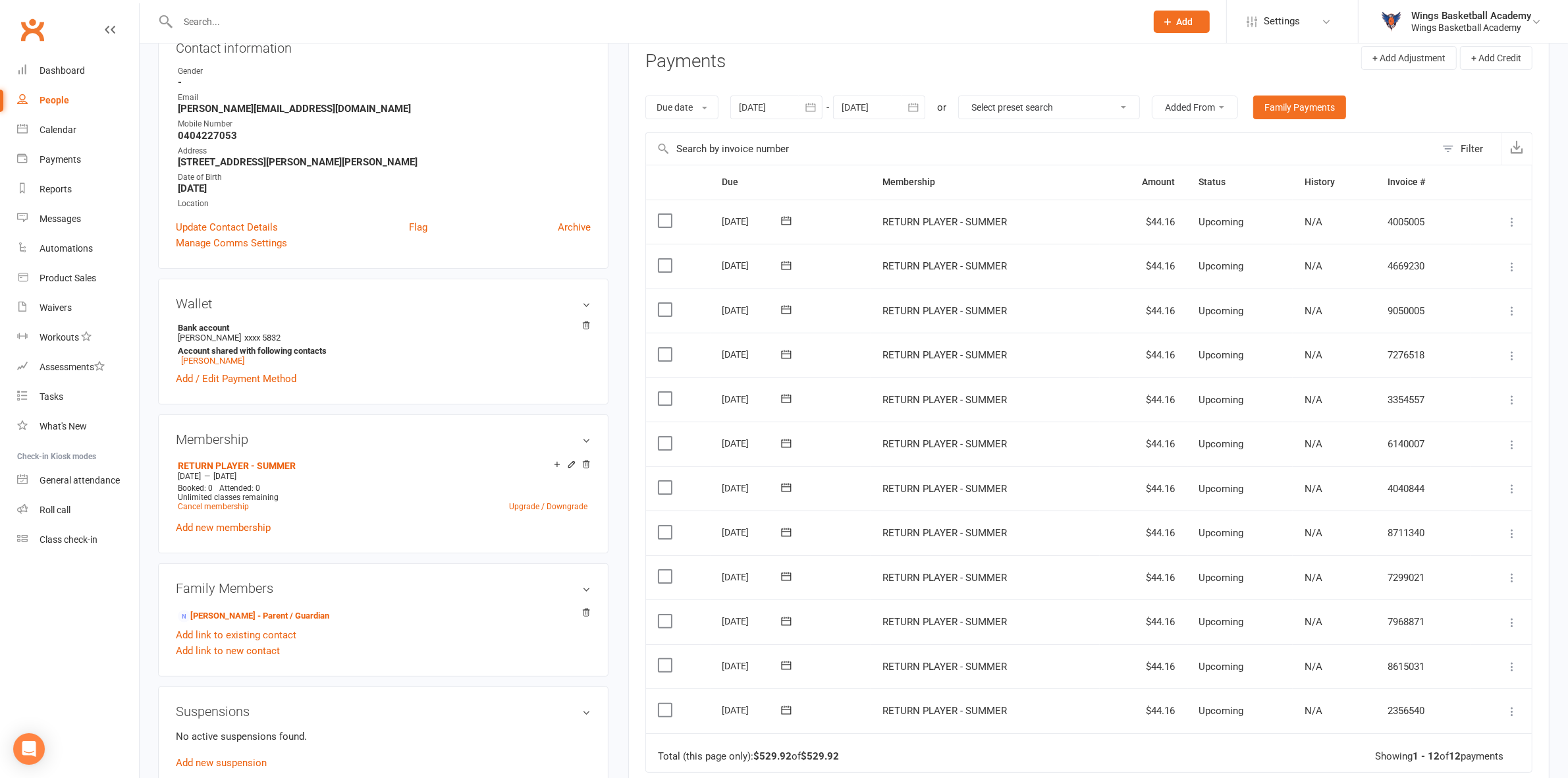
click at [621, 275] on main "✓ Memberships RETURN PLAYER - SUMMER Expires on 16th March, 2026 $ Balance $529…" at bounding box center [1089, 436] width 941 height 1079
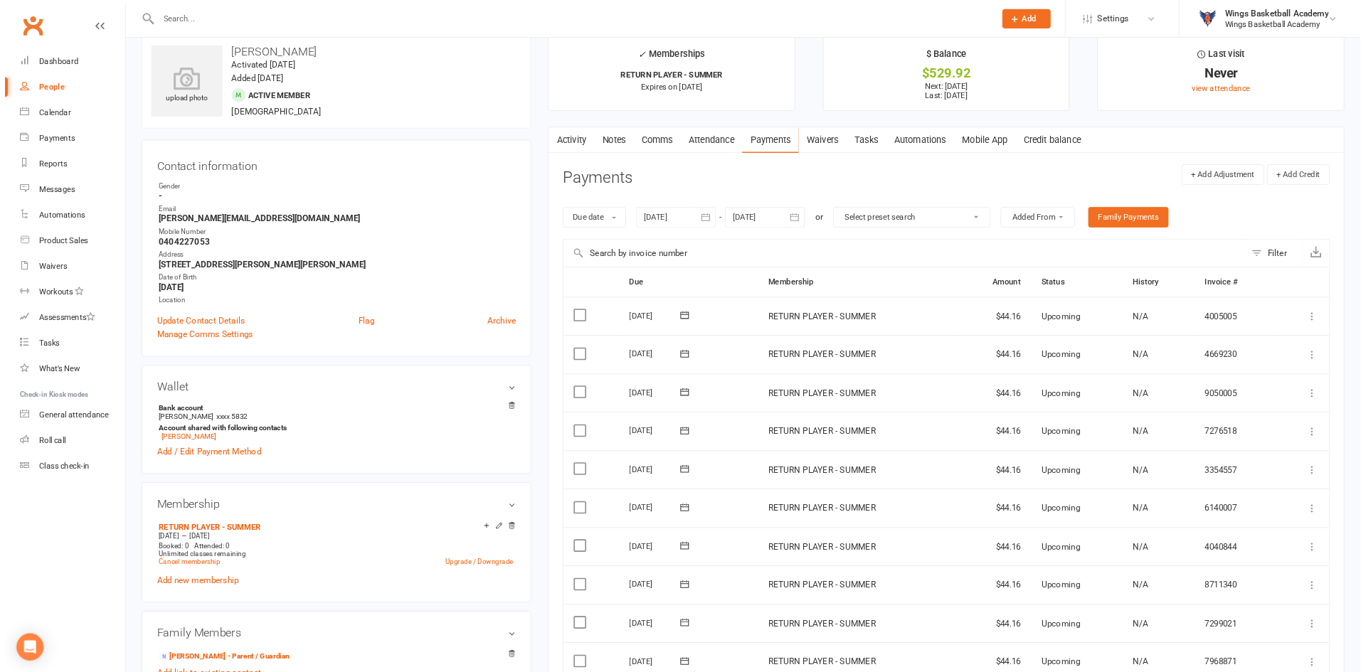
scroll to position [0, 0]
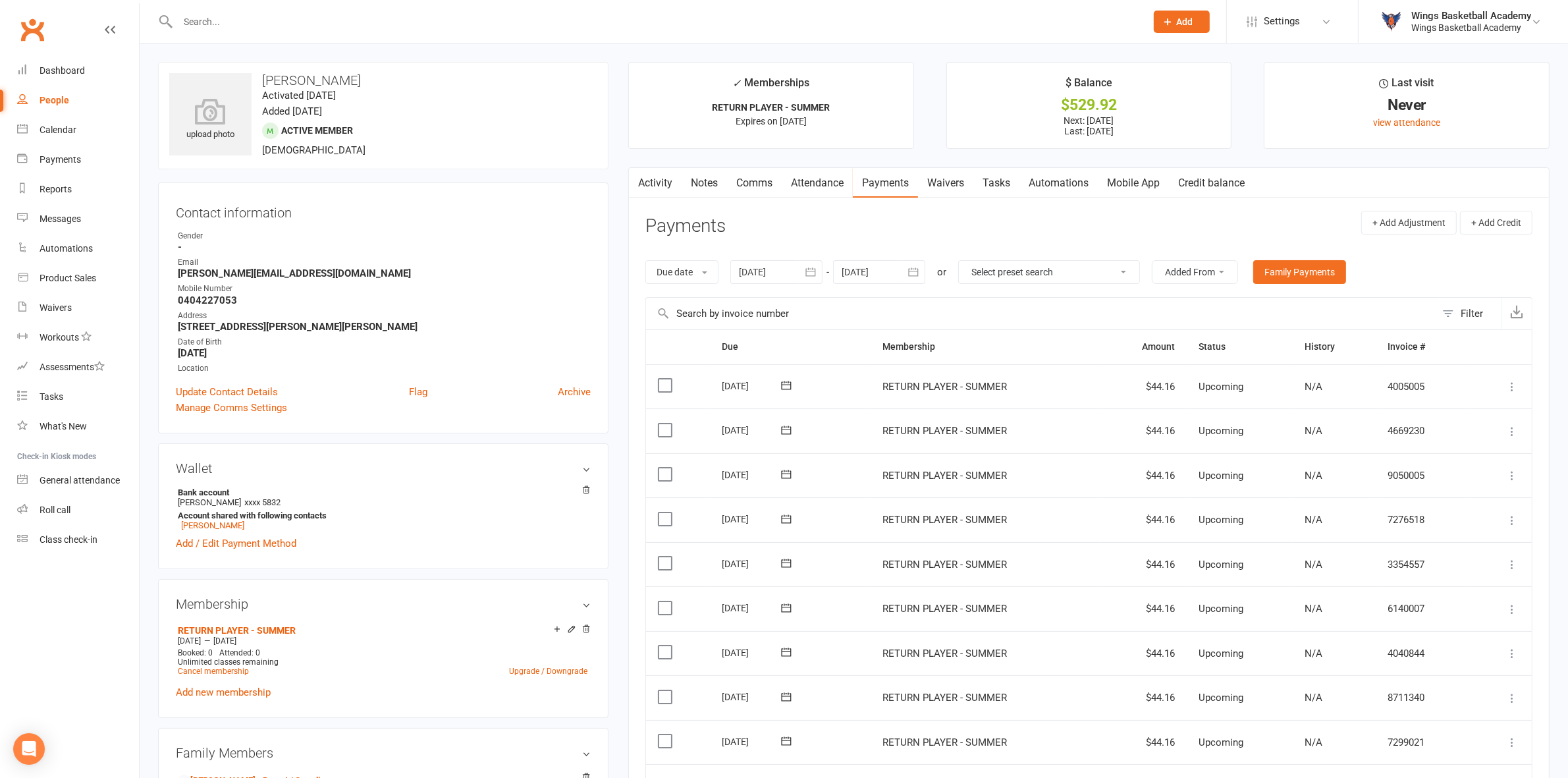
click at [762, 178] on link "Comms" at bounding box center [754, 182] width 55 height 31
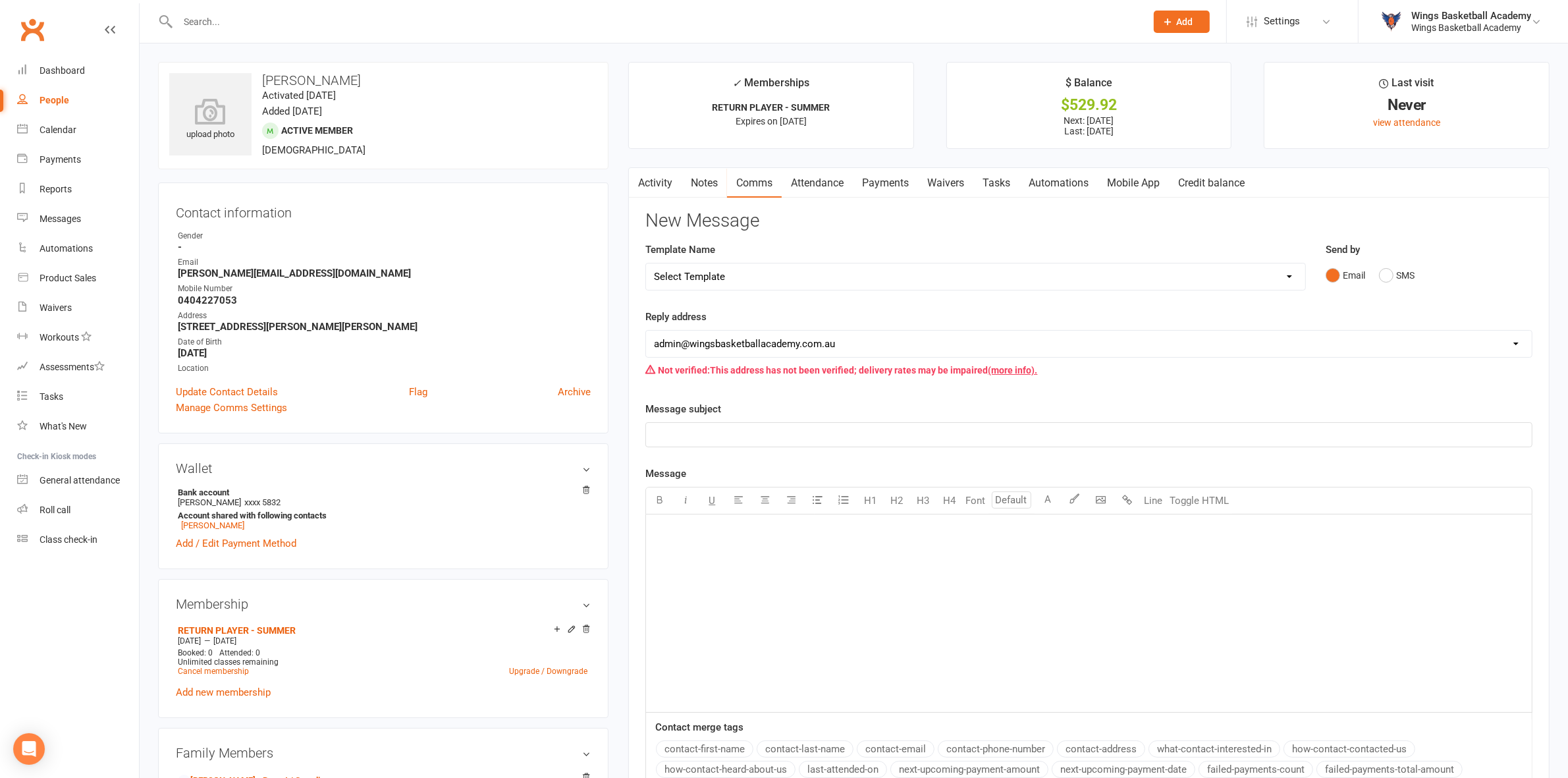
click at [706, 557] on div "﻿" at bounding box center [1089, 612] width 886 height 197
drag, startPoint x: 290, startPoint y: 274, endPoint x: 180, endPoint y: 271, distance: 110.0
click at [180, 271] on strong "kirstan@kdesign.com.au" at bounding box center [384, 273] width 413 height 12
copy strong "kirstan@kdesign.com.au"
click at [621, 385] on main "✓ Memberships RETURN PLAYER - SUMMER Expires on 16th March, 2026 $ Balance $529…" at bounding box center [1089, 505] width 941 height 885
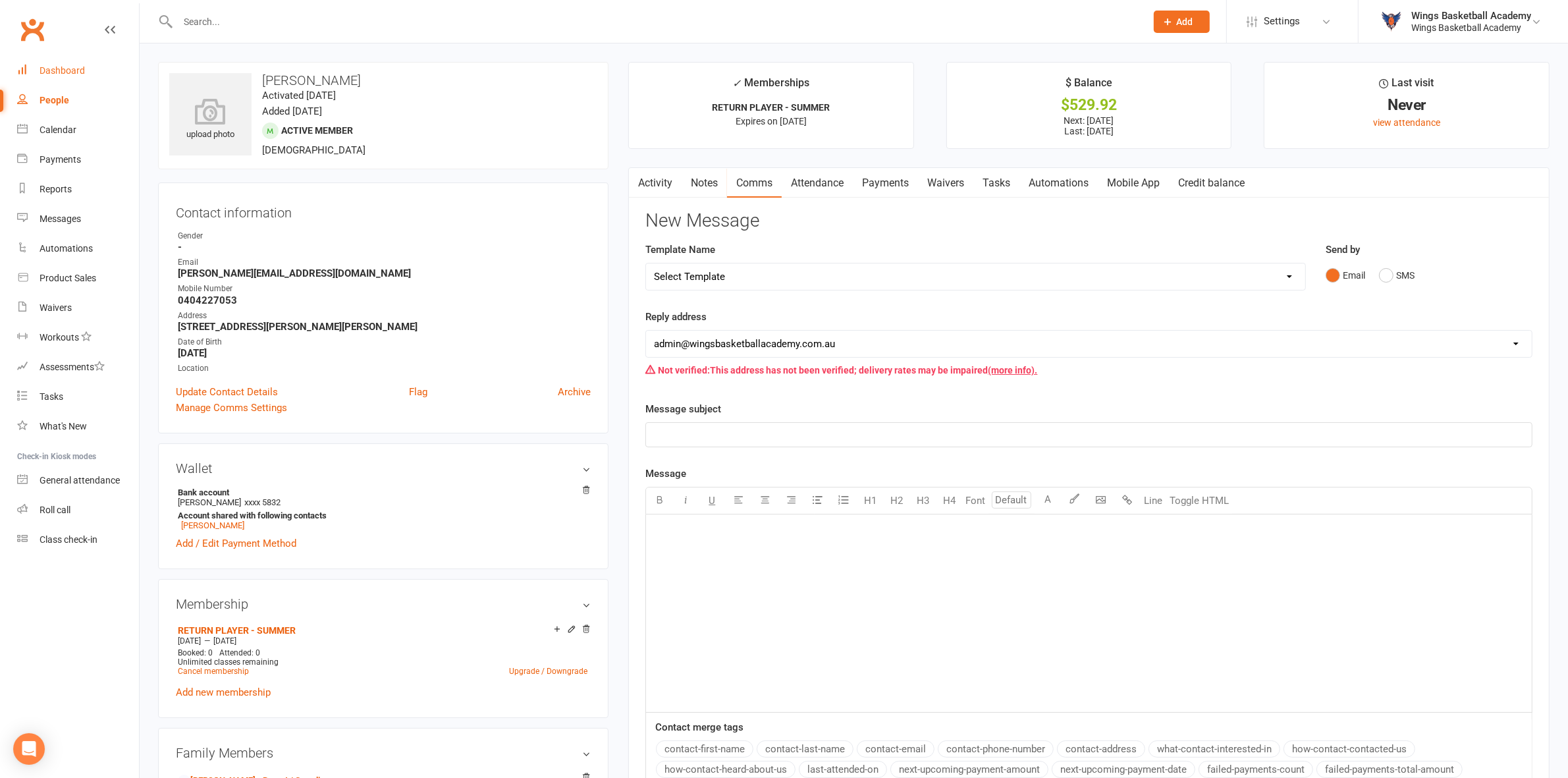
click at [77, 71] on div "Dashboard" at bounding box center [62, 69] width 45 height 10
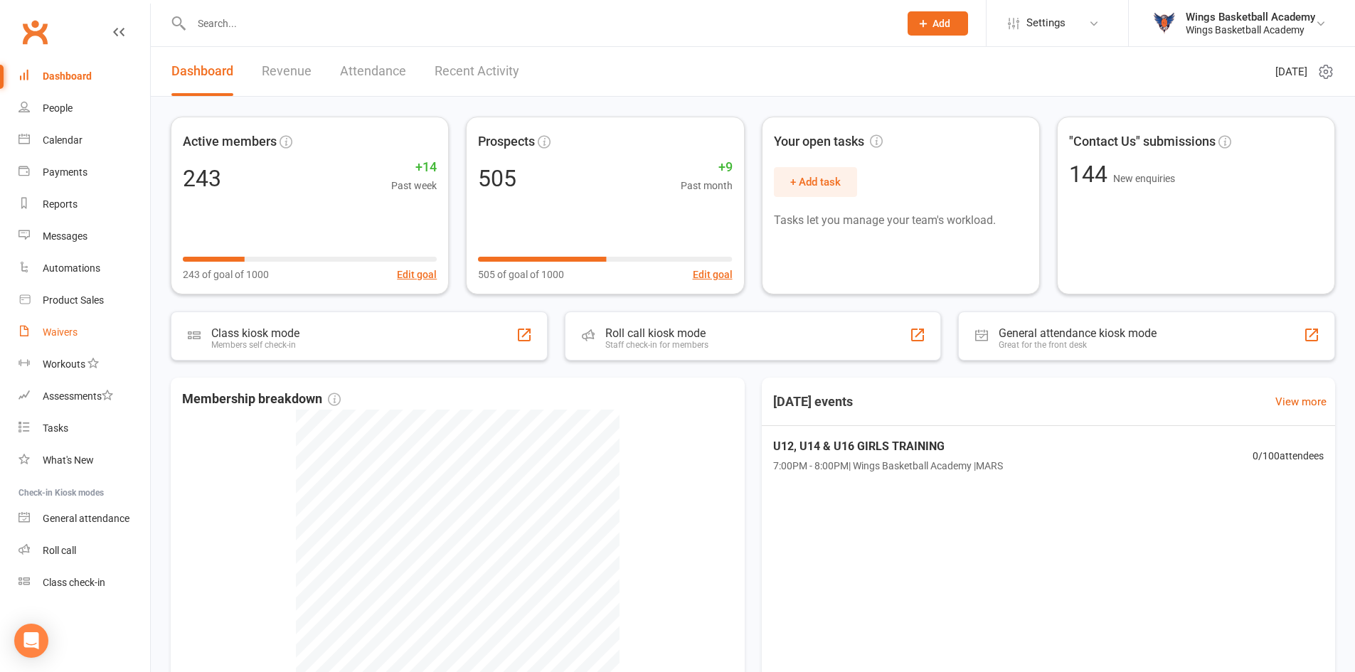
drag, startPoint x: 1644, startPoint y: 4, endPoint x: 62, endPoint y: 331, distance: 1615.2
click at [62, 331] on div "Waivers" at bounding box center [60, 331] width 35 height 11
click at [254, 21] on input "text" at bounding box center [538, 24] width 702 height 20
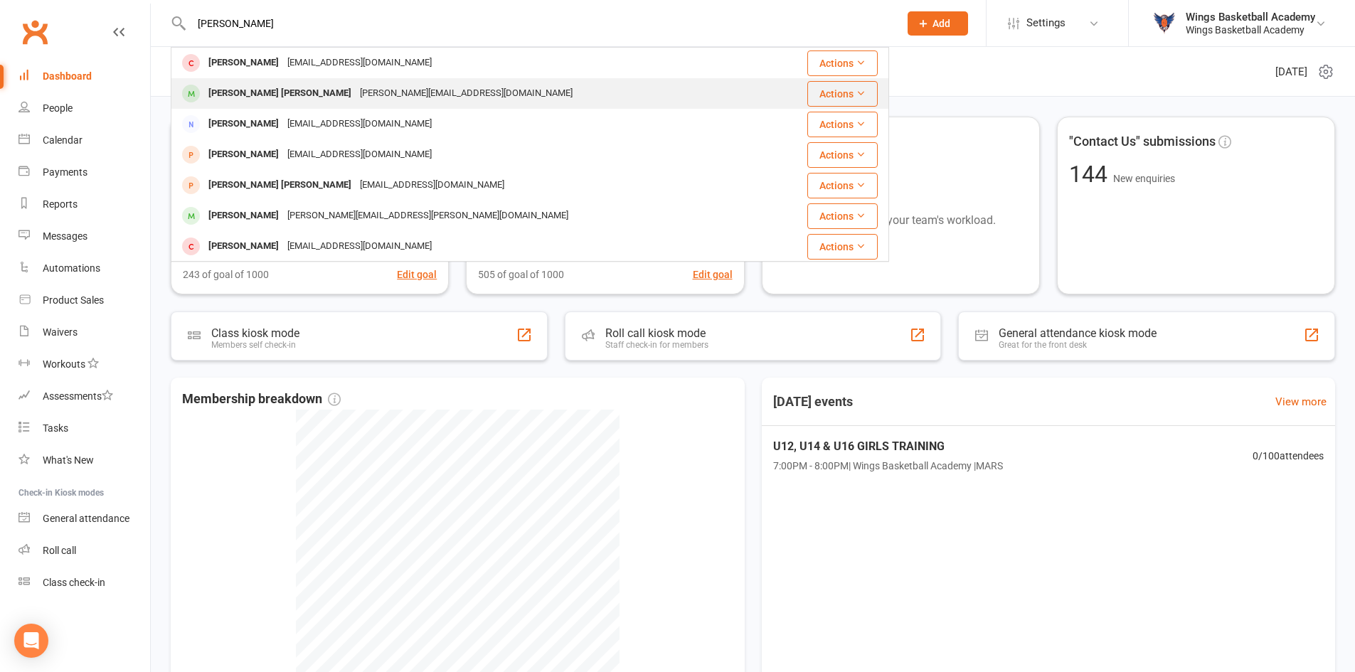
type input "[PERSON_NAME]"
click at [240, 92] on div "[PERSON_NAME] [PERSON_NAME]" at bounding box center [279, 93] width 151 height 21
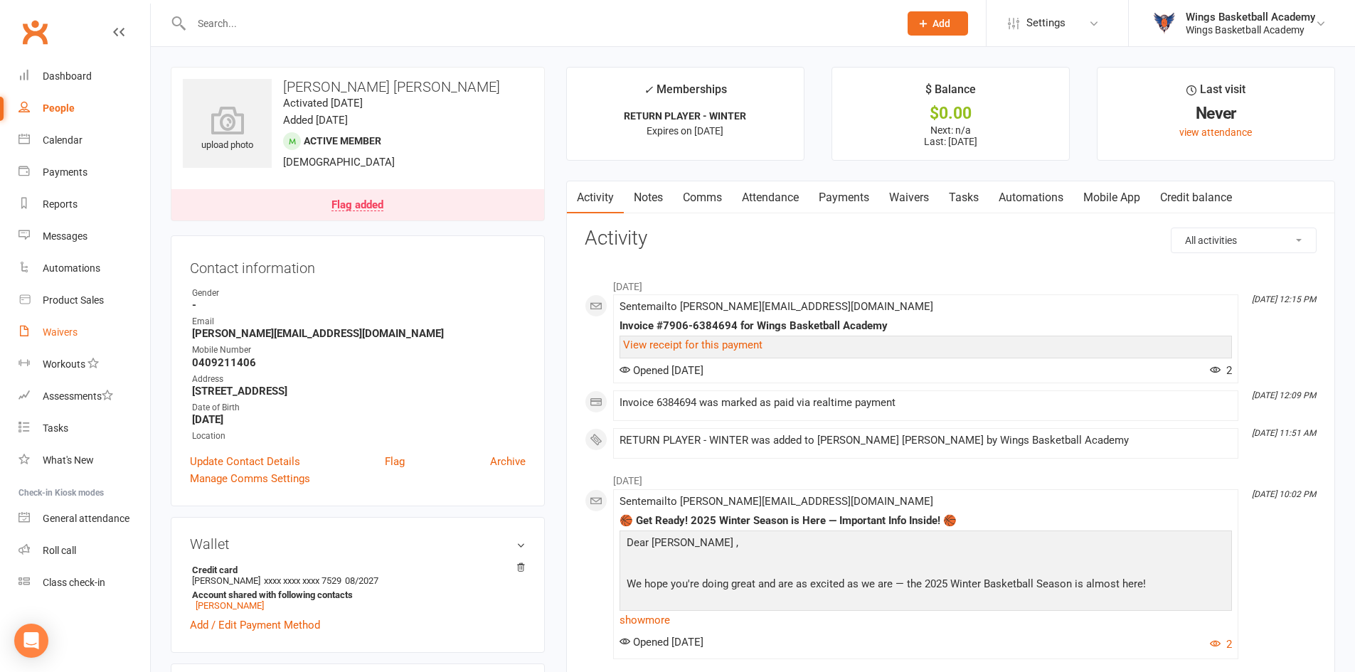
click at [58, 327] on div "Waivers" at bounding box center [60, 331] width 35 height 11
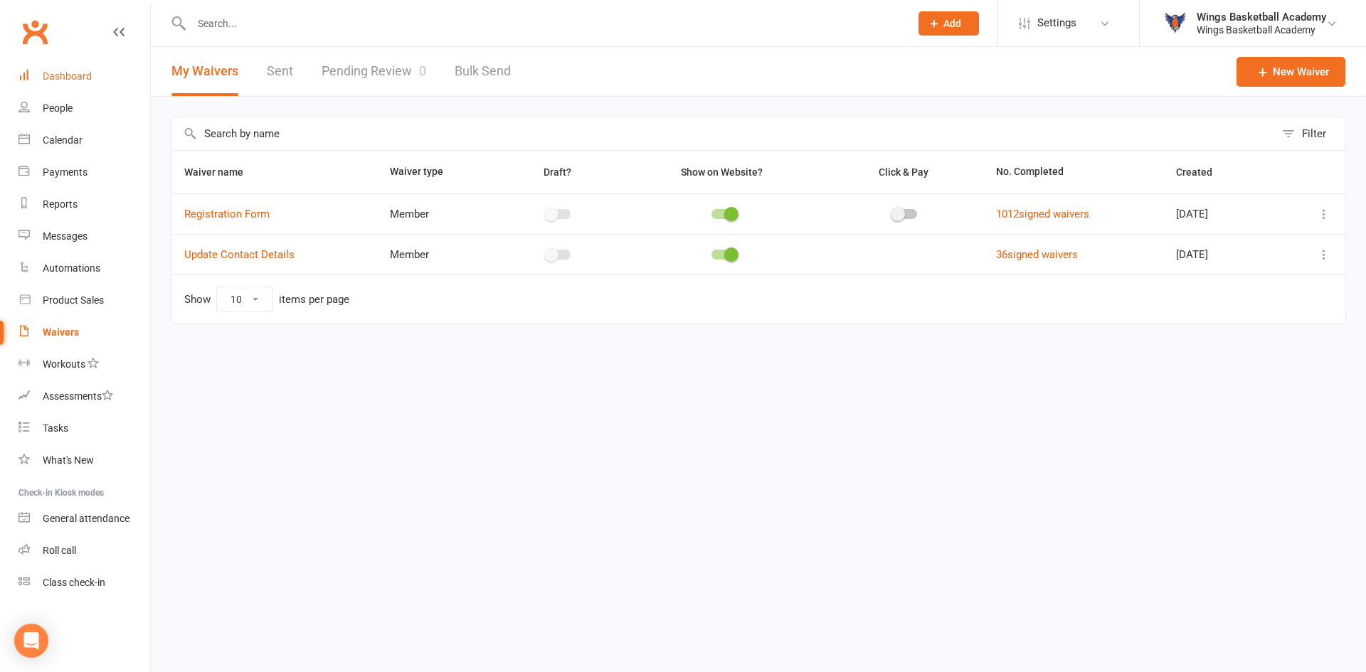
click at [72, 77] on div "Dashboard" at bounding box center [67, 75] width 49 height 11
